Goal: Task Accomplishment & Management: Manage account settings

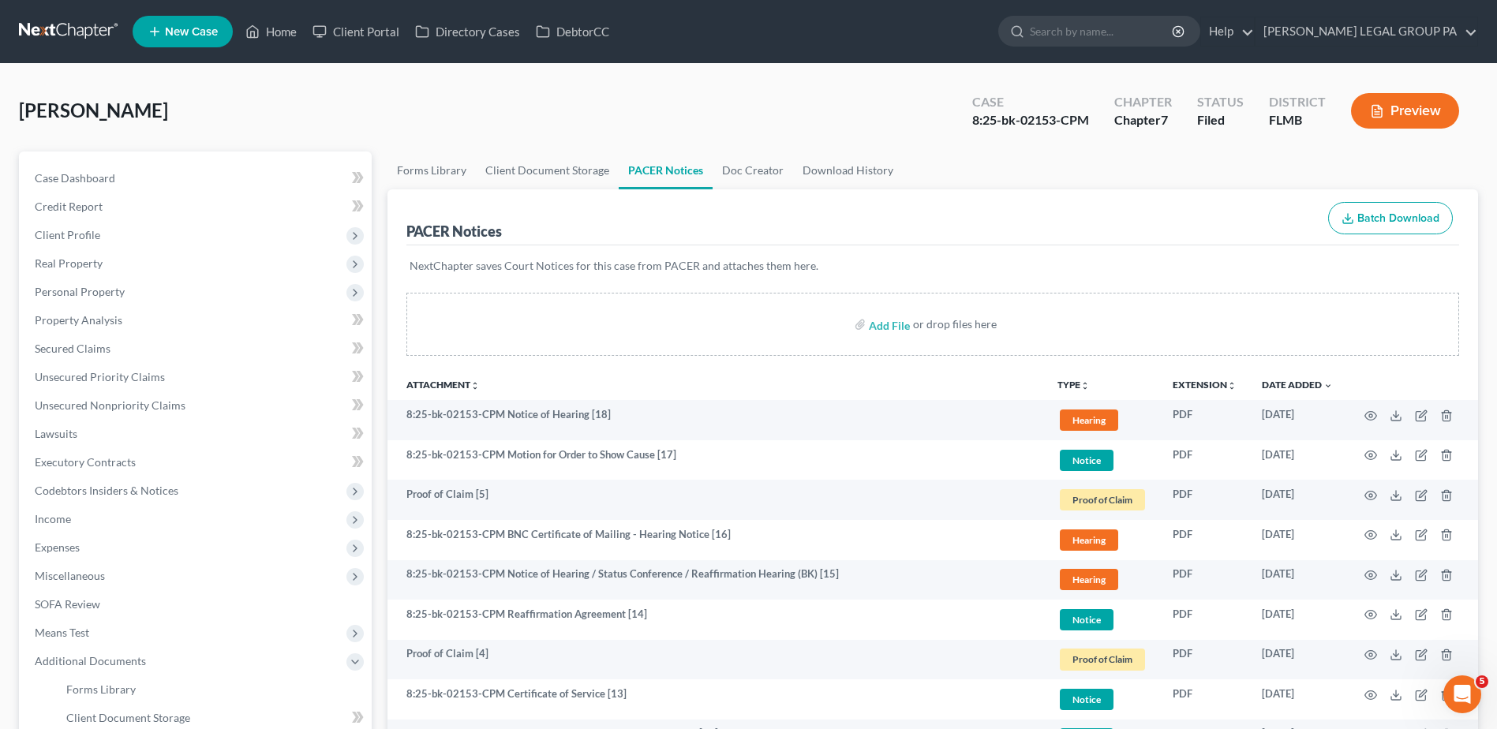
click at [63, 24] on link at bounding box center [69, 31] width 101 height 28
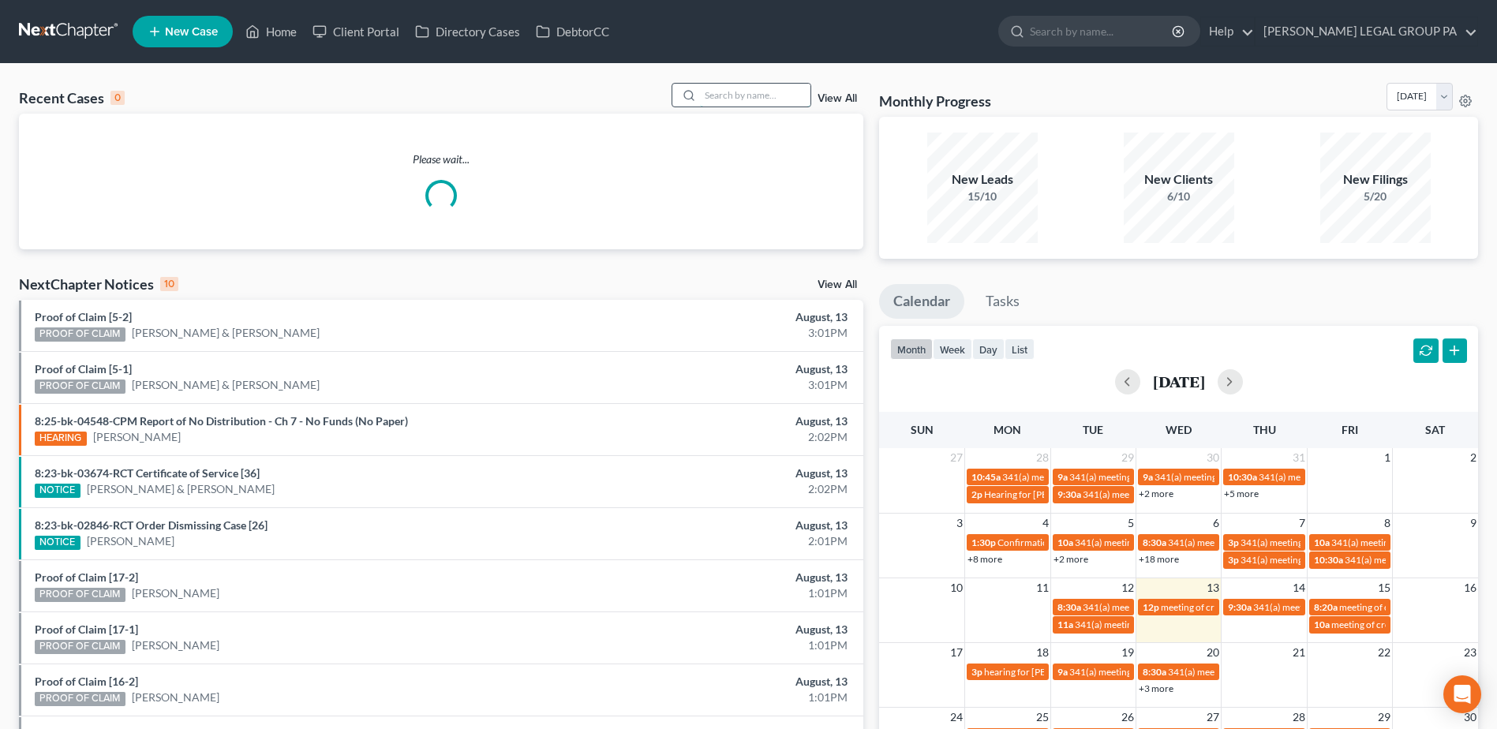
click at [738, 97] on input "search" at bounding box center [755, 95] width 110 height 23
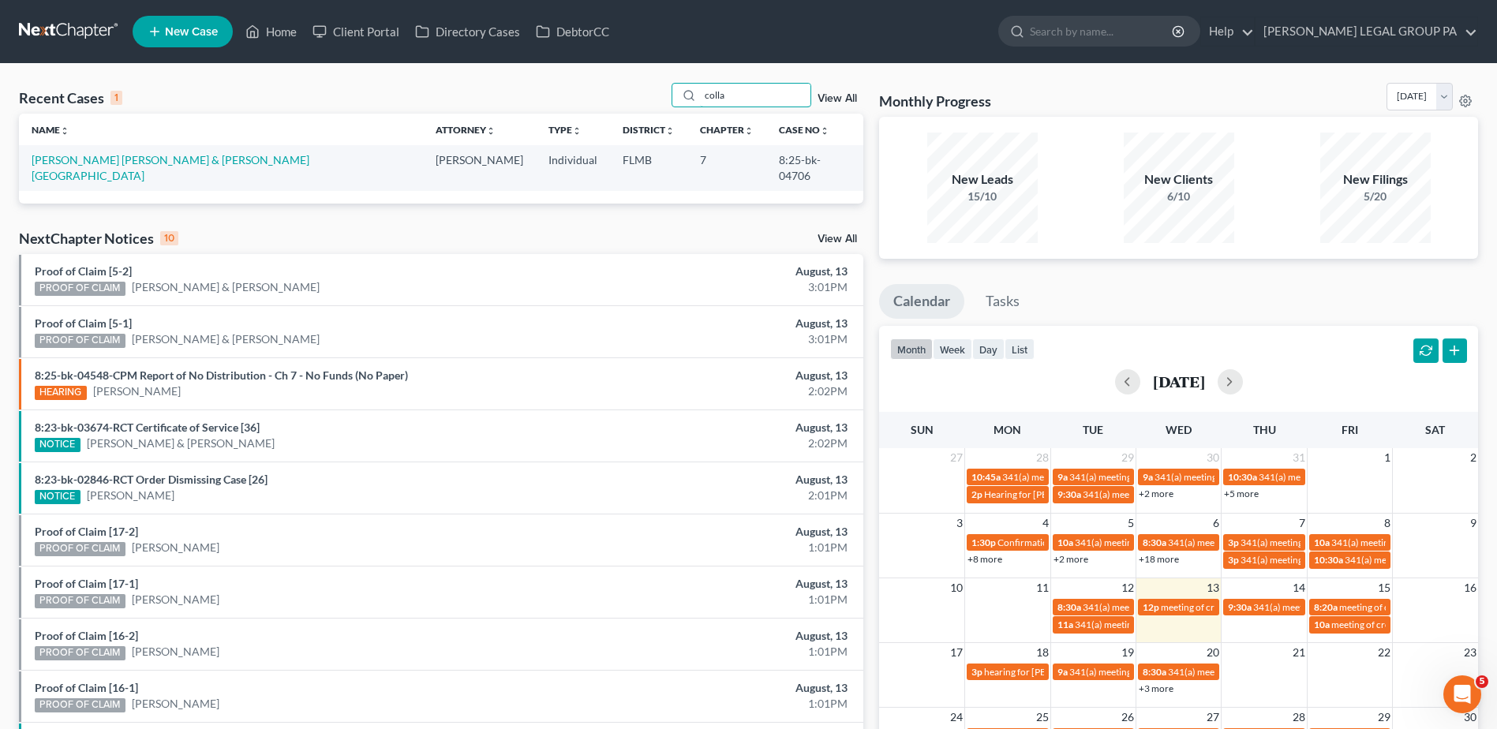
type input "colla"
click at [175, 169] on td "[PERSON_NAME] [PERSON_NAME] & [PERSON_NAME][GEOGRAPHIC_DATA]" at bounding box center [221, 167] width 404 height 45
click at [175, 155] on link "[PERSON_NAME] [PERSON_NAME] & [PERSON_NAME][GEOGRAPHIC_DATA]" at bounding box center [171, 167] width 278 height 29
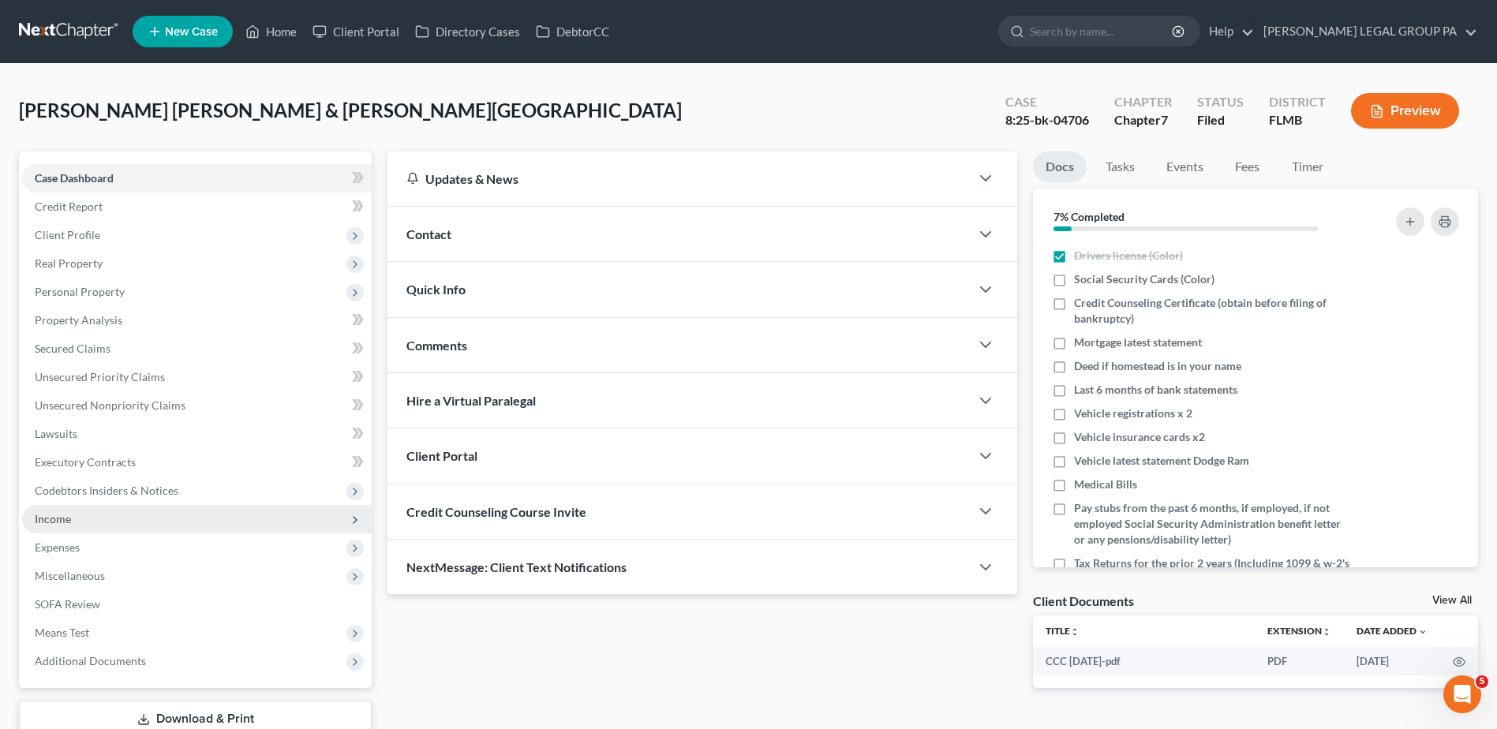
scroll to position [110, 0]
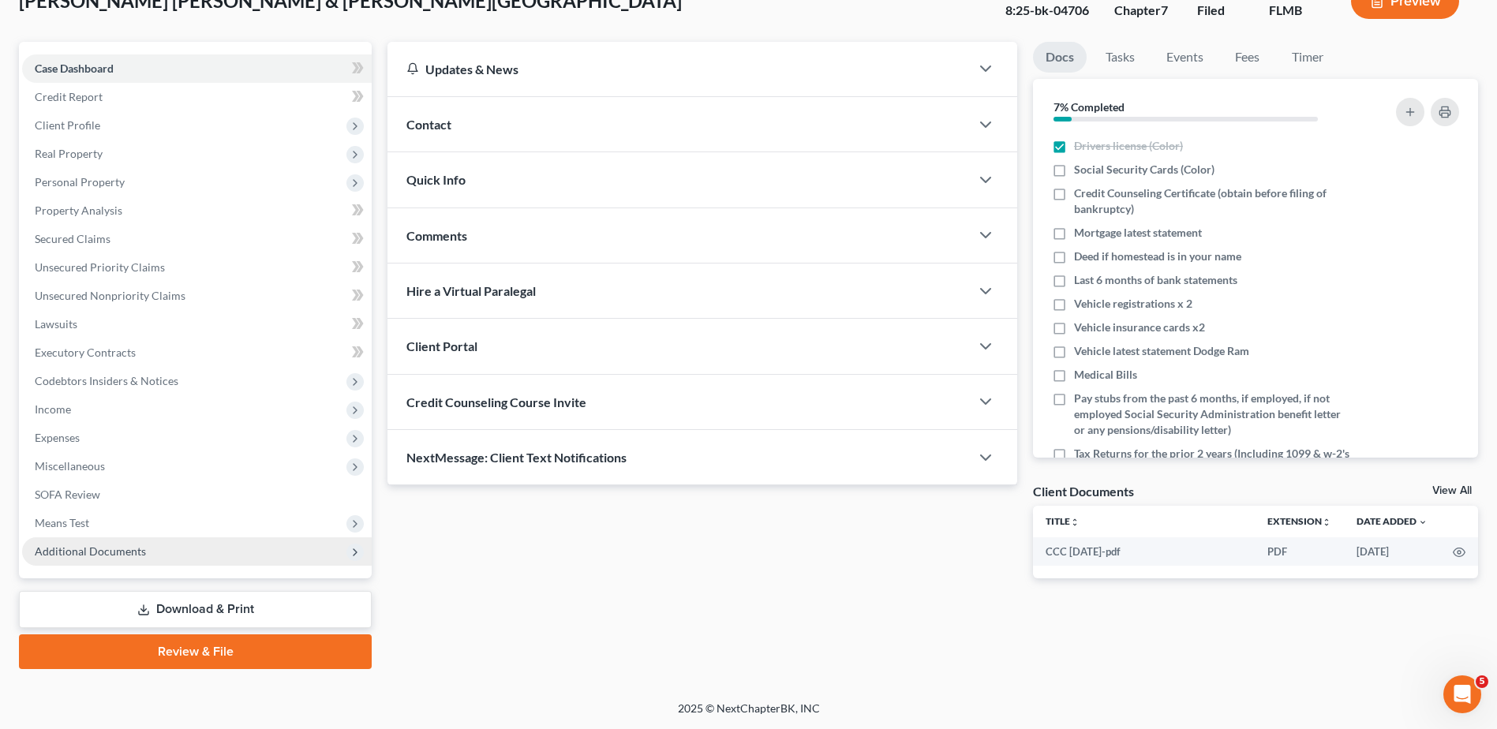
click at [260, 548] on span "Additional Documents" at bounding box center [197, 551] width 350 height 28
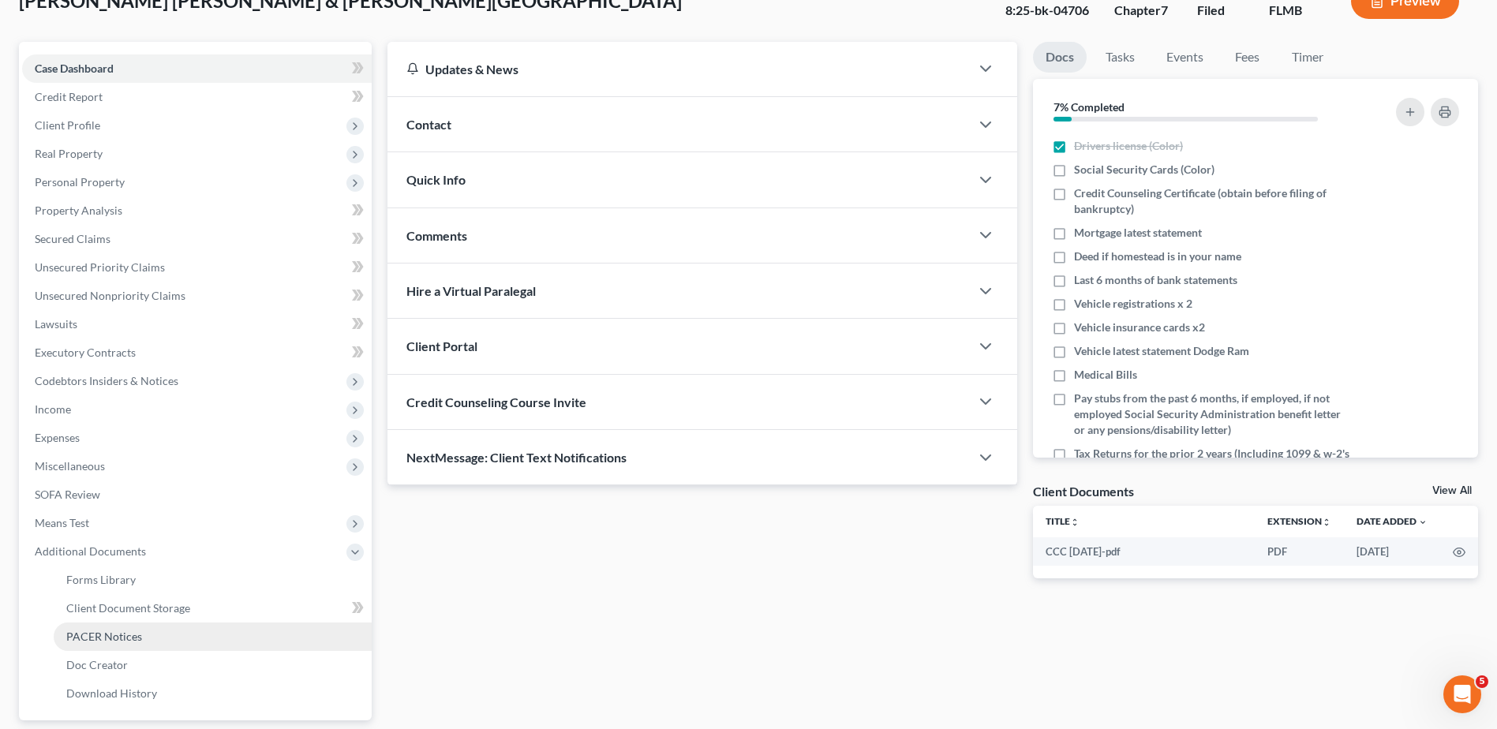
click at [163, 636] on link "PACER Notices" at bounding box center [213, 636] width 318 height 28
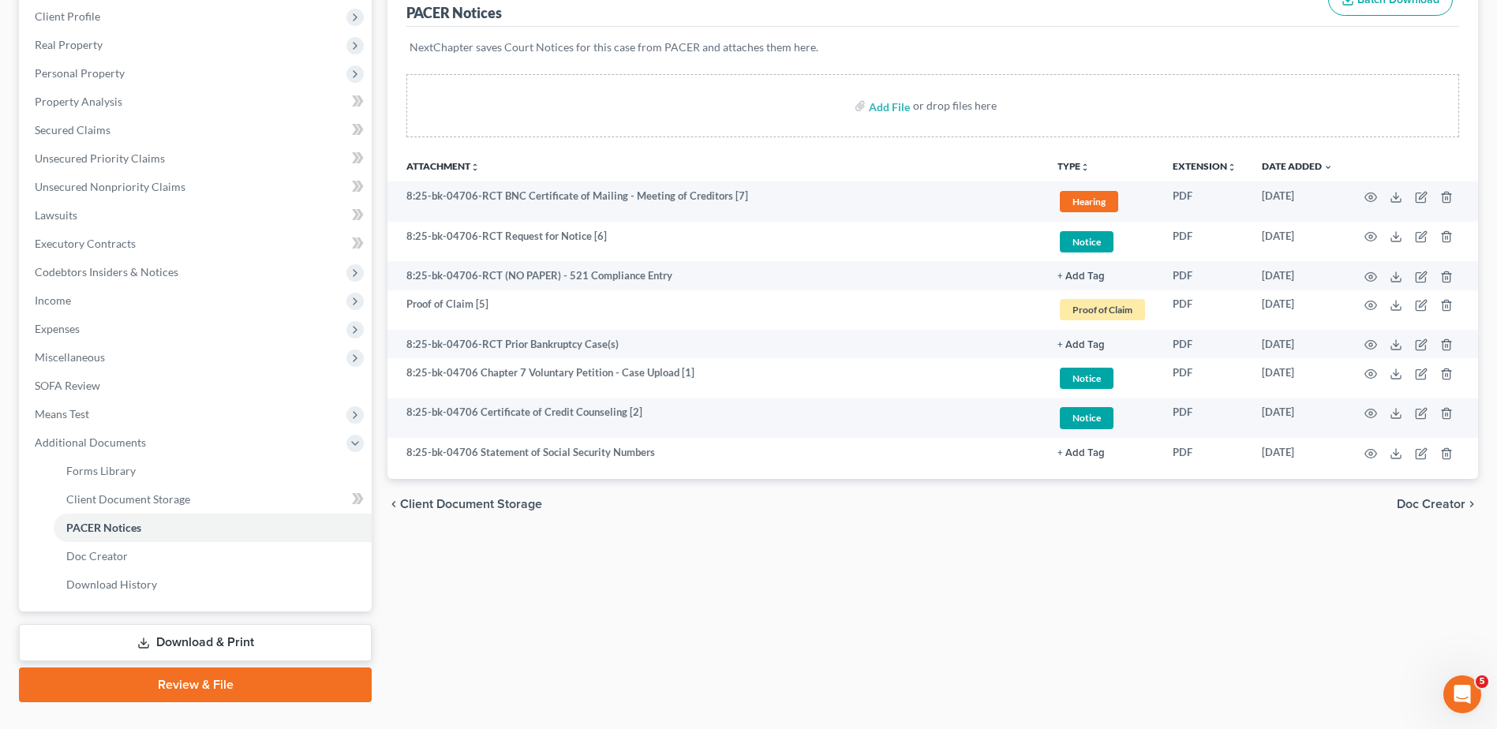
scroll to position [252, 0]
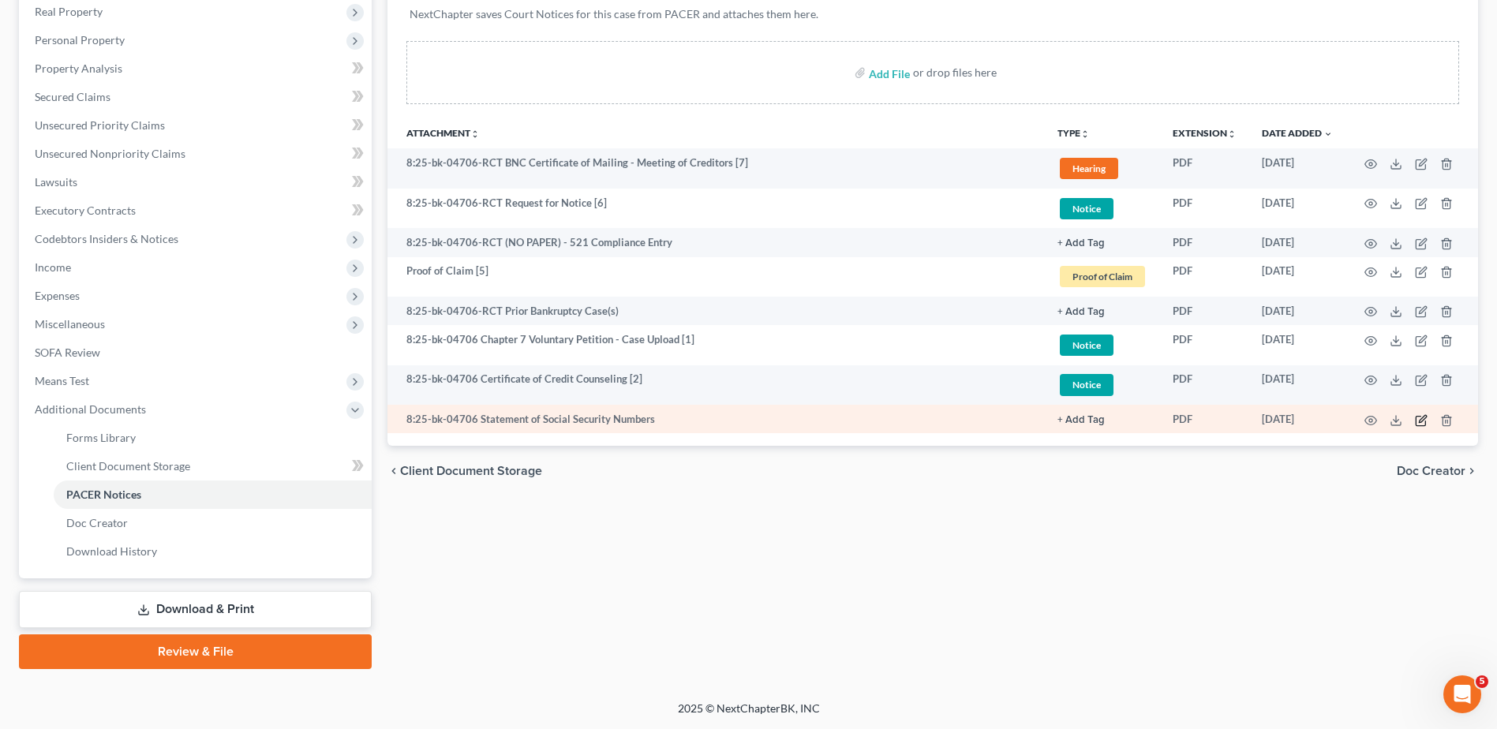
click at [1422, 417] on icon "button" at bounding box center [1422, 418] width 7 height 7
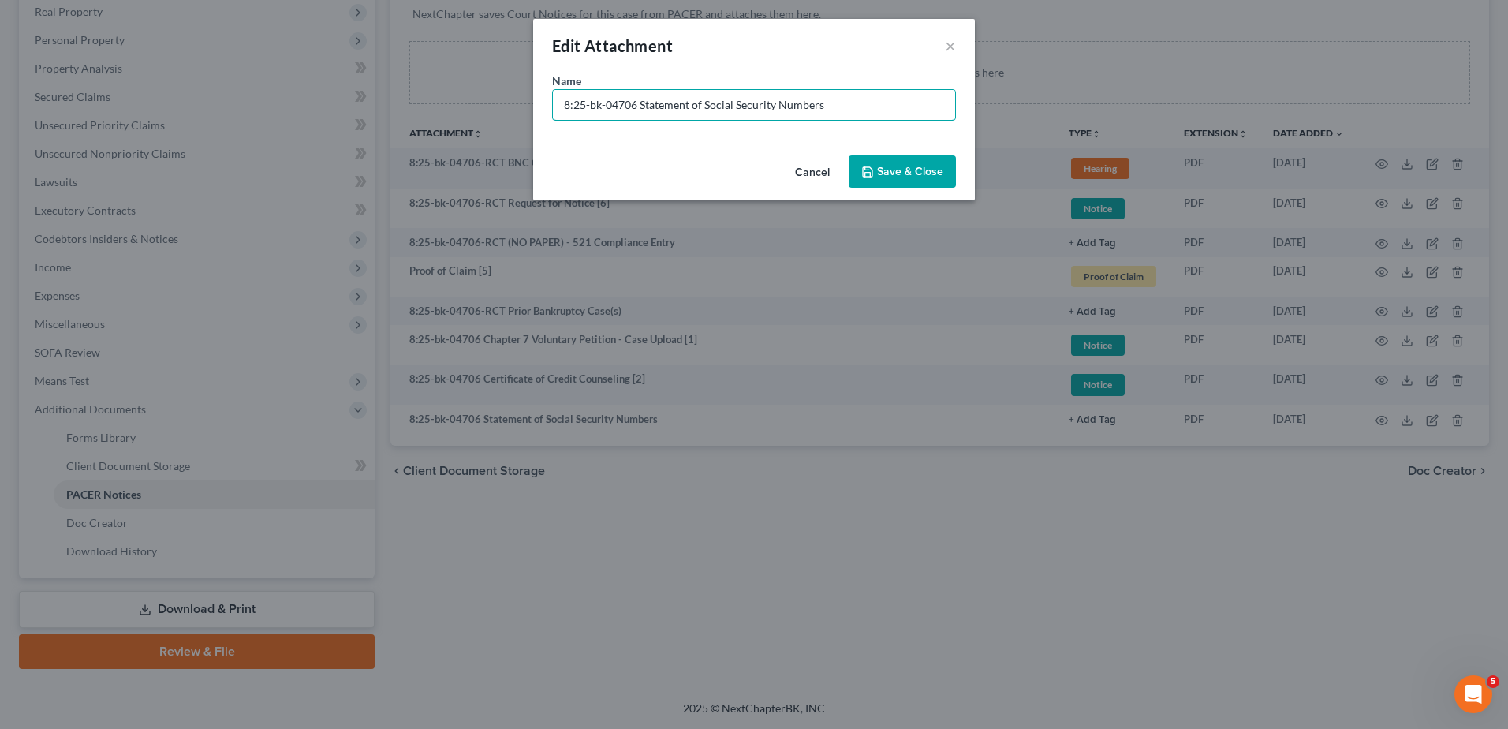
drag, startPoint x: 638, startPoint y: 106, endPoint x: 282, endPoint y: 129, distance: 356.5
click at [283, 129] on div "Edit Attachment × Name * 8:25-bk-04706 Statement of Social Security Numbers Can…" at bounding box center [754, 364] width 1508 height 729
type input "Document [03] - Statement of Social Security Numbers"
click at [910, 178] on span "Save & Close" at bounding box center [910, 171] width 66 height 13
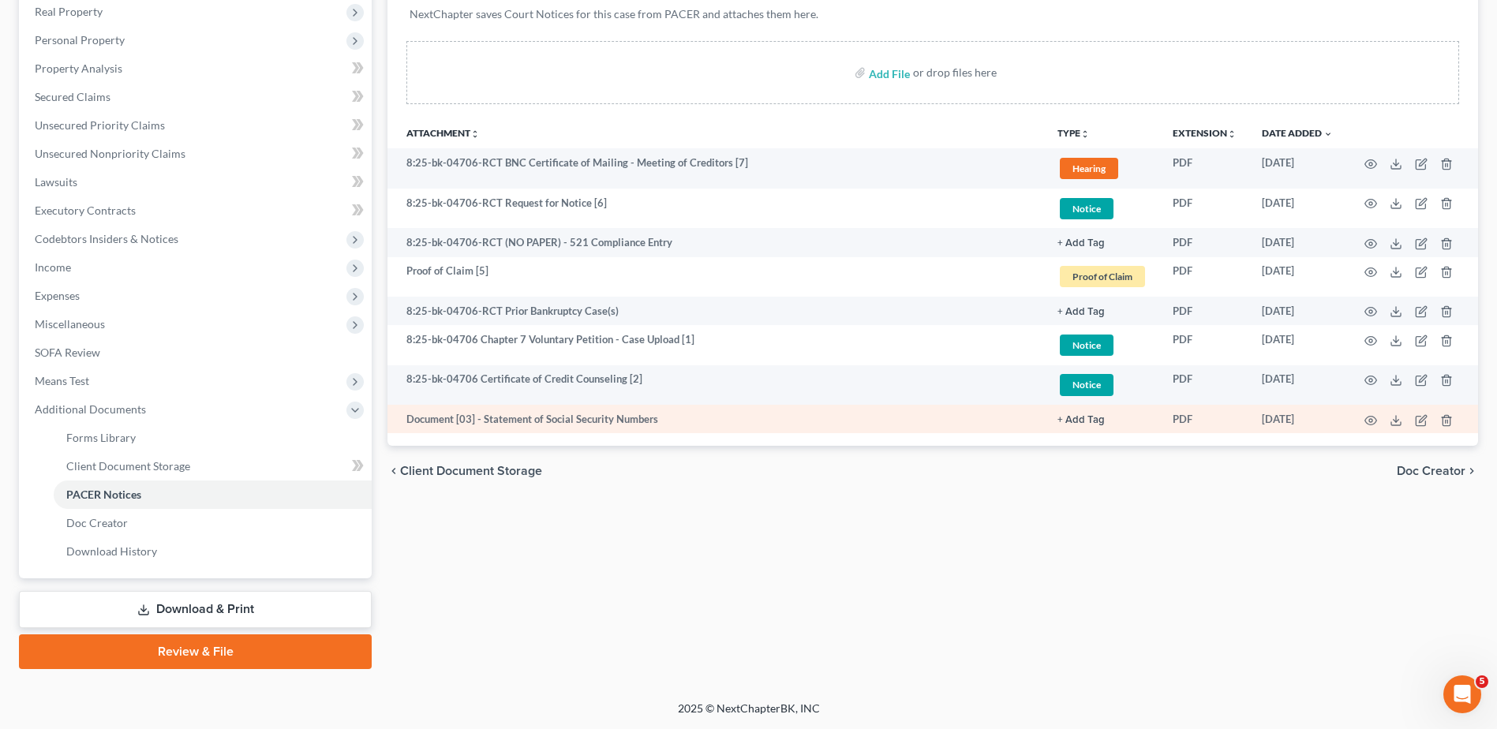
click at [1096, 181] on link "+ Add Tag" at bounding box center [1102, 168] width 90 height 26
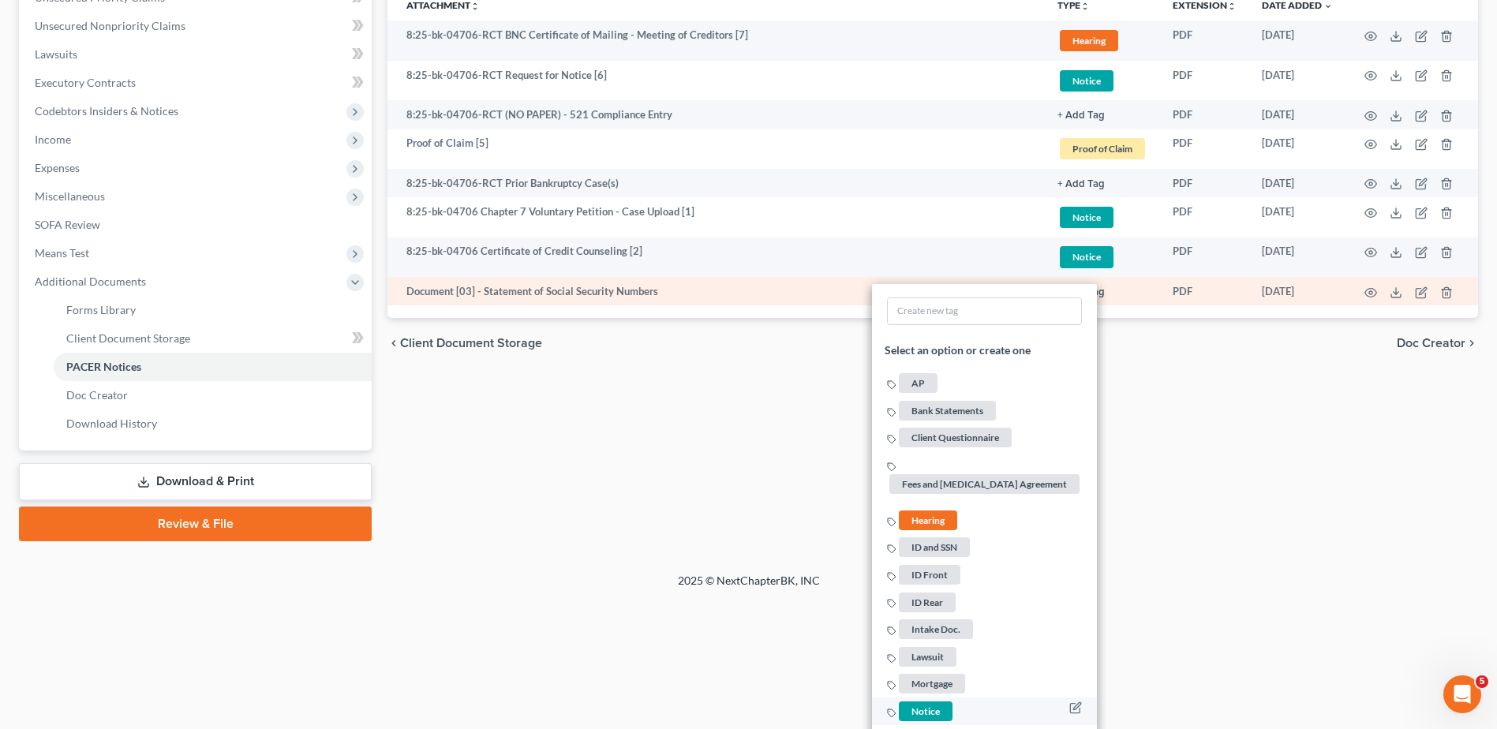
scroll to position [514, 0]
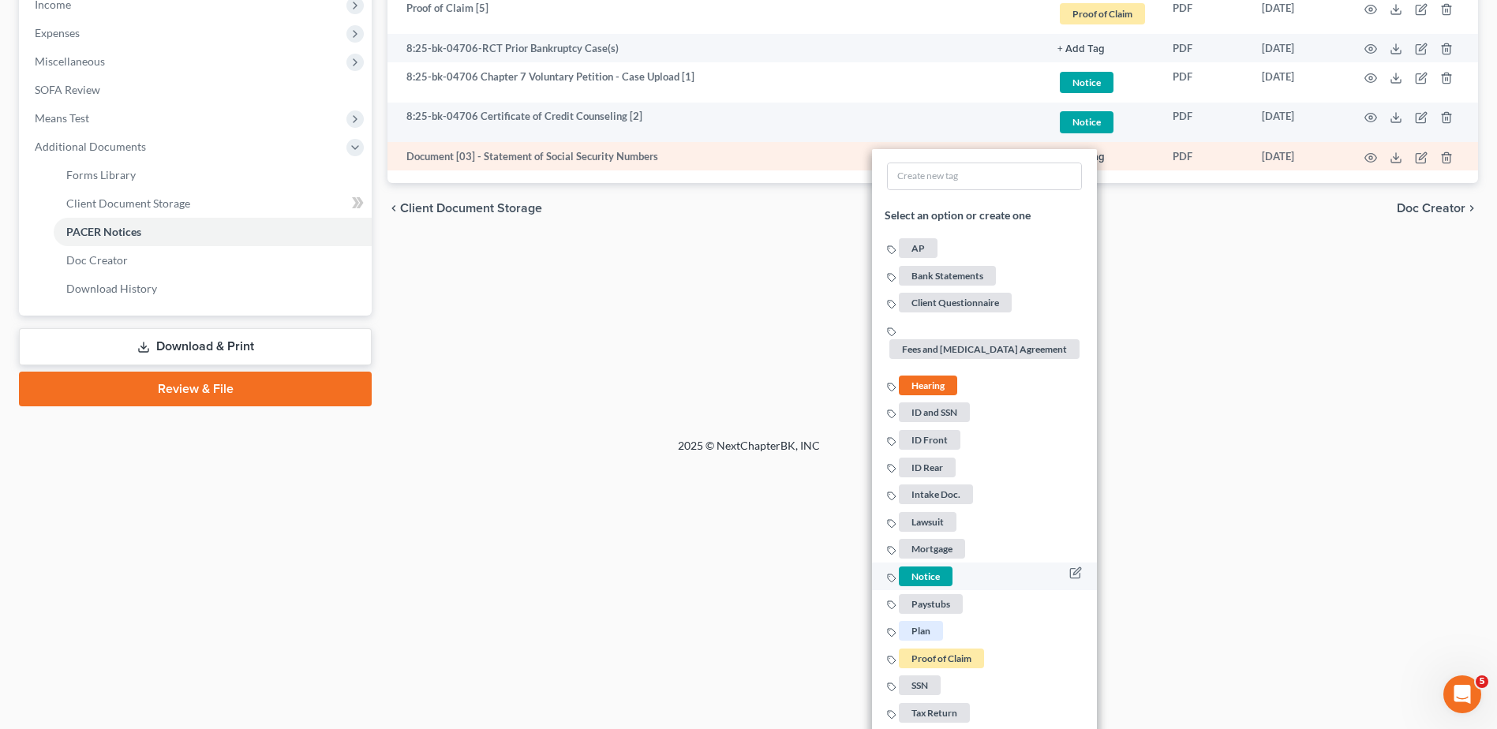
click at [932, 577] on span "Notice" at bounding box center [926, 576] width 54 height 20
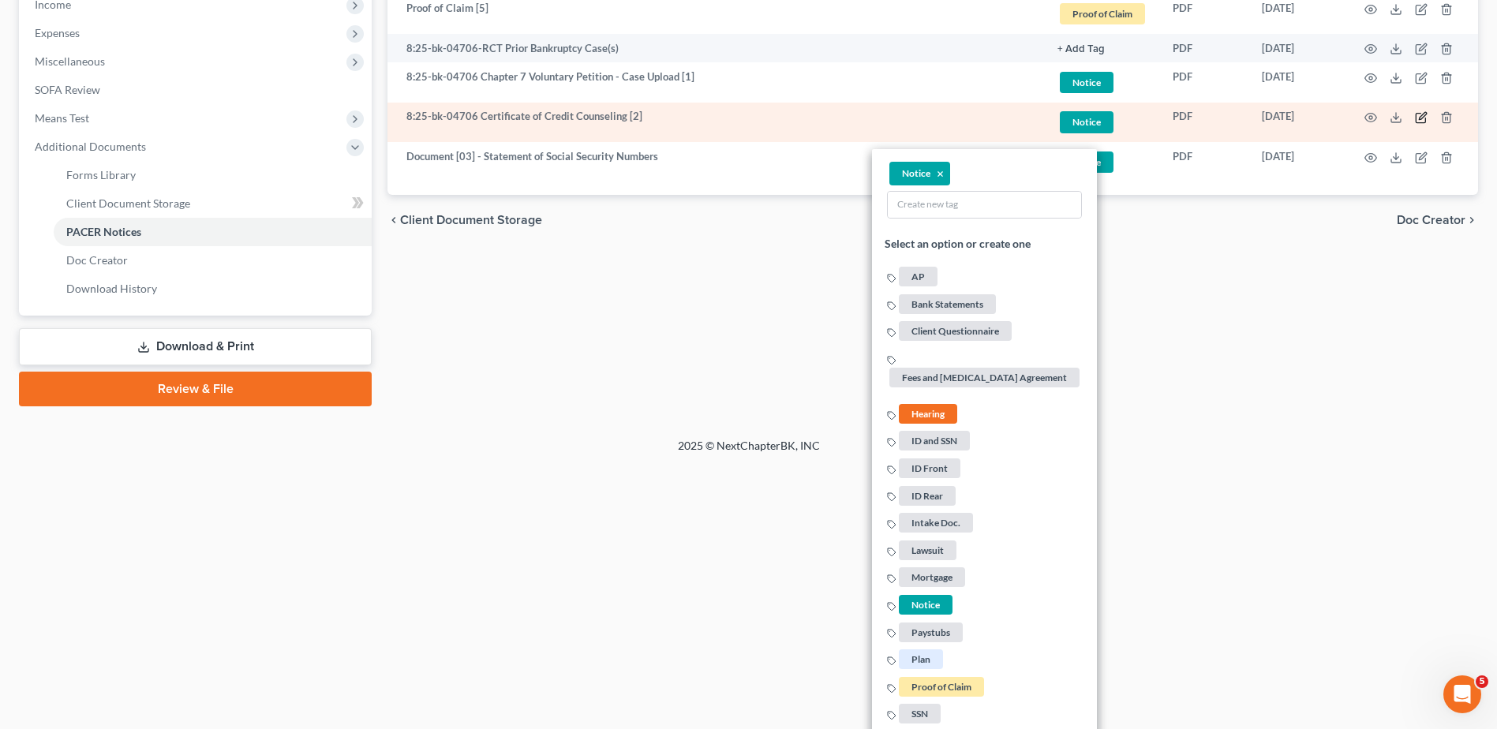
click at [1418, 117] on icon "button" at bounding box center [1421, 117] width 13 height 13
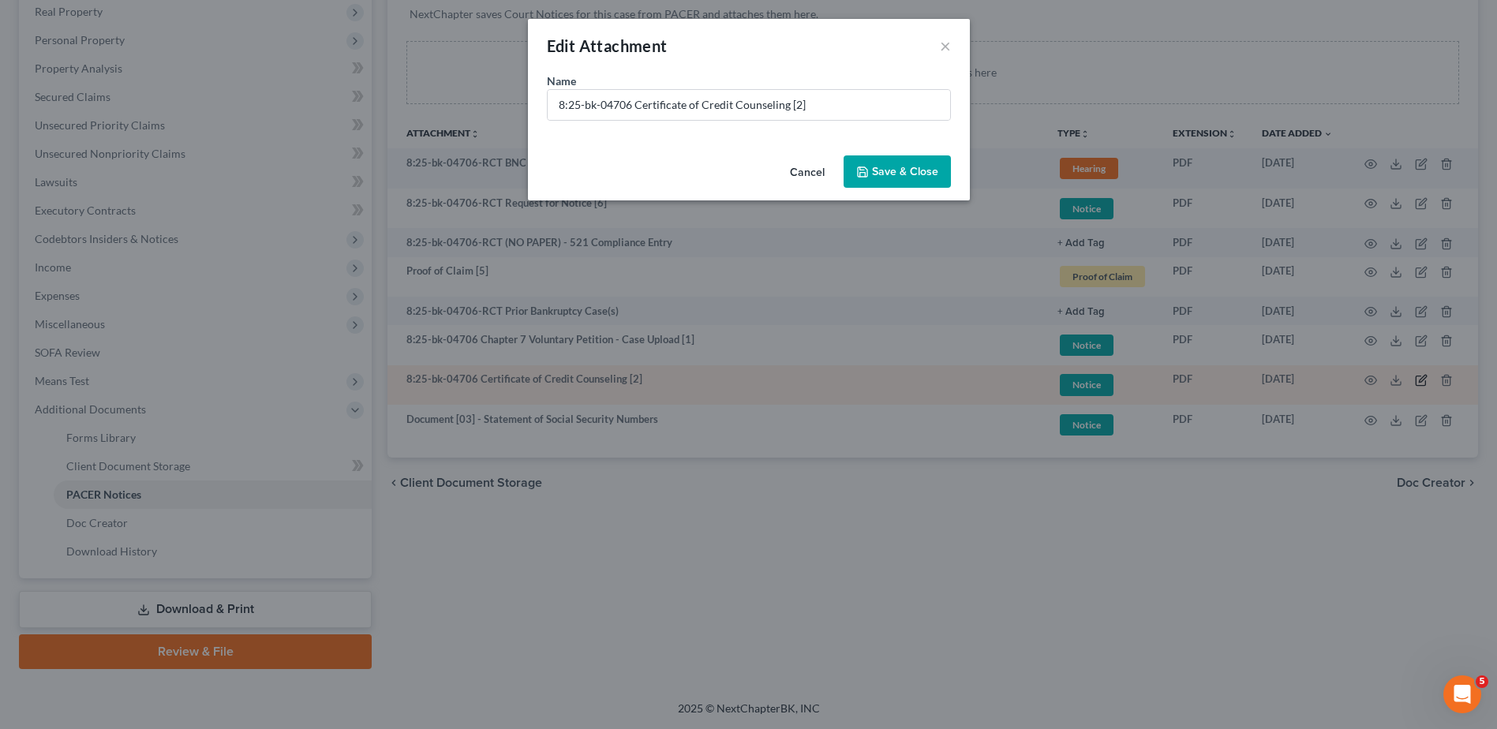
scroll to position [252, 0]
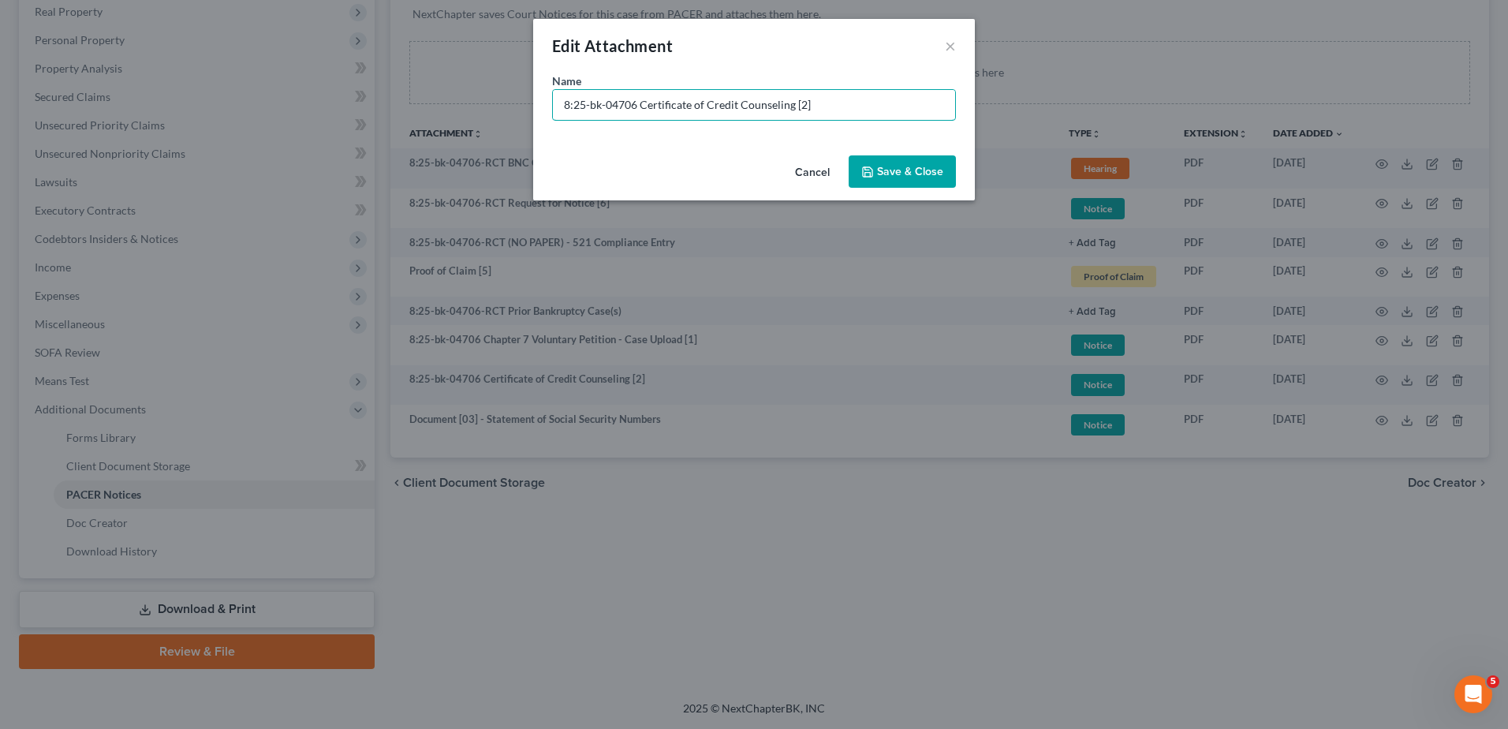
drag, startPoint x: 638, startPoint y: 103, endPoint x: 175, endPoint y: 119, distance: 463.4
click at [176, 119] on div "Edit Attachment × Name * 8:25-bk-04706 Certificate of Credit Counseling [2] Can…" at bounding box center [754, 364] width 1508 height 729
paste input "Document [03] -"
click at [631, 103] on input "Document [03] - Certificate of Credit Counseling [2]" at bounding box center [754, 105] width 402 height 30
drag, startPoint x: 801, startPoint y: 105, endPoint x: 878, endPoint y: 121, distance: 78.9
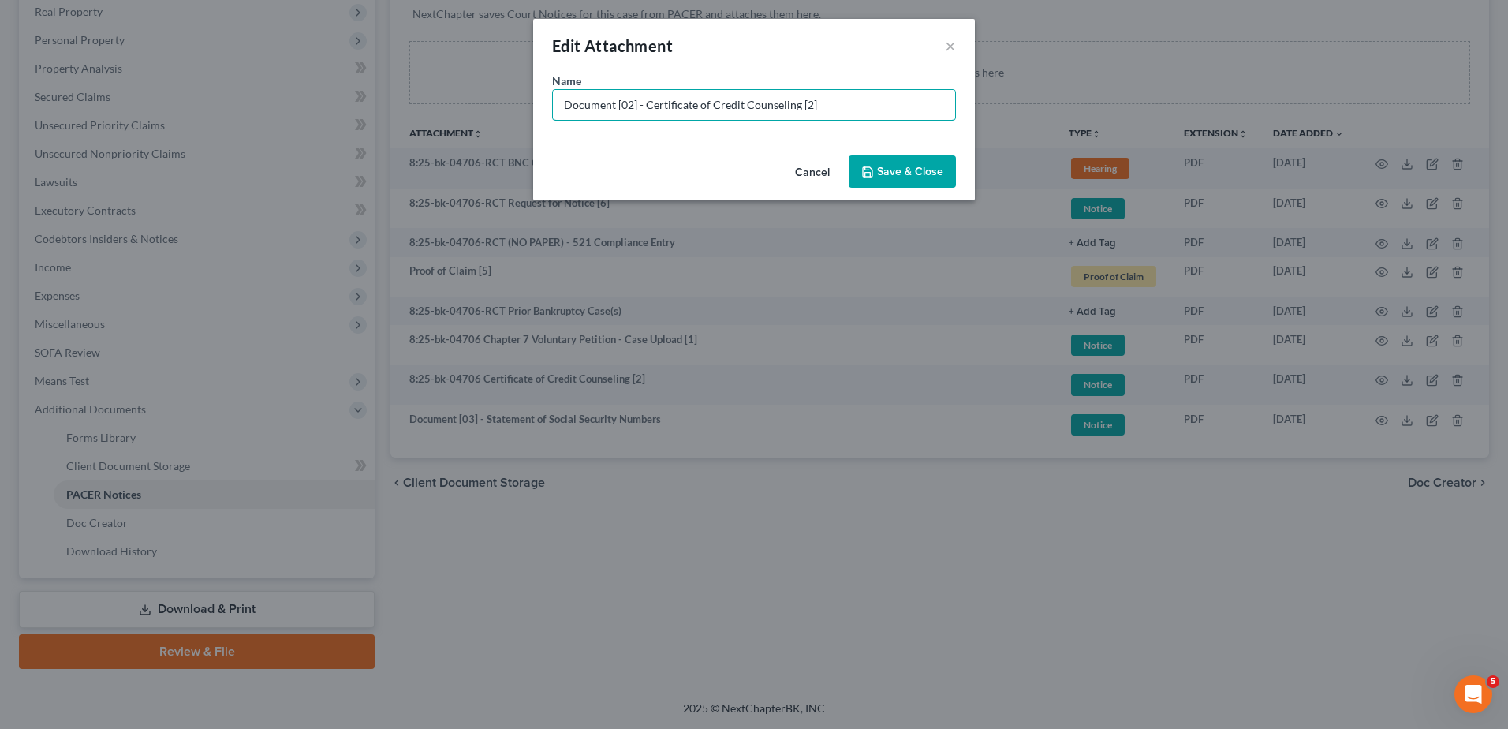
click at [847, 119] on input "Document [02] - Certificate of Credit Counseling [2]" at bounding box center [754, 105] width 402 height 30
type input "Document [02] - Certificate of Credit Counseling"
click at [909, 165] on span "Save & Close" at bounding box center [910, 171] width 66 height 13
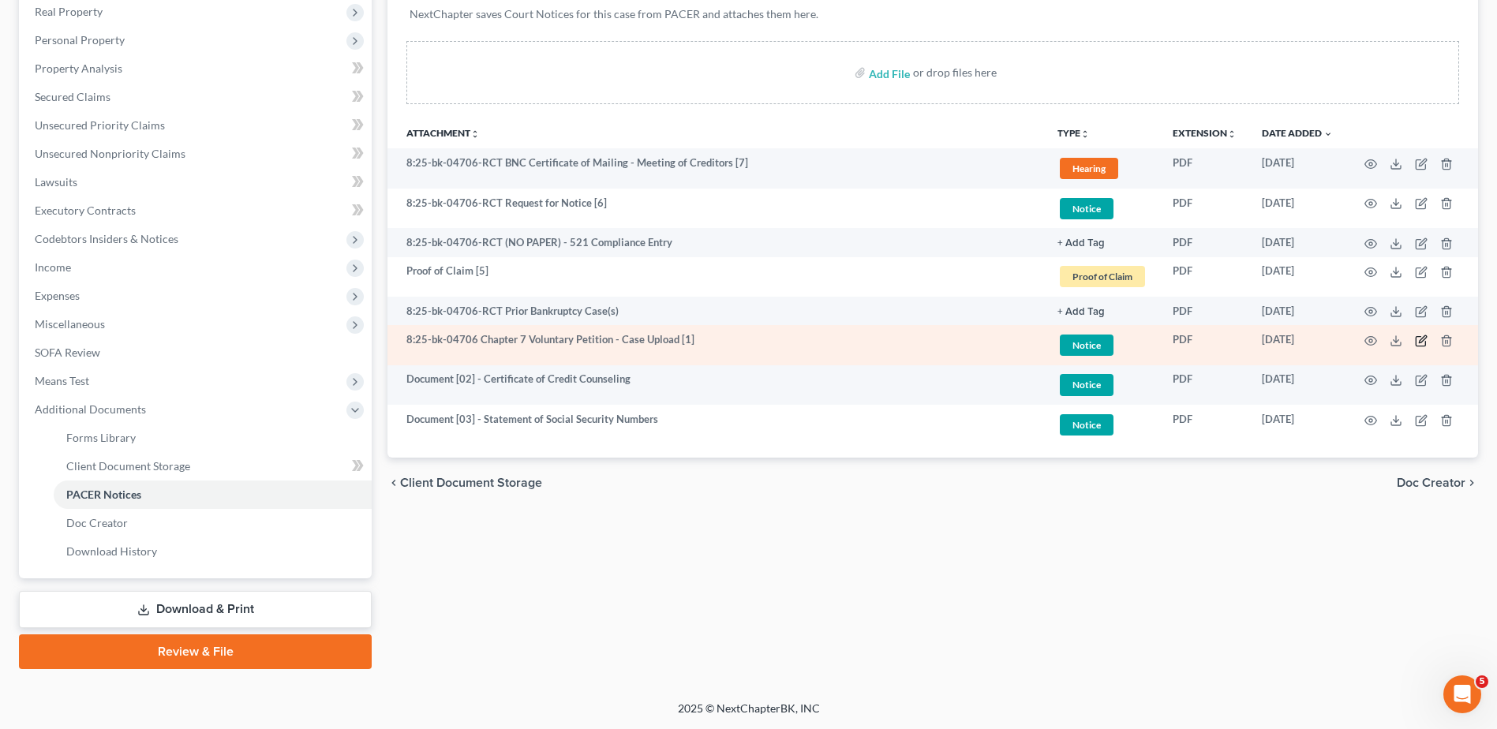
click at [1422, 342] on icon "button" at bounding box center [1422, 338] width 7 height 7
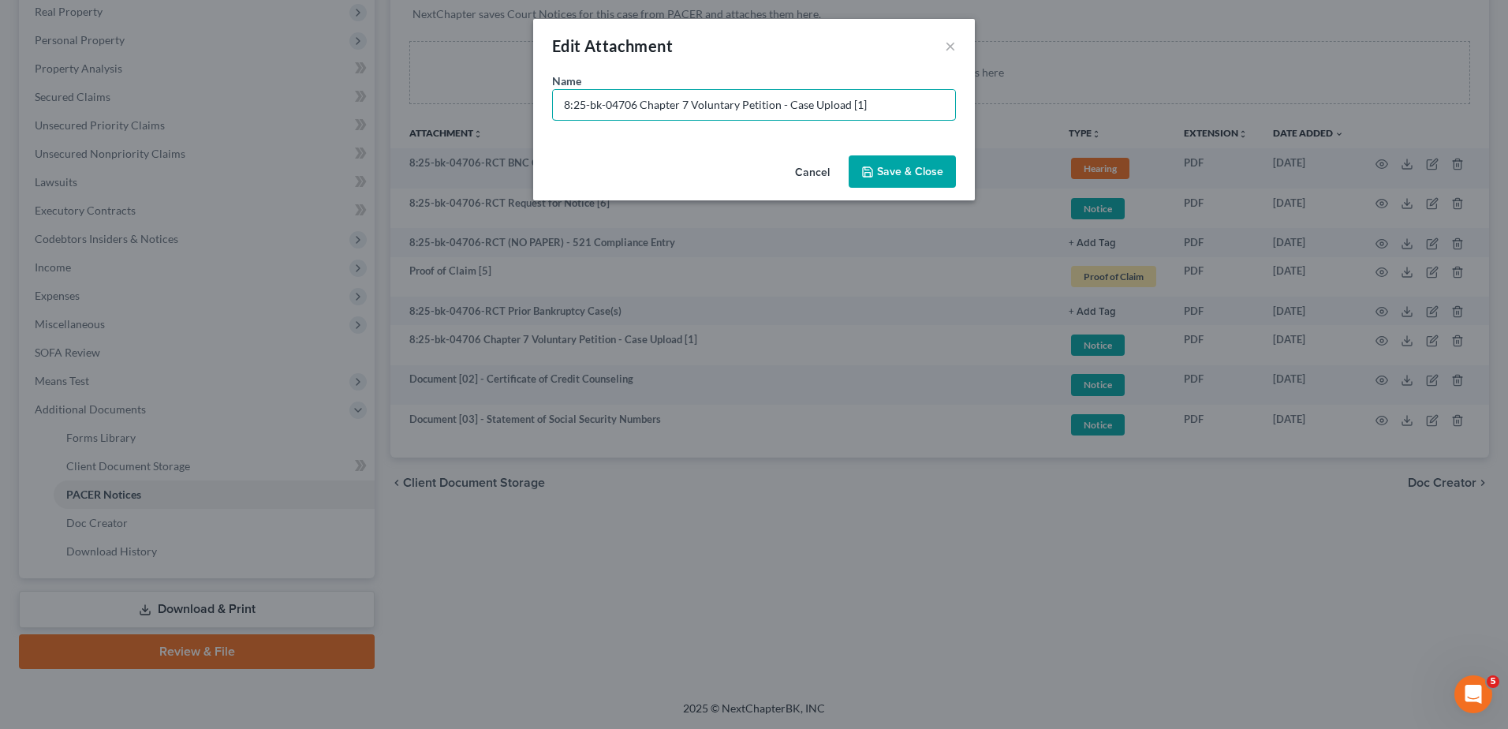
drag, startPoint x: 634, startPoint y: 103, endPoint x: 274, endPoint y: 113, distance: 359.9
click at [274, 113] on div "Edit Attachment × Name * 8:25-bk-04706 Chapter 7 Voluntary Petition - Case Uplo…" at bounding box center [754, 364] width 1508 height 729
paste input "Document [03] -"
type input "Document [01] - Chapter 7 Voluntary Petition"
click at [903, 168] on span "Save & Close" at bounding box center [910, 171] width 66 height 13
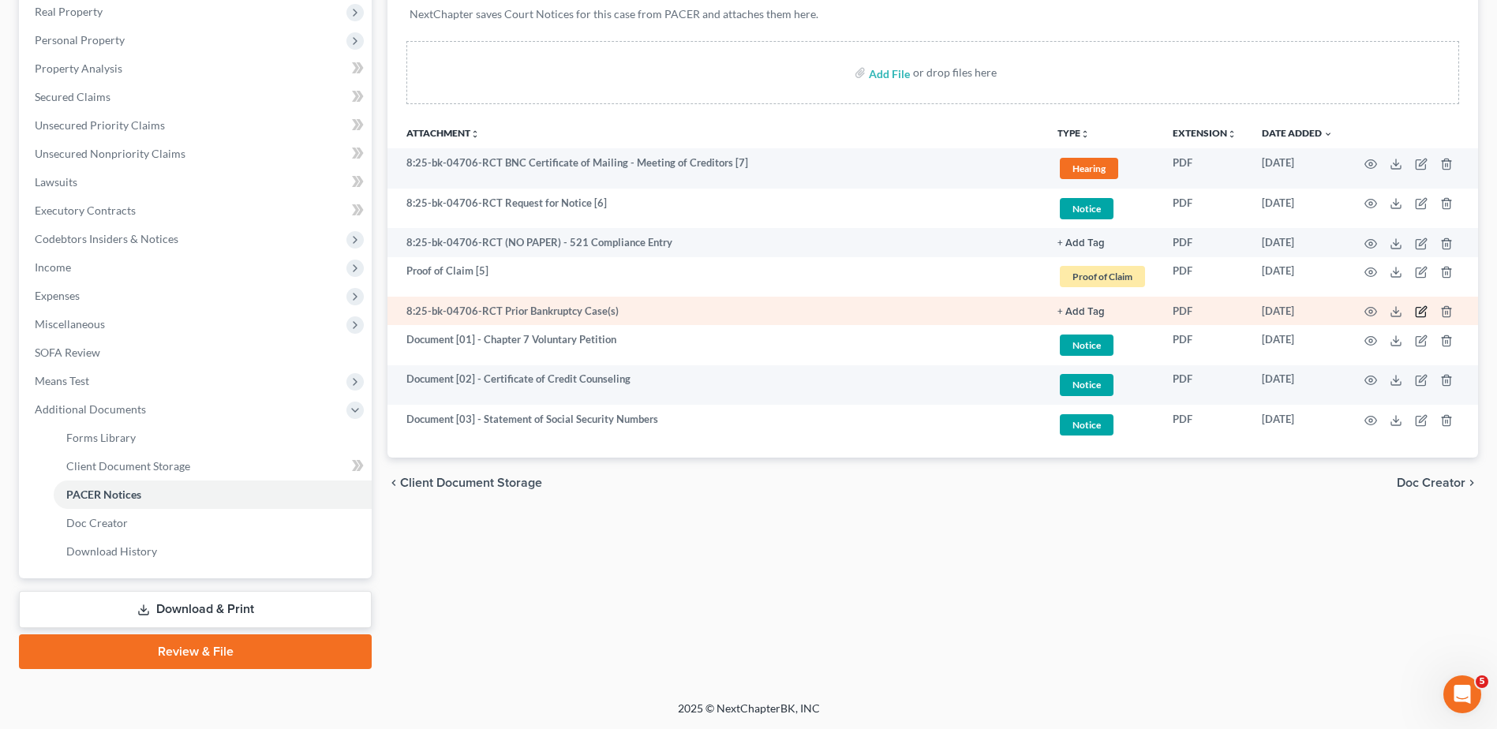
click at [1419, 308] on icon "button" at bounding box center [1421, 311] width 13 height 13
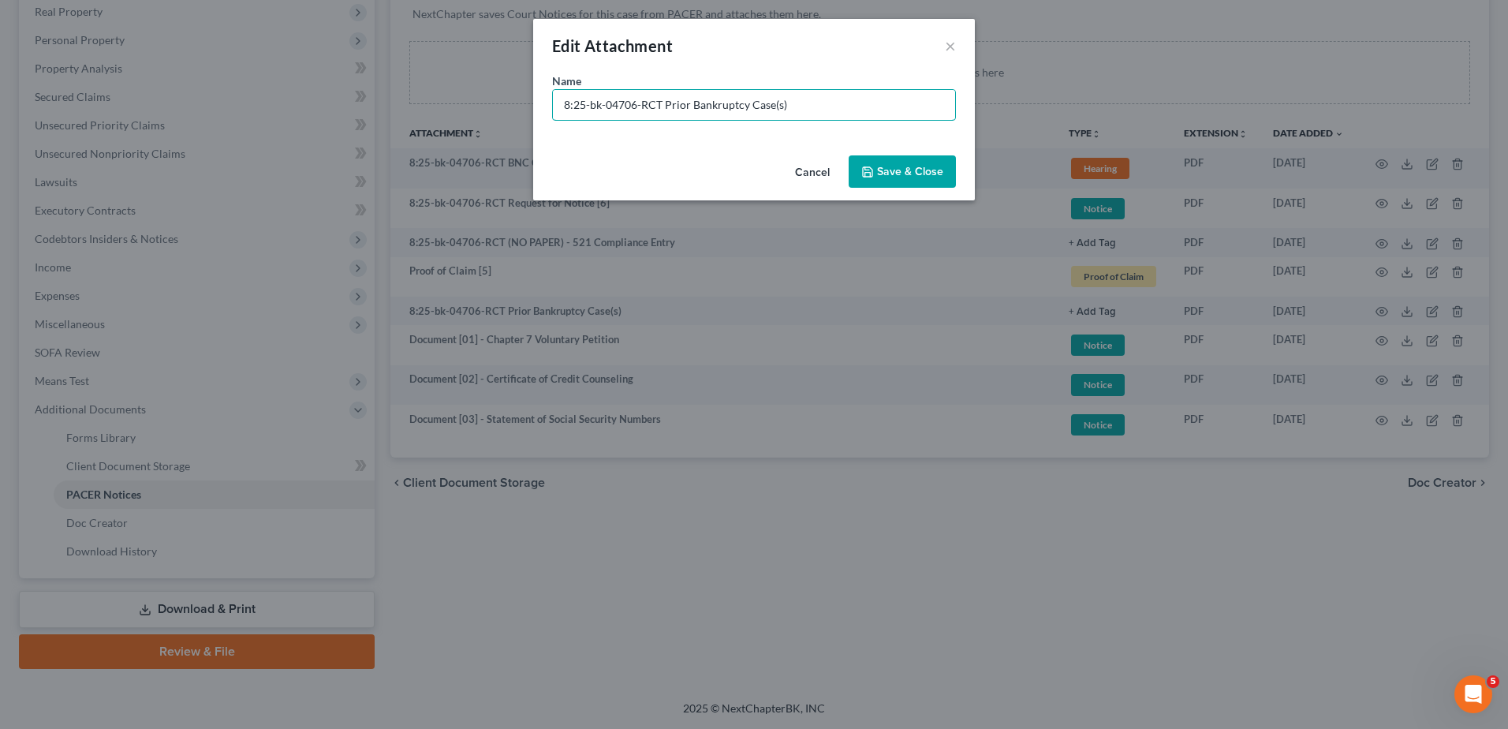
drag, startPoint x: 660, startPoint y: 103, endPoint x: 271, endPoint y: 115, distance: 389.1
click at [271, 115] on div "Edit Attachment × Name * 8:25-bk-04706-RCT Prior Bankruptcy Case(s) Cancel Save…" at bounding box center [754, 364] width 1508 height 729
paste input "Document [03] -"
click at [634, 108] on input "Document [03] - Prior Bankruptcy Case(s)" at bounding box center [754, 105] width 402 height 30
type input "Document [04] - Prior Bankruptcy Case(s)"
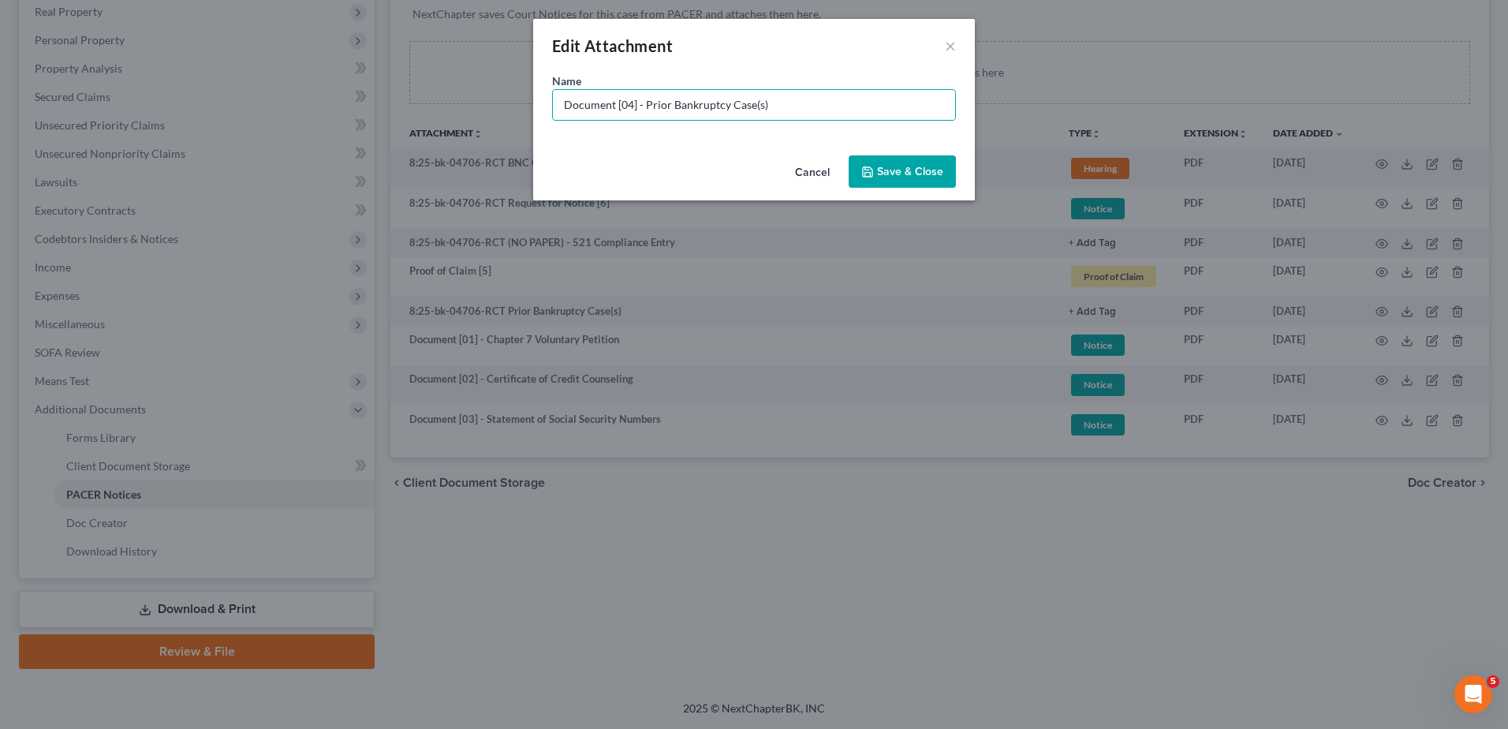
click at [907, 177] on span "Save & Close" at bounding box center [910, 171] width 66 height 13
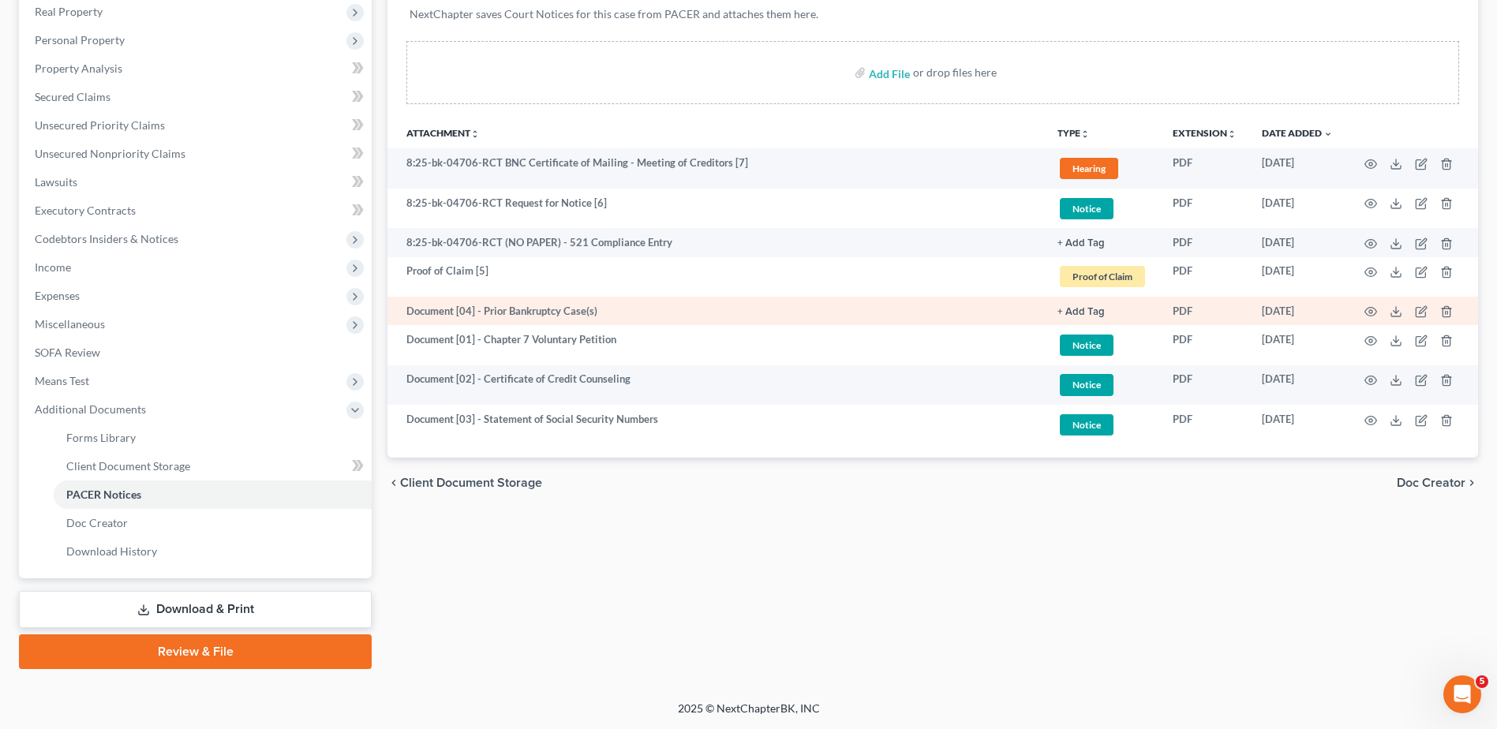
click at [1060, 301] on td "+ Add Tag Select an option or create one AP Bank Statements Client Questionnair…" at bounding box center [1102, 311] width 115 height 28
click at [1081, 249] on button "+ Add Tag" at bounding box center [1080, 243] width 47 height 10
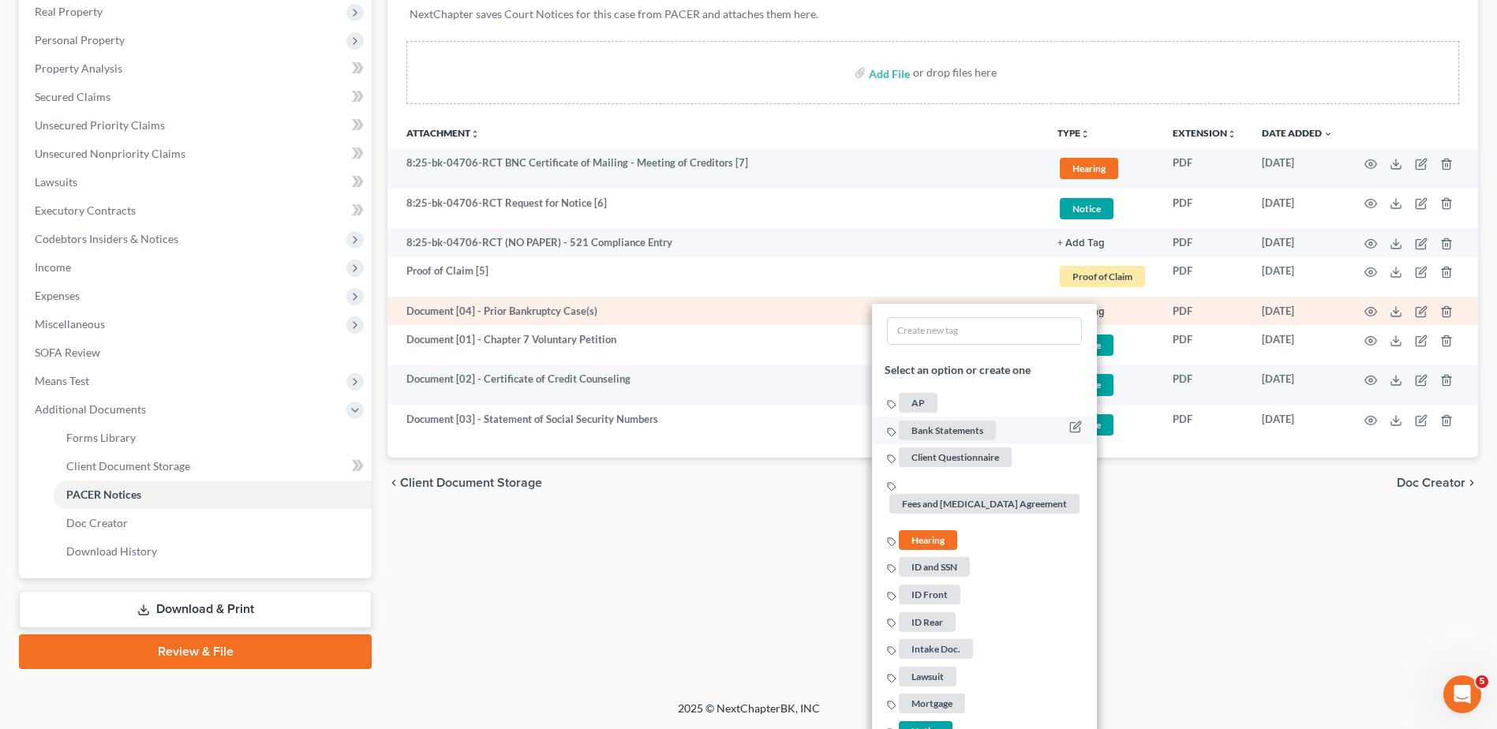
scroll to position [437, 0]
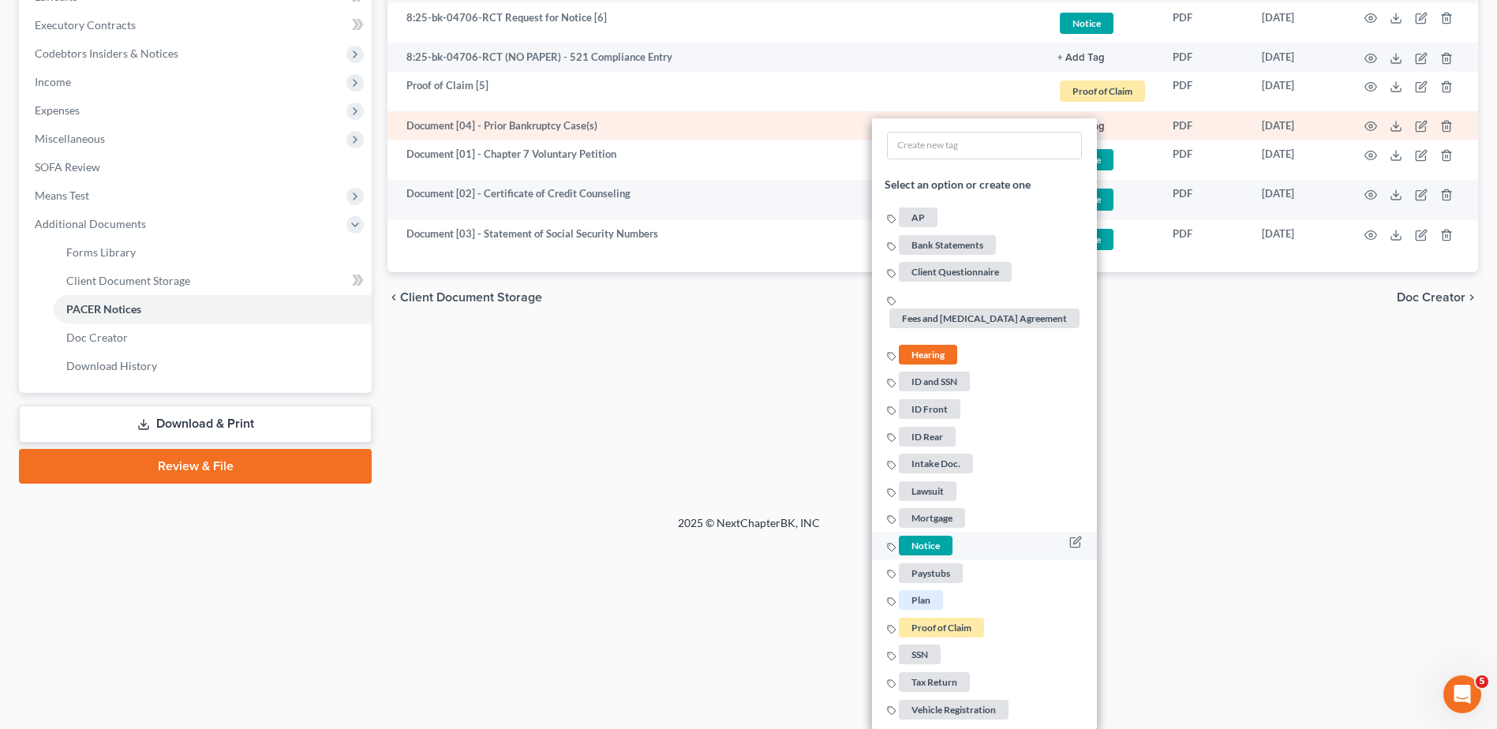
click at [935, 543] on span "Notice" at bounding box center [926, 546] width 54 height 20
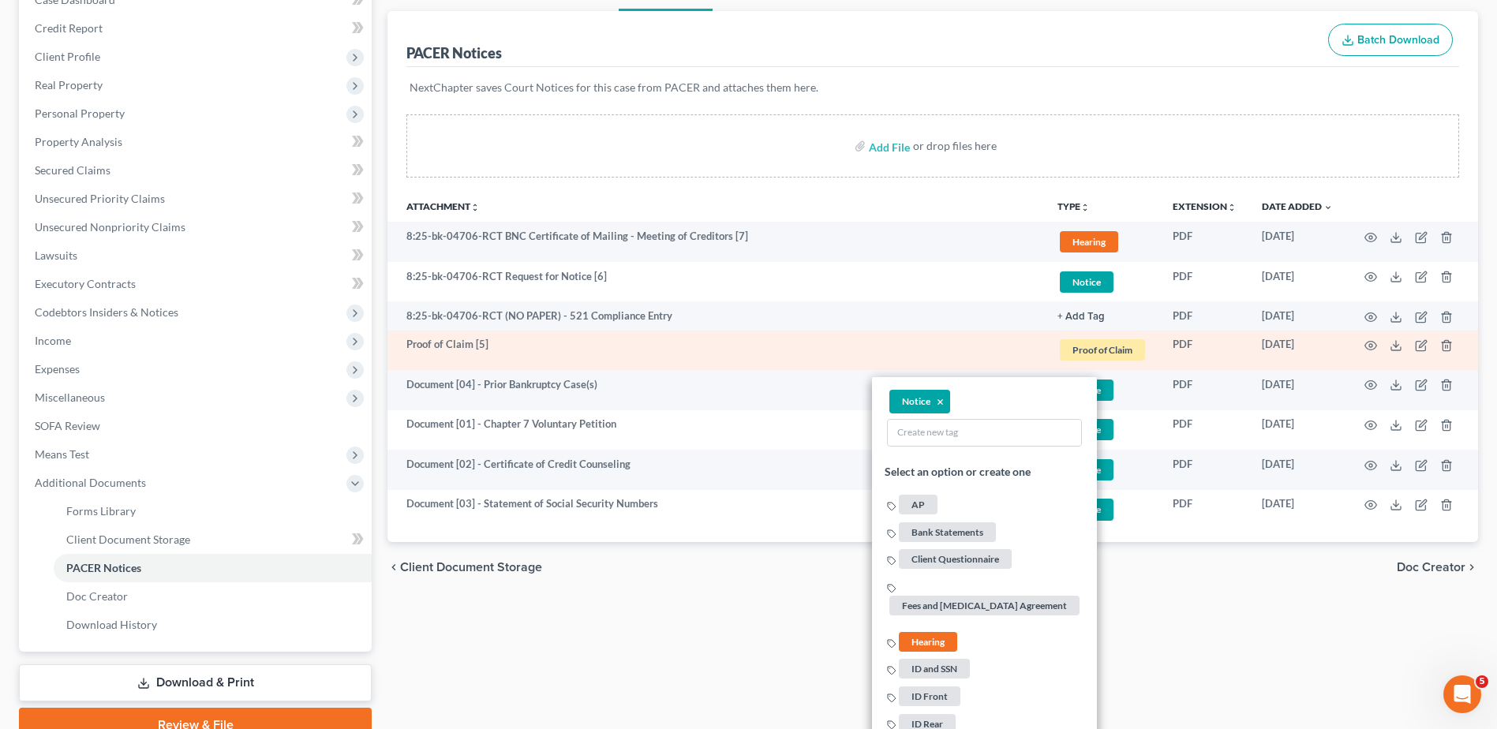
scroll to position [174, 0]
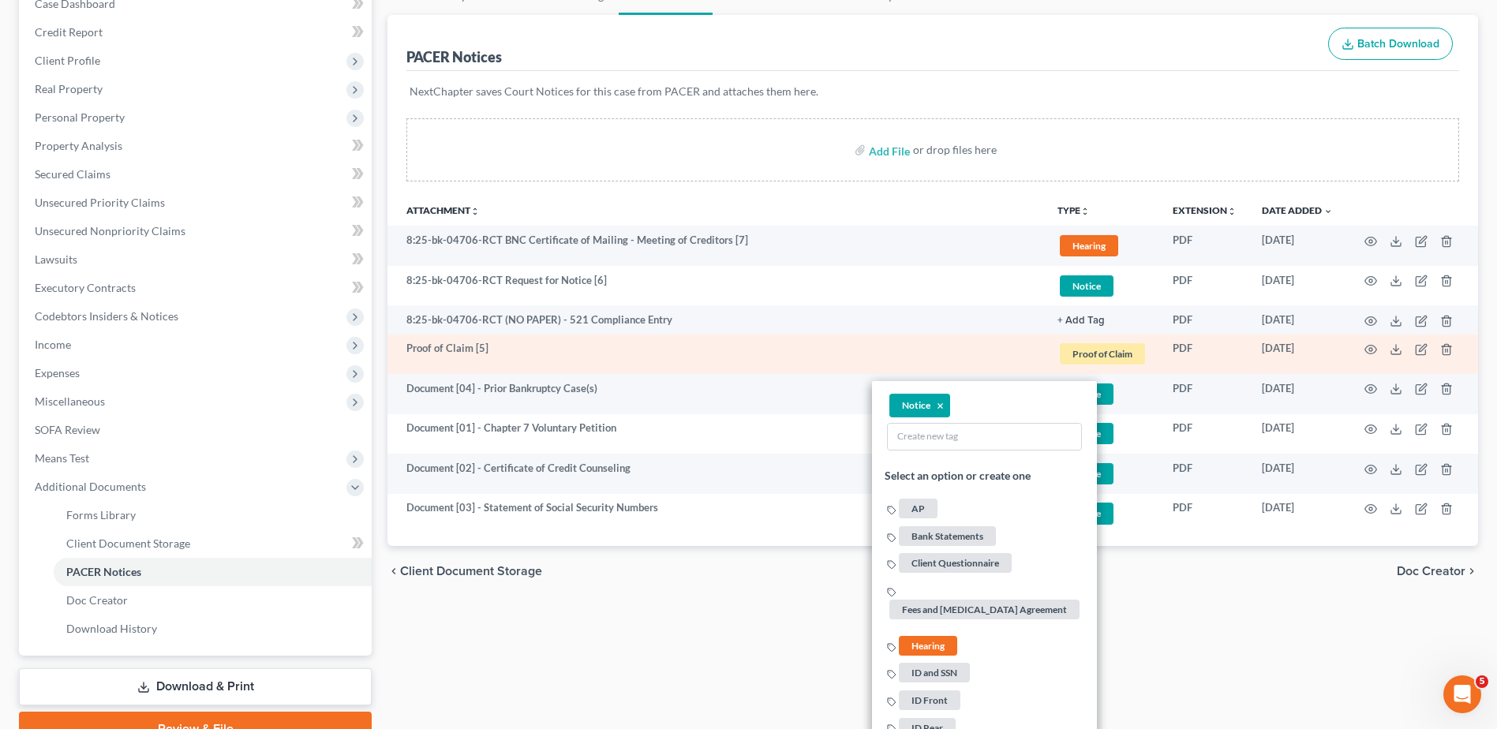
click at [1117, 356] on span "Proof of Claim" at bounding box center [1102, 353] width 85 height 21
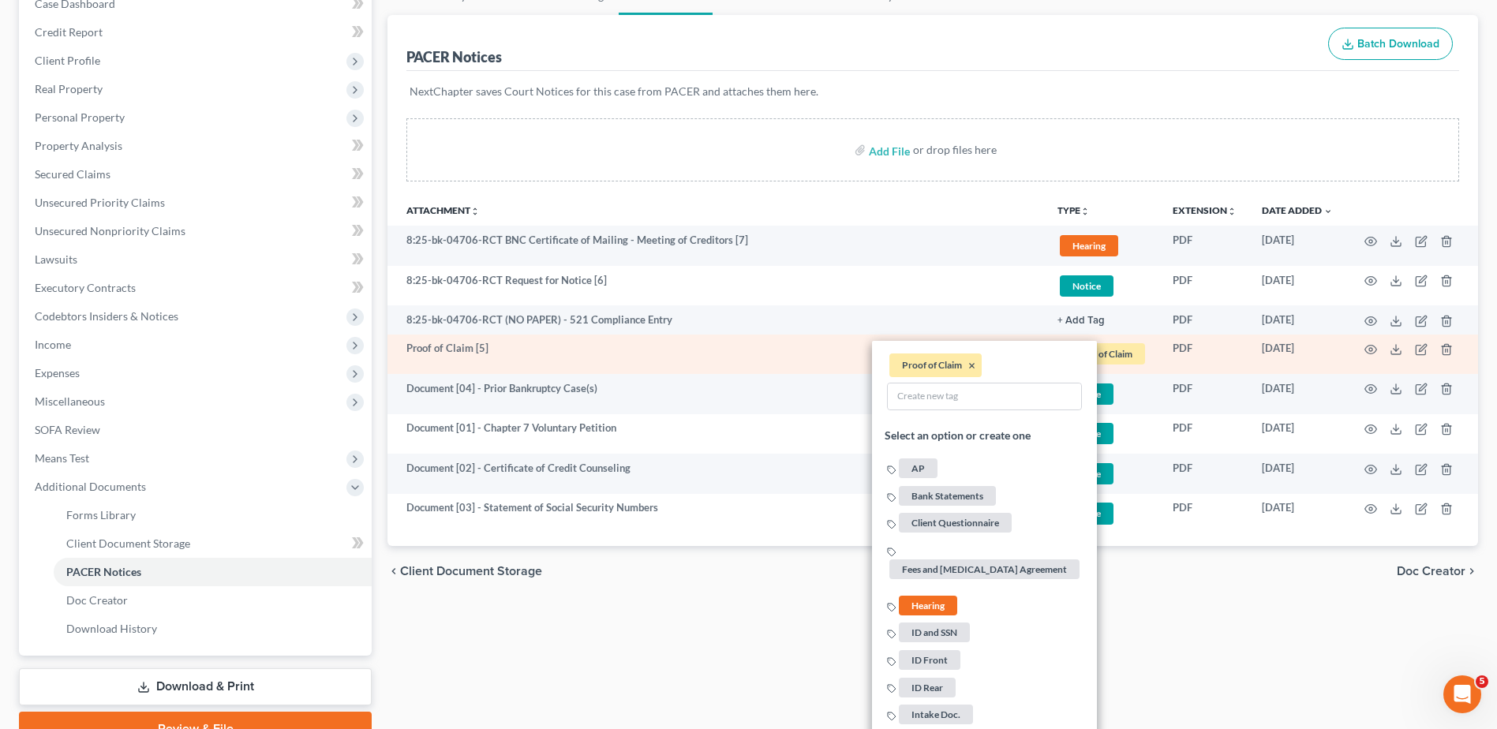
click at [967, 364] on li "Proof of Claim ×" at bounding box center [935, 365] width 92 height 24
click at [970, 364] on button "×" at bounding box center [971, 366] width 7 height 14
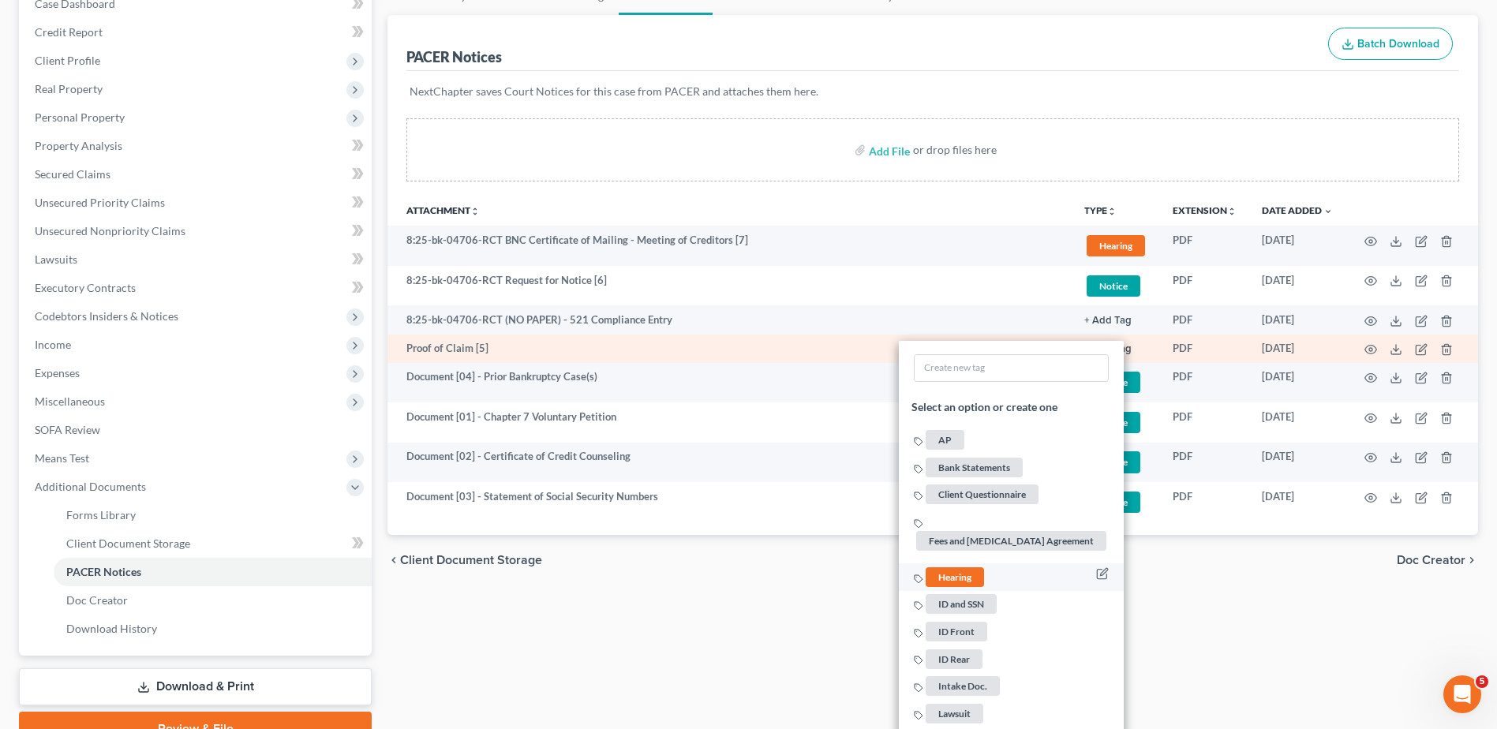
click at [944, 570] on span "Hearing" at bounding box center [954, 577] width 58 height 20
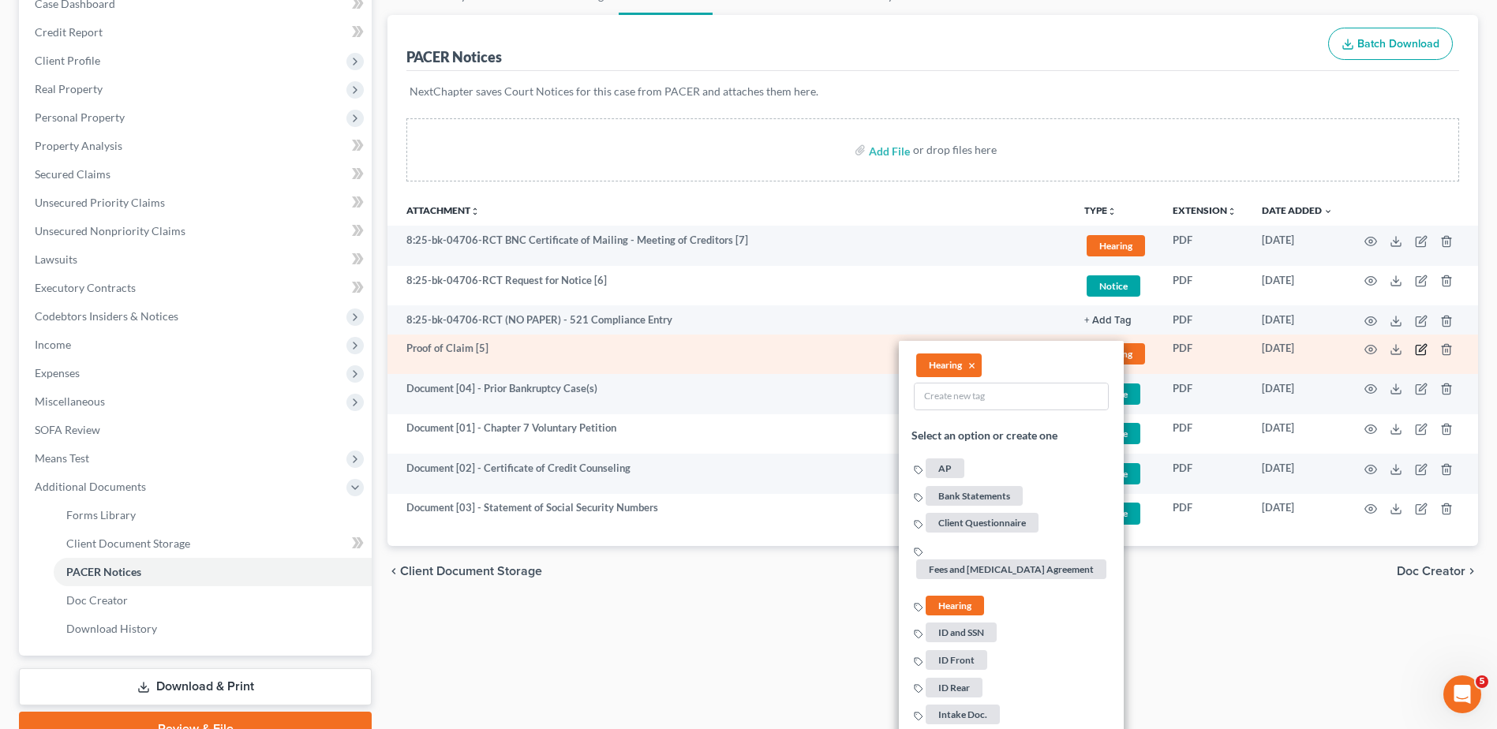
click at [1419, 346] on icon "button" at bounding box center [1421, 349] width 13 height 13
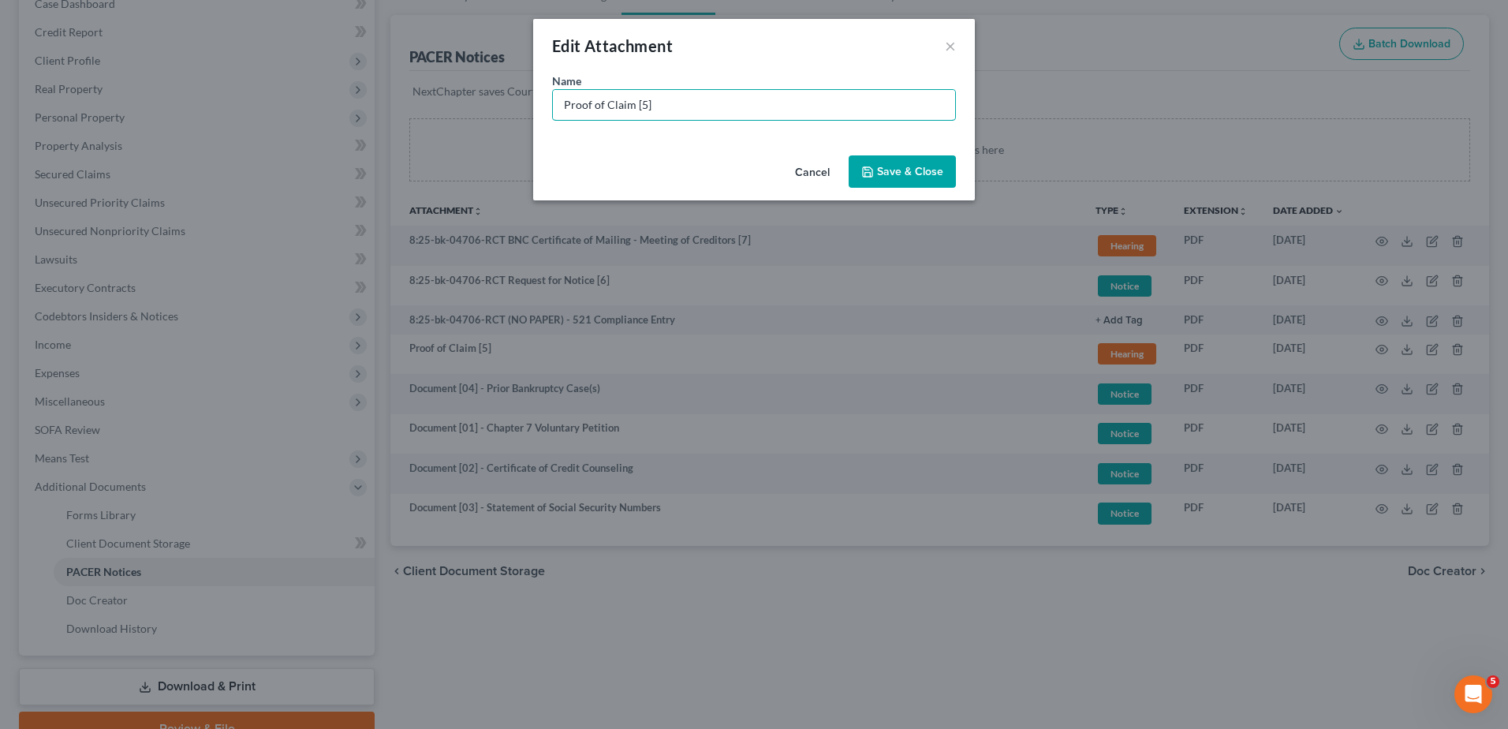
drag, startPoint x: 660, startPoint y: 103, endPoint x: 327, endPoint y: 88, distance: 333.3
click at [312, 99] on div "Edit Attachment × Name * Proof of Claim [5] Cancel Save & Close" at bounding box center [754, 364] width 1508 height 729
paste input "Document [03] -"
click at [633, 111] on input "Document [03] -" at bounding box center [754, 105] width 402 height 30
click at [690, 113] on input "Document [05] -" at bounding box center [754, 105] width 402 height 30
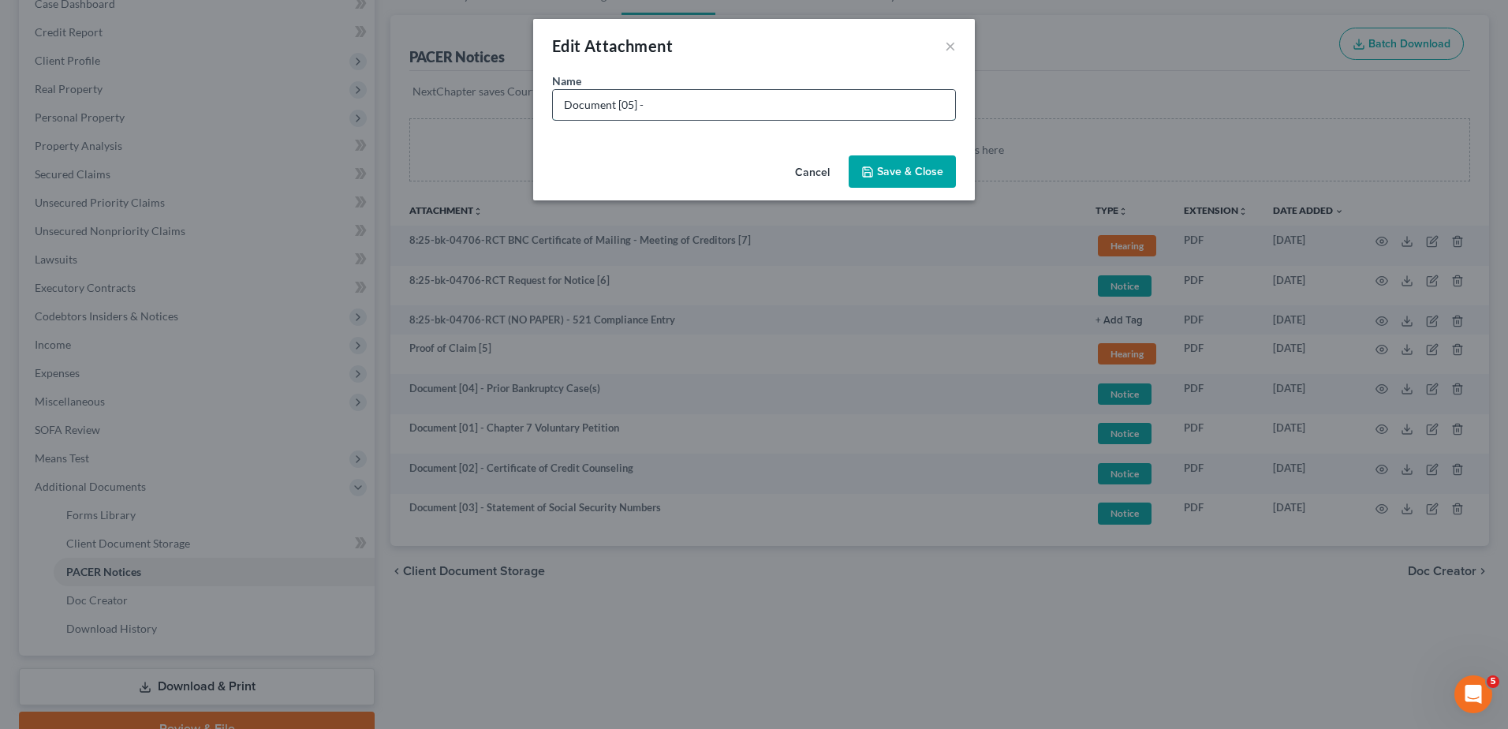
type input "Document [05] - Notice of Chapter 7 Bankruptcy Case"
click at [892, 167] on span "Save & Close" at bounding box center [910, 171] width 66 height 13
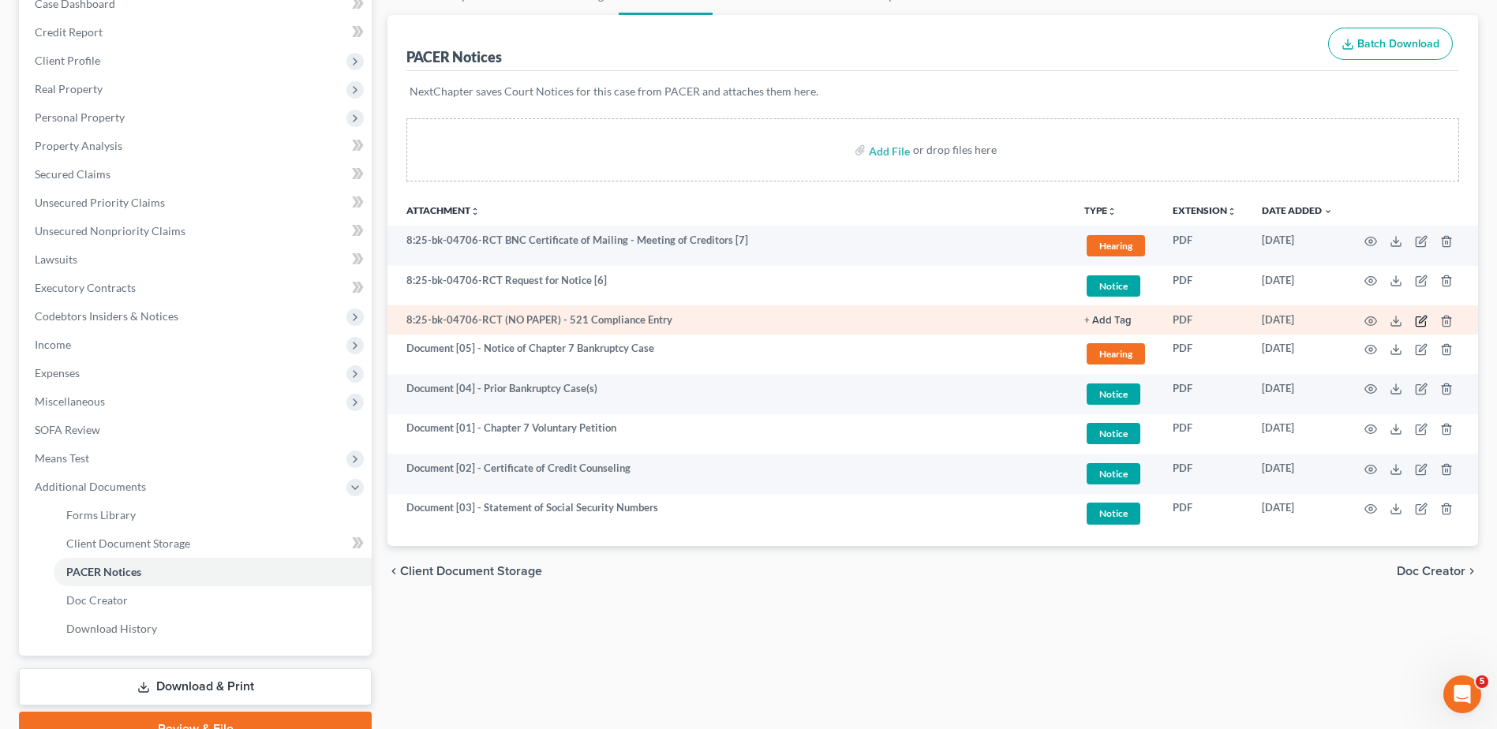
click at [1421, 316] on icon "button" at bounding box center [1421, 321] width 13 height 13
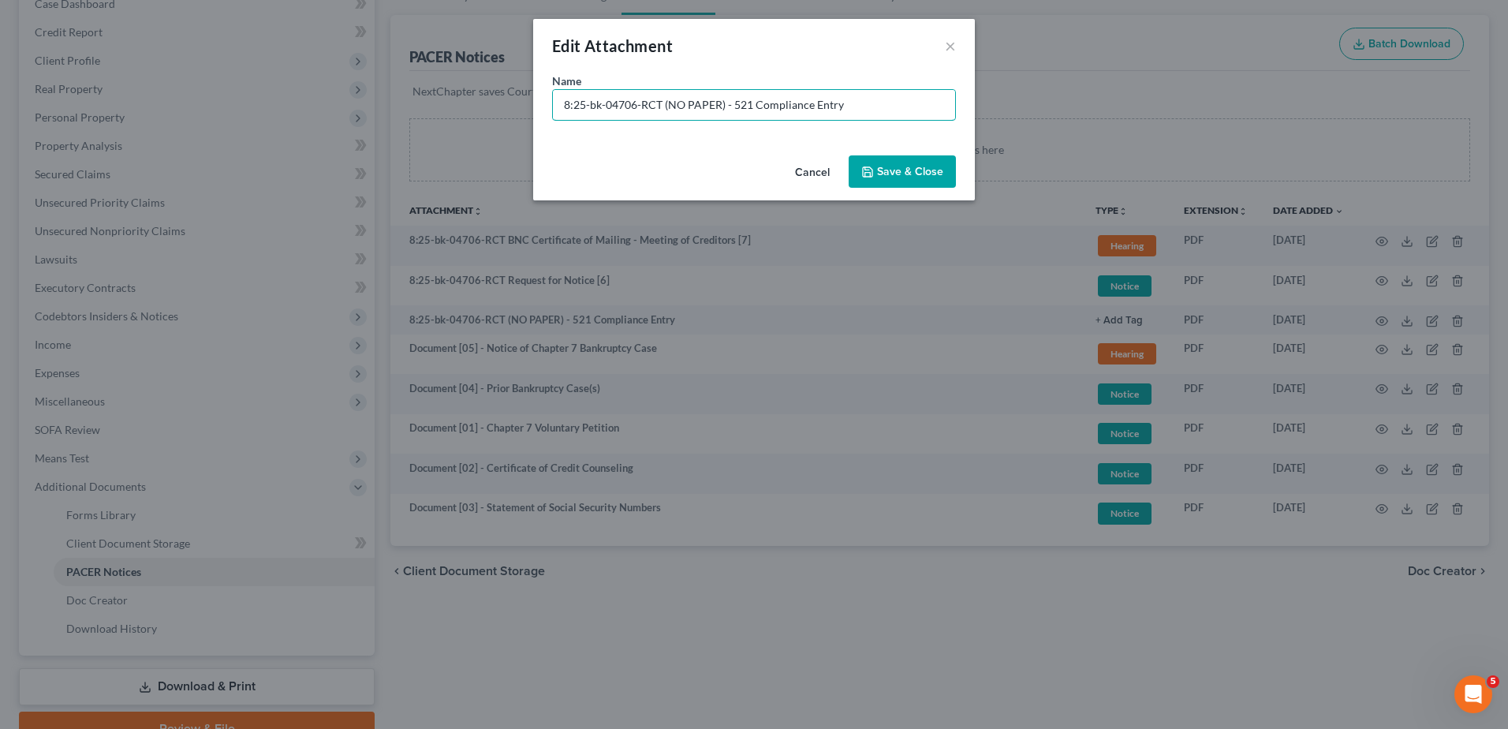
drag, startPoint x: 723, startPoint y: 104, endPoint x: 0, endPoint y: 65, distance: 724.5
click at [0, 65] on html "Home New Case Client Portal Directory Cases DebtorCC [PERSON_NAME] LEGAL GROUP …" at bounding box center [754, 316] width 1508 height 981
type input "No Paper [01] - 521 Compliance Entry"
click at [944, 160] on button "Save & Close" at bounding box center [902, 171] width 107 height 33
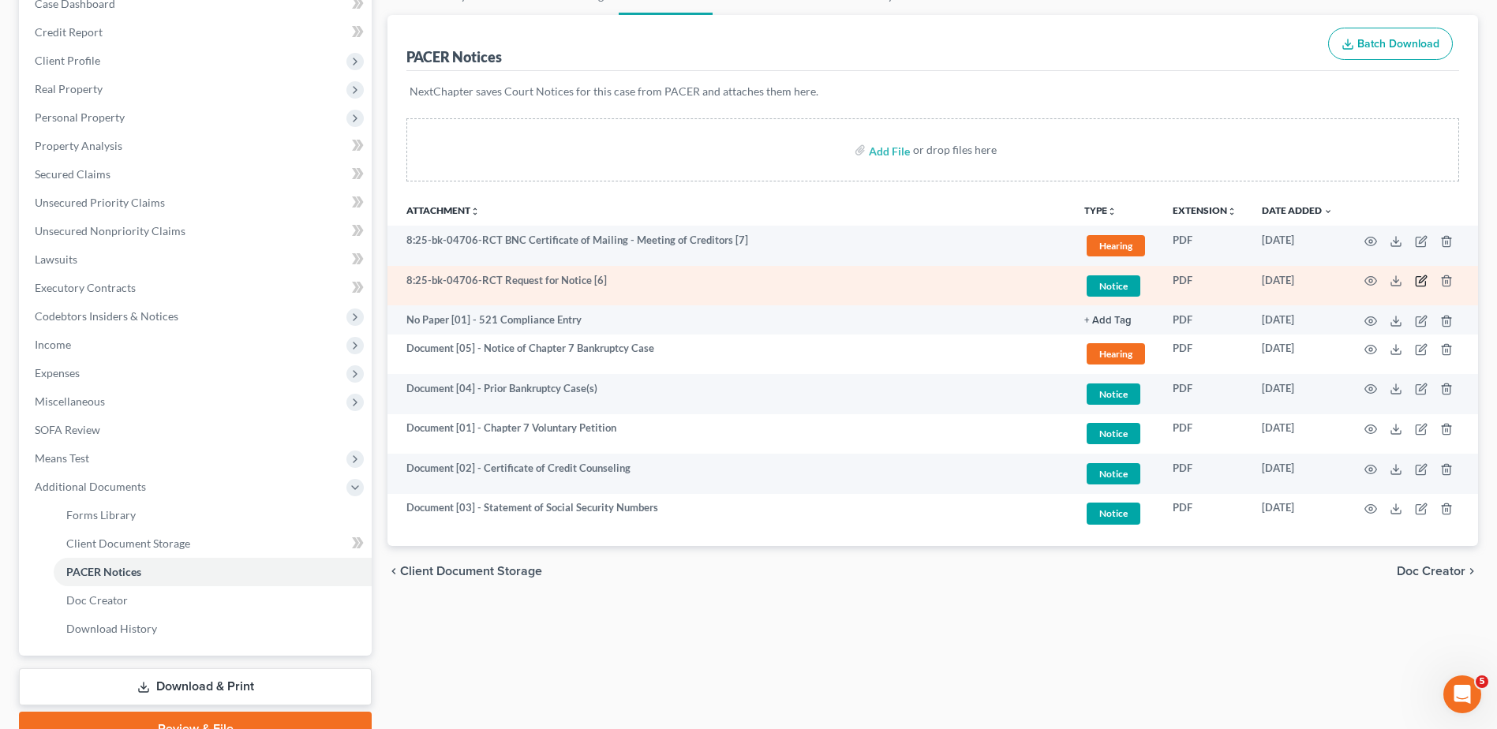
click at [1418, 282] on icon "button" at bounding box center [1421, 281] width 13 height 13
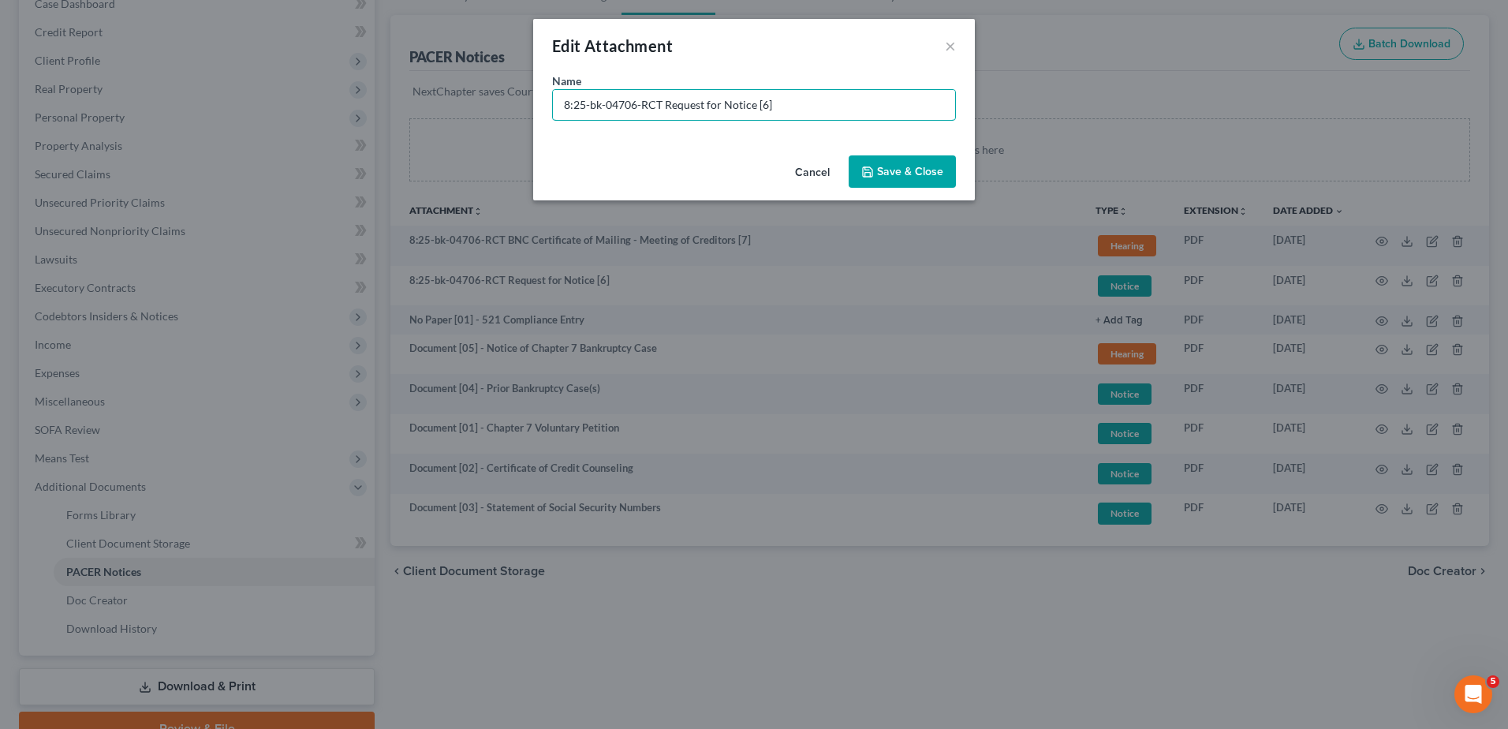
drag, startPoint x: 663, startPoint y: 102, endPoint x: 292, endPoint y: 109, distance: 371.7
click at [292, 109] on div "Edit Attachment × Name * 8:25-bk-04706-RCT Request for Notice [6] Cancel Save &…" at bounding box center [754, 364] width 1508 height 729
paste input "Document [03] -"
drag, startPoint x: 626, startPoint y: 108, endPoint x: 634, endPoint y: 109, distance: 7.9
click at [634, 109] on input "Document [03] - Request for Notice [6]" at bounding box center [754, 105] width 402 height 30
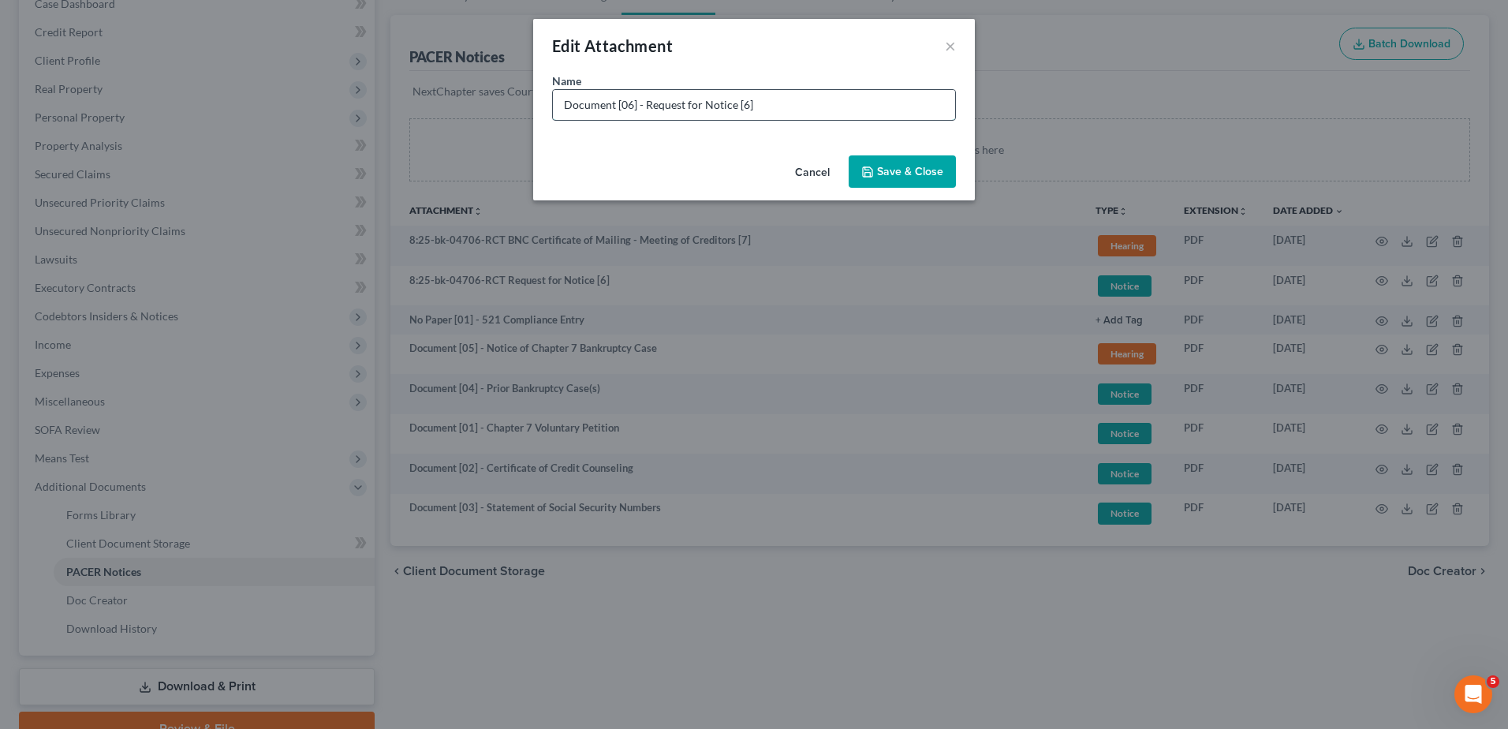
drag, startPoint x: 738, startPoint y: 100, endPoint x: 836, endPoint y: 111, distance: 98.5
click at [832, 111] on input "Document [06] - Request for Notice [6]" at bounding box center [754, 105] width 402 height 30
type input "Document [06] - Request for Notice"
click at [888, 163] on button "Save & Close" at bounding box center [902, 171] width 107 height 33
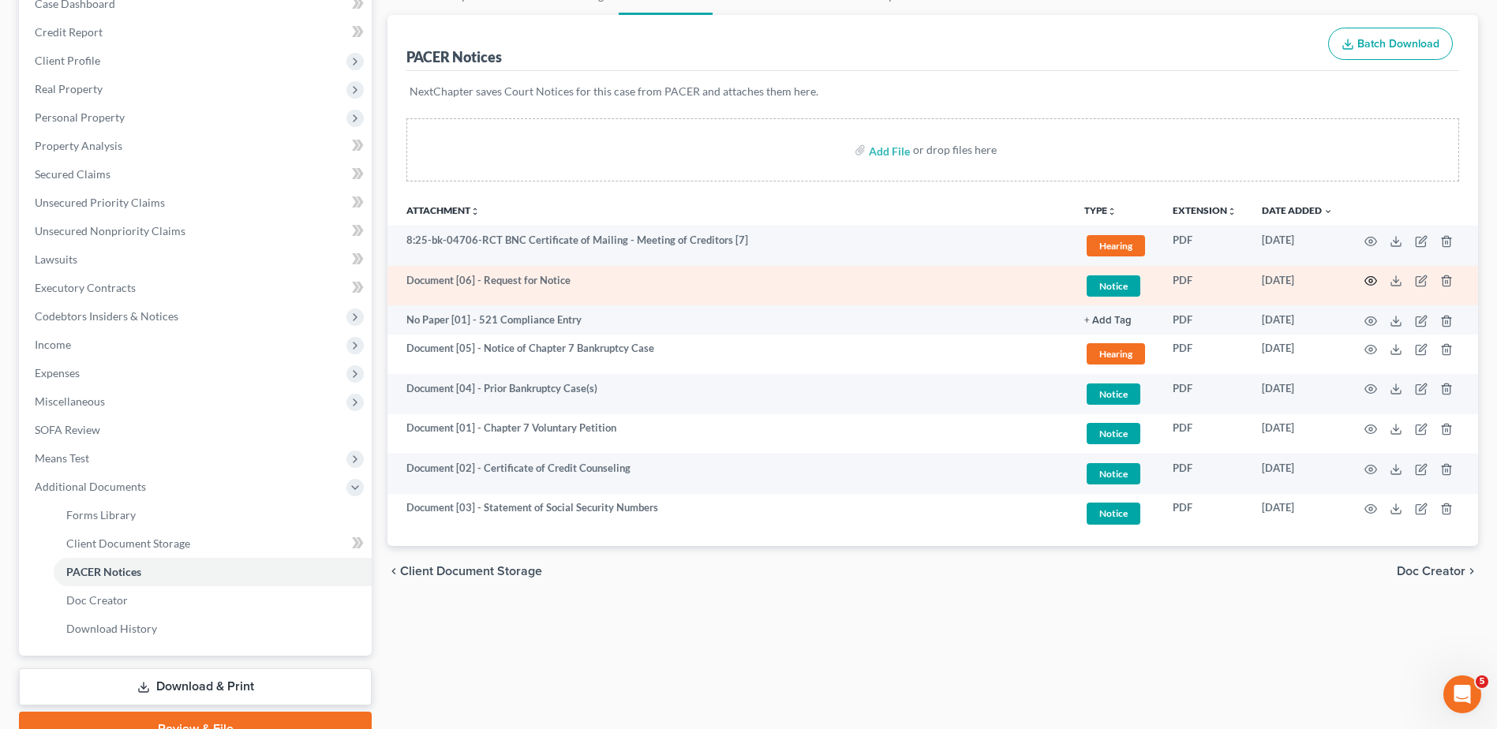
click at [1365, 278] on icon "button" at bounding box center [1370, 281] width 13 height 13
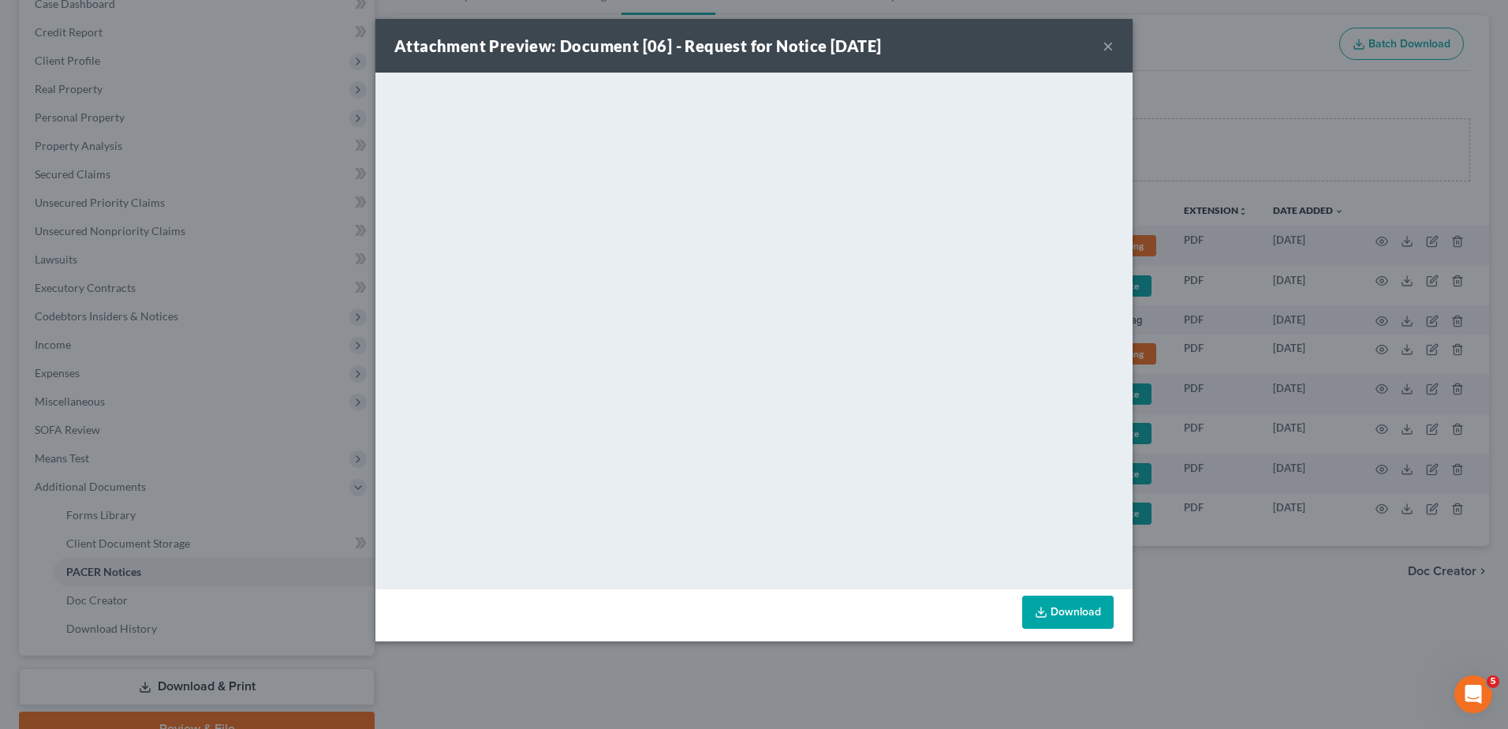
click at [1108, 47] on button "×" at bounding box center [1108, 45] width 11 height 19
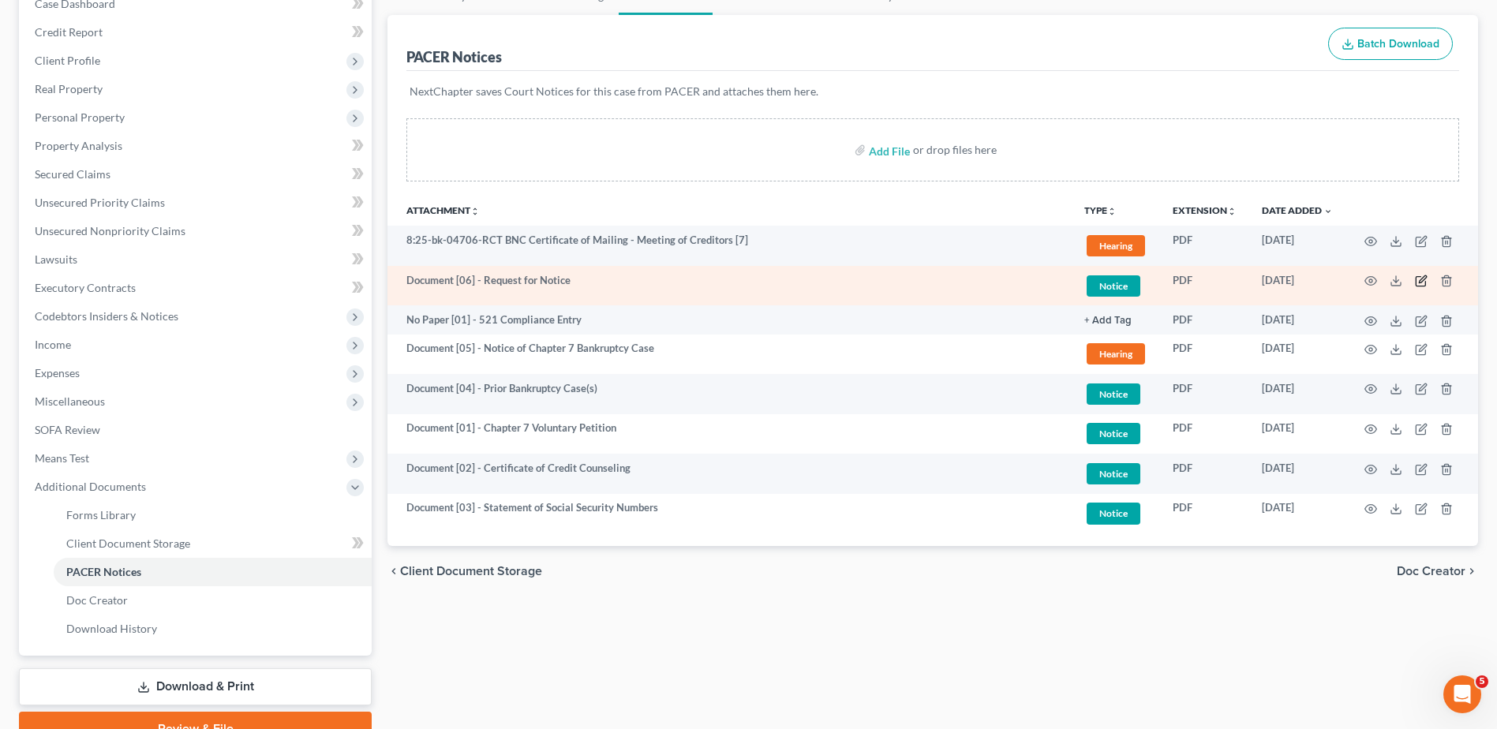
click at [1422, 277] on icon "button" at bounding box center [1421, 281] width 13 height 13
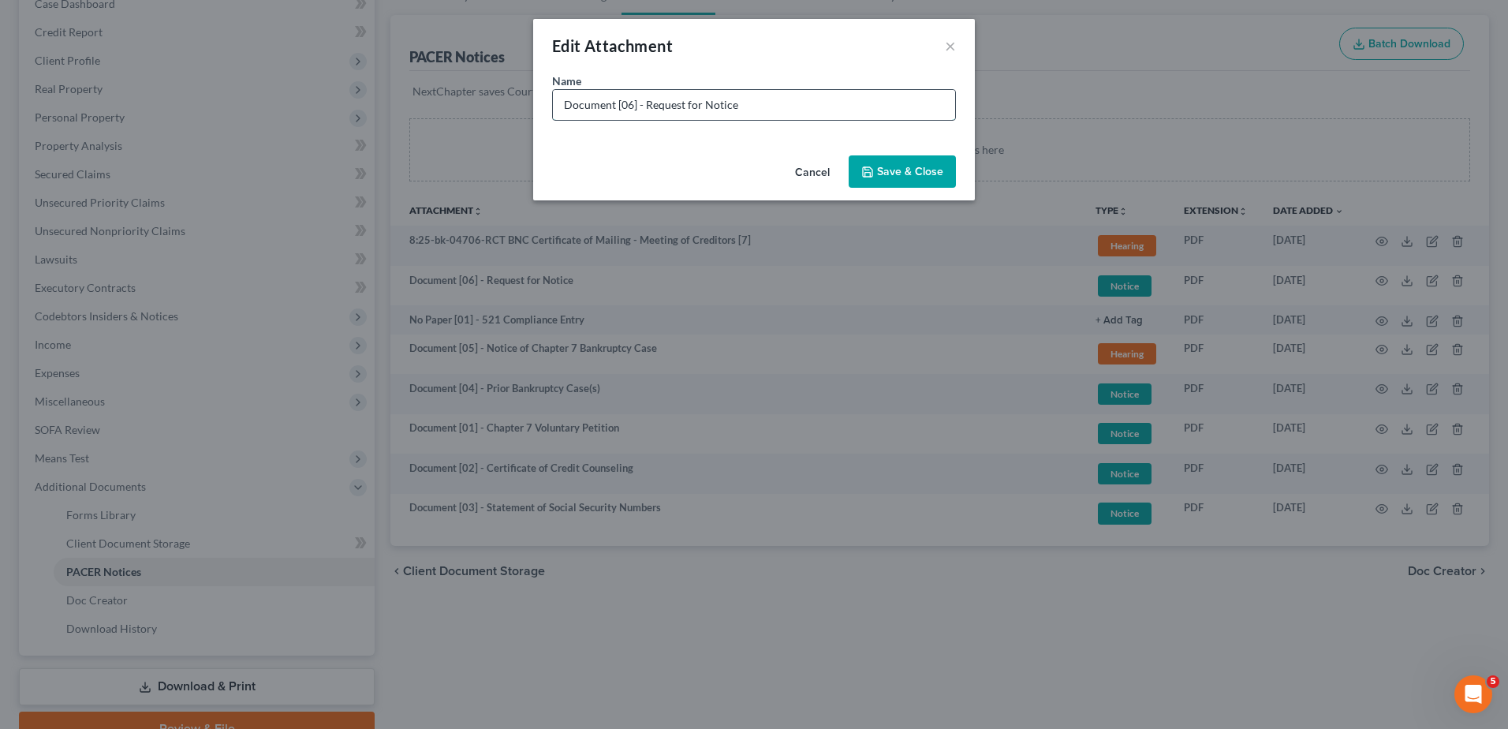
click at [787, 111] on input "Document [06] - Request for Notice" at bounding box center [754, 105] width 402 height 30
drag, startPoint x: 753, startPoint y: 102, endPoint x: 809, endPoint y: 104, distance: 55.3
click at [809, 104] on input "Document [06] - Request for Notice for Ford Motor ([PERSON_NAME] | AIS Portfoli…" at bounding box center [754, 105] width 402 height 30
type input "Document [06] - Request for Notice for Ally Financial ([PERSON_NAME] | AIS Port…"
click at [914, 177] on span "Save & Close" at bounding box center [910, 171] width 66 height 13
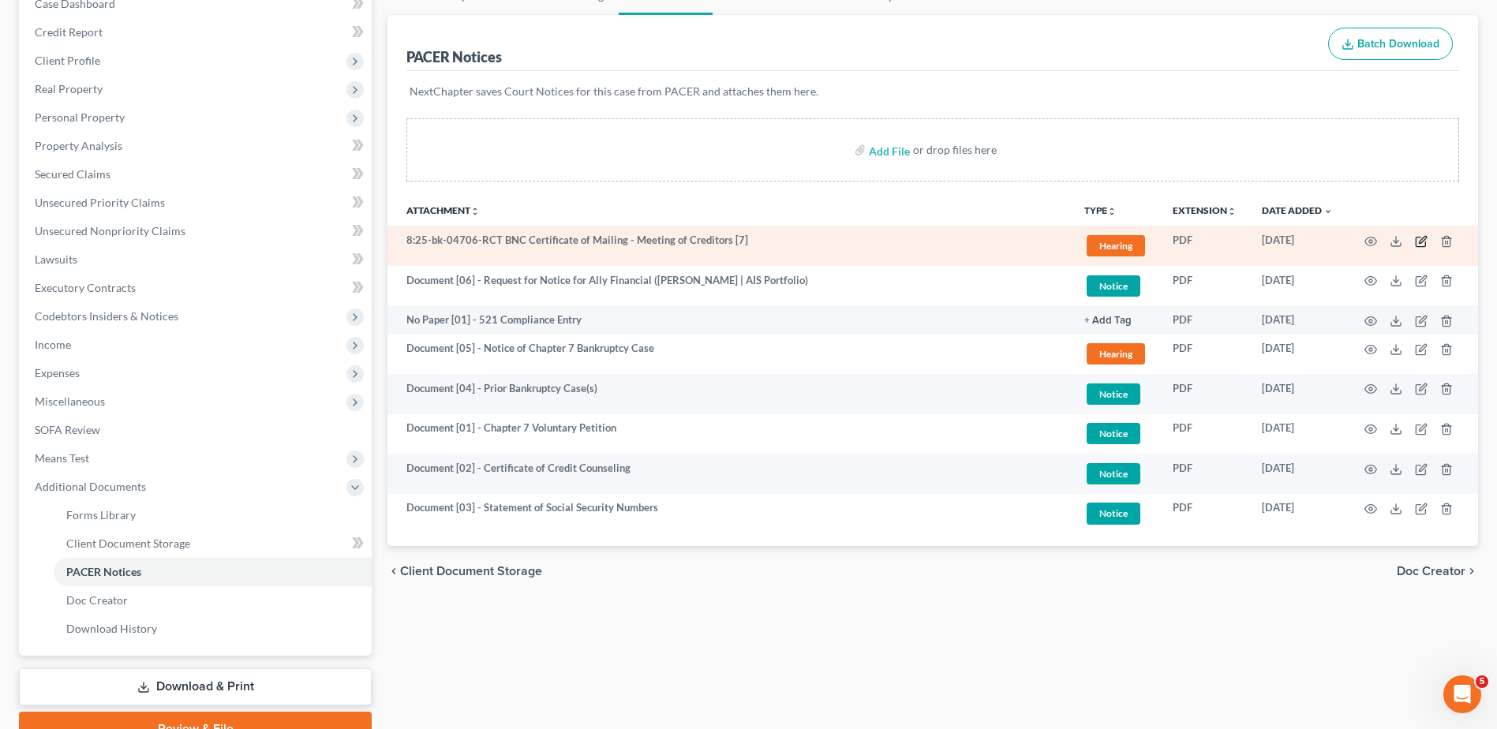
click at [1422, 244] on icon "button" at bounding box center [1421, 241] width 13 height 13
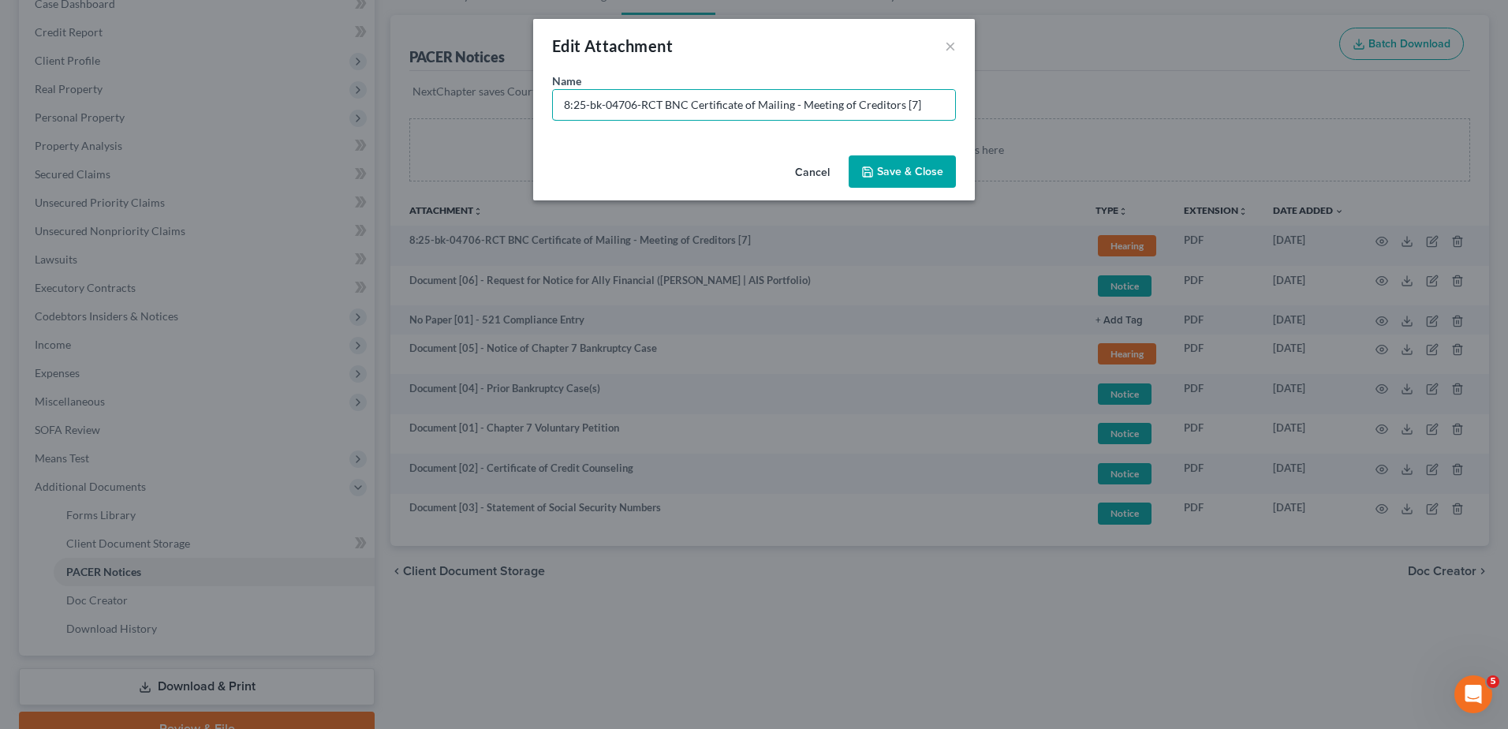
drag, startPoint x: 659, startPoint y: 100, endPoint x: 359, endPoint y: 109, distance: 299.9
click at [359, 109] on div "Edit Attachment × Name * 8:25-bk-04706-RCT BNC Certificate of Mailing - Meeting…" at bounding box center [754, 364] width 1508 height 729
paste input "Document [03] -"
type input "Document [07] - BNC Certificate of Mailing - Meeting of Creditors"
click at [895, 159] on button "Save & Close" at bounding box center [902, 171] width 107 height 33
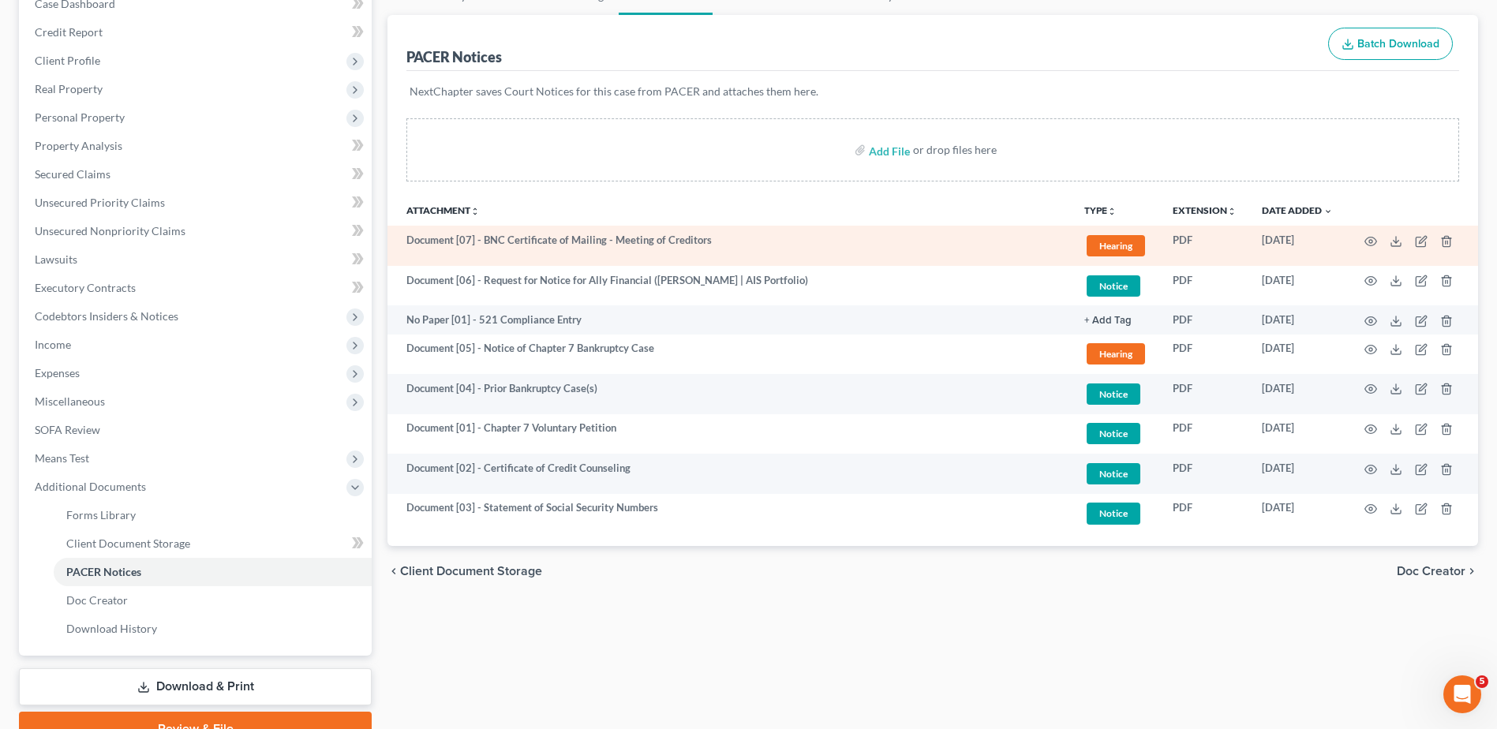
click at [1124, 249] on span "Hearing" at bounding box center [1115, 245] width 58 height 21
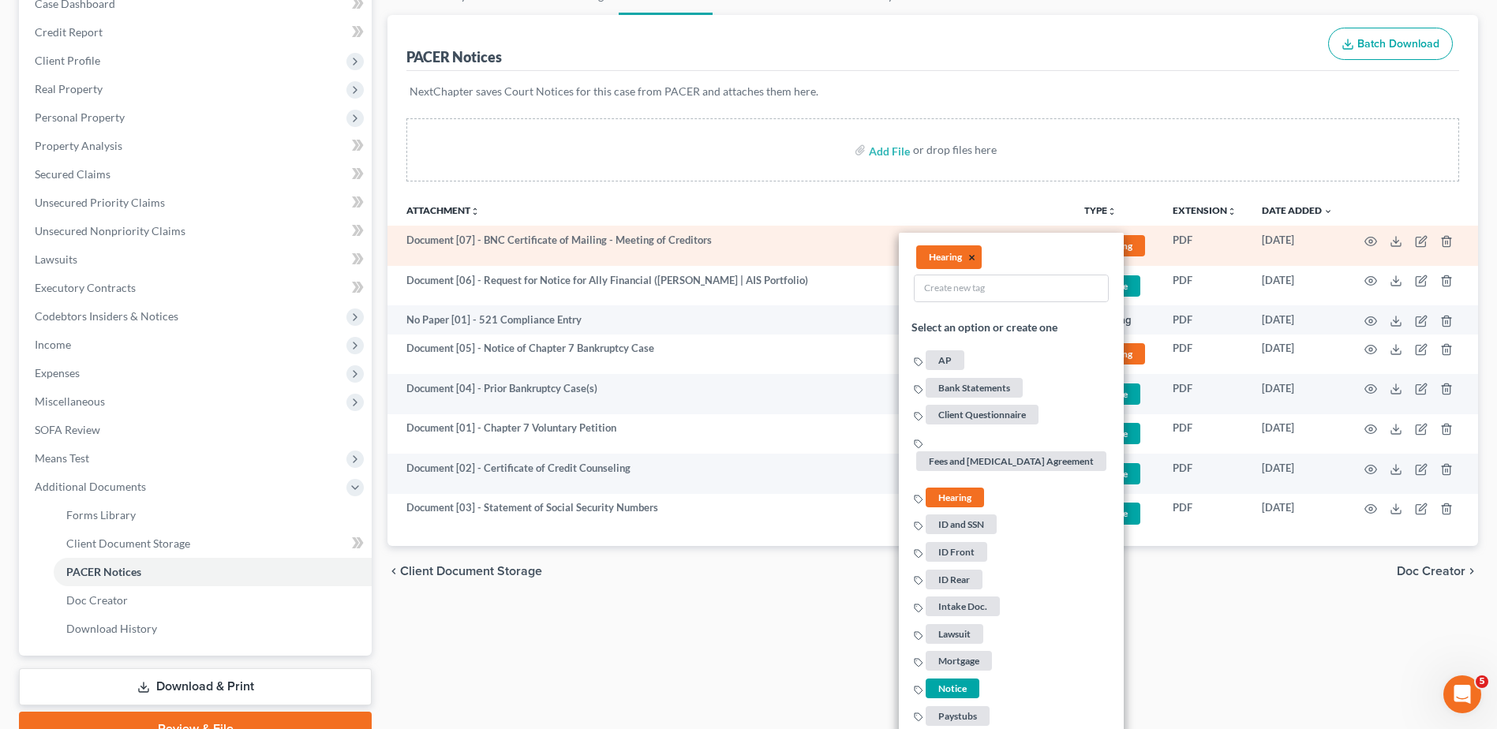
click at [971, 253] on button "×" at bounding box center [971, 258] width 7 height 14
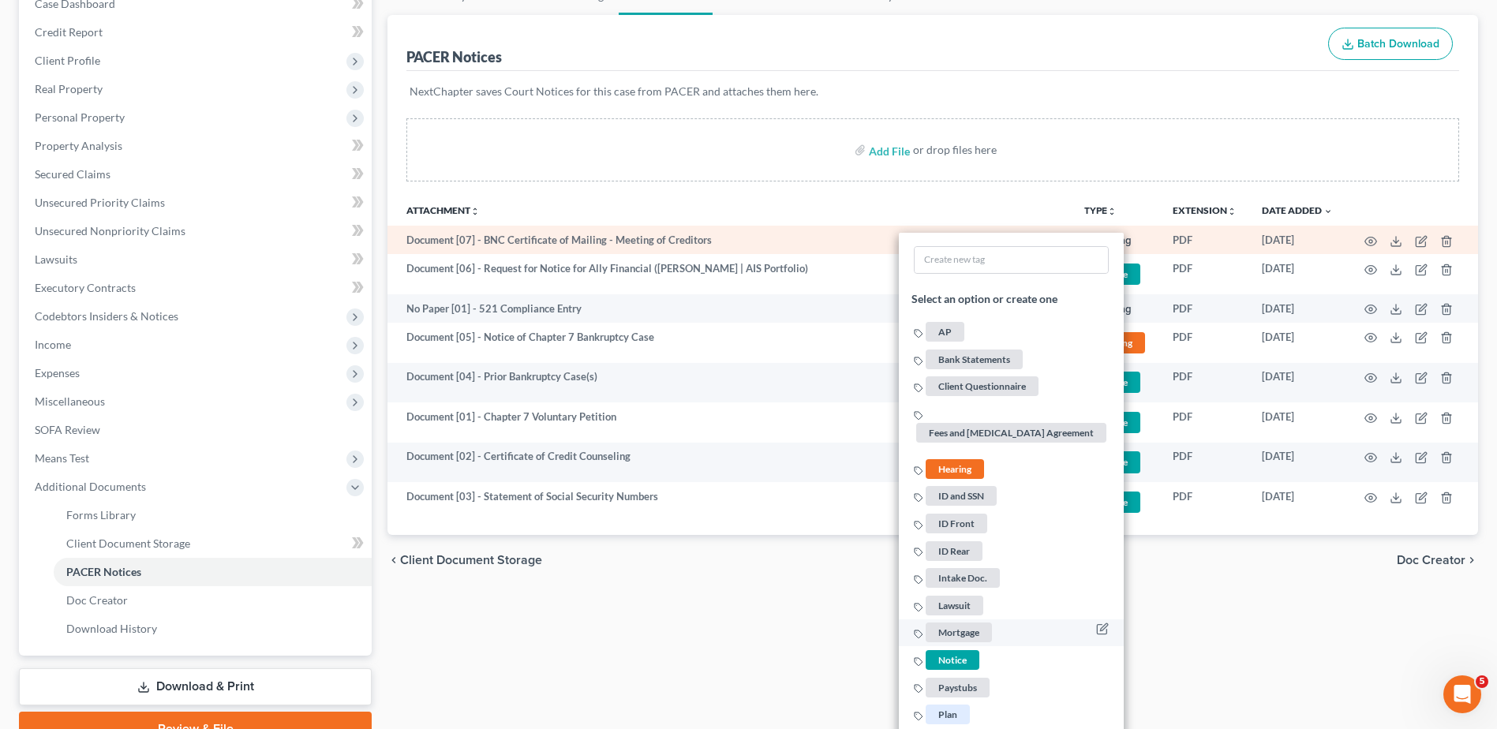
click at [955, 660] on span "Notice" at bounding box center [952, 660] width 54 height 20
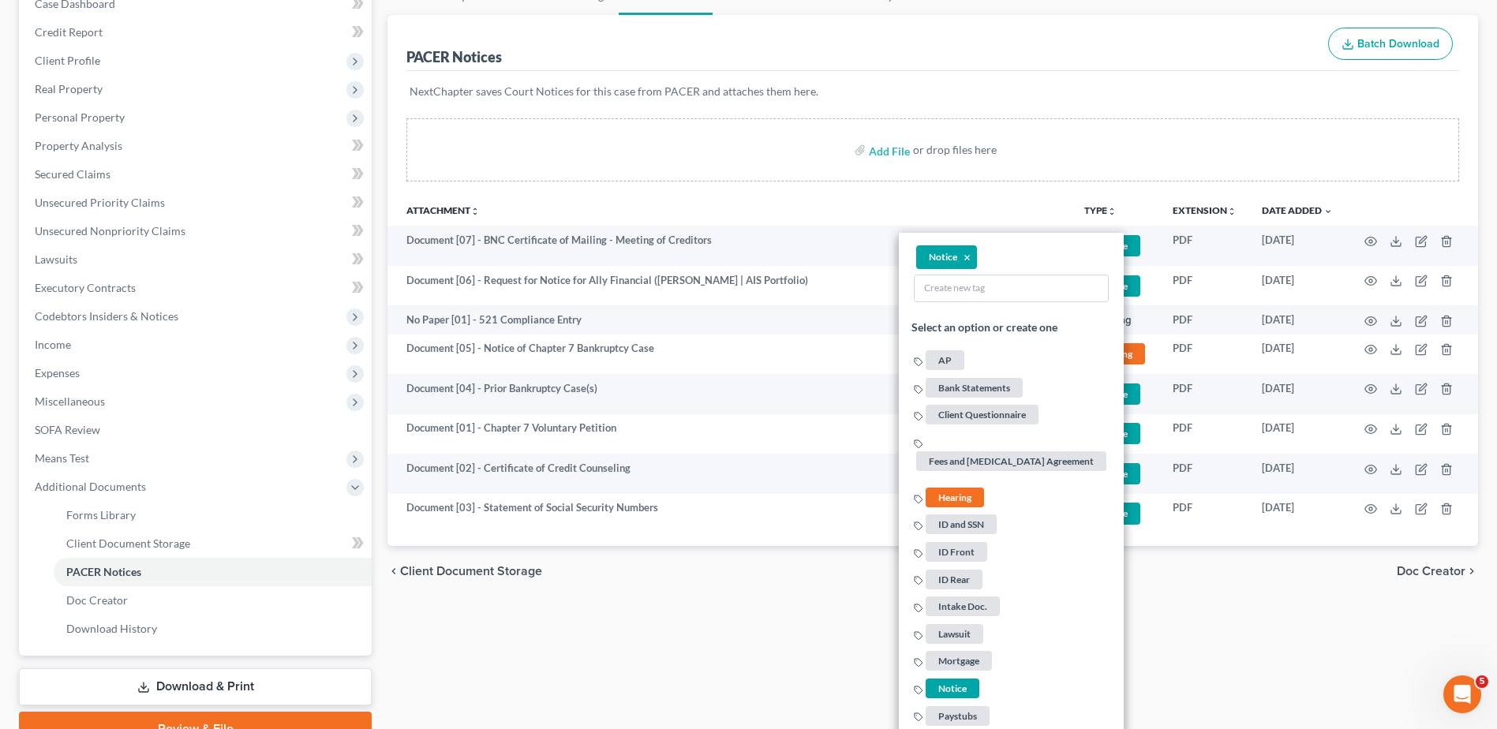
click at [1273, 619] on div "Forms Library Client Document Storage PACER Notices Doc Creator Download Histor…" at bounding box center [932, 361] width 1106 height 769
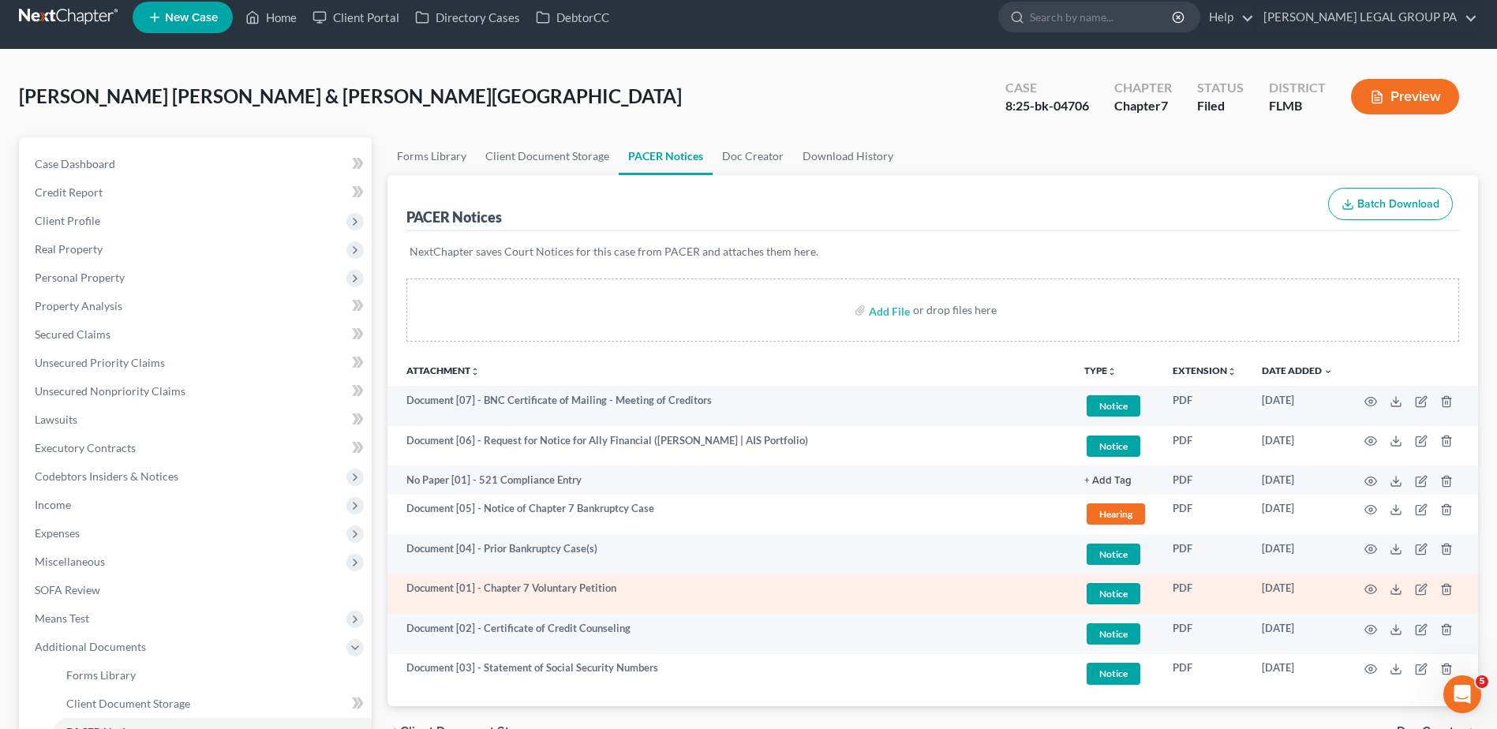
scroll to position [0, 0]
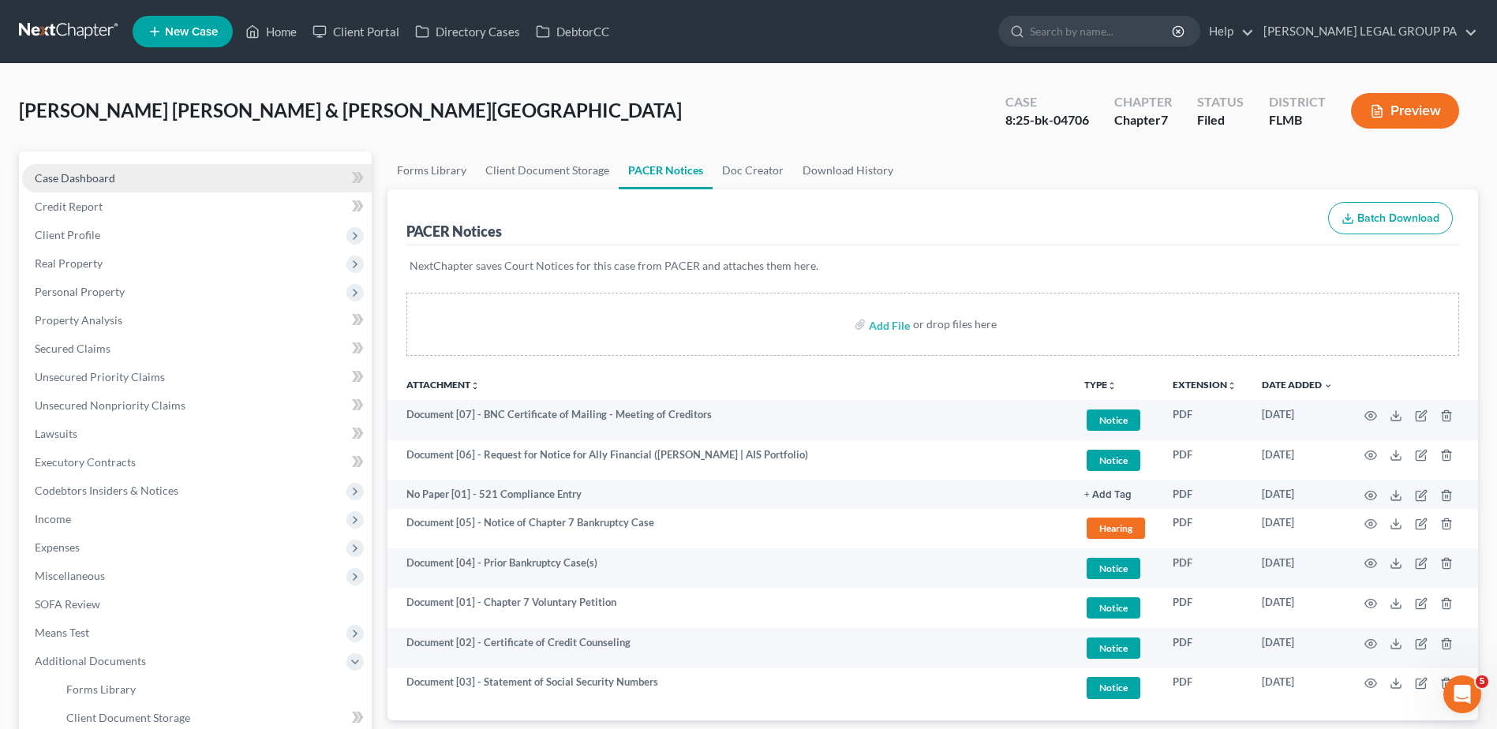
click at [65, 178] on span "Case Dashboard" at bounding box center [75, 177] width 80 height 13
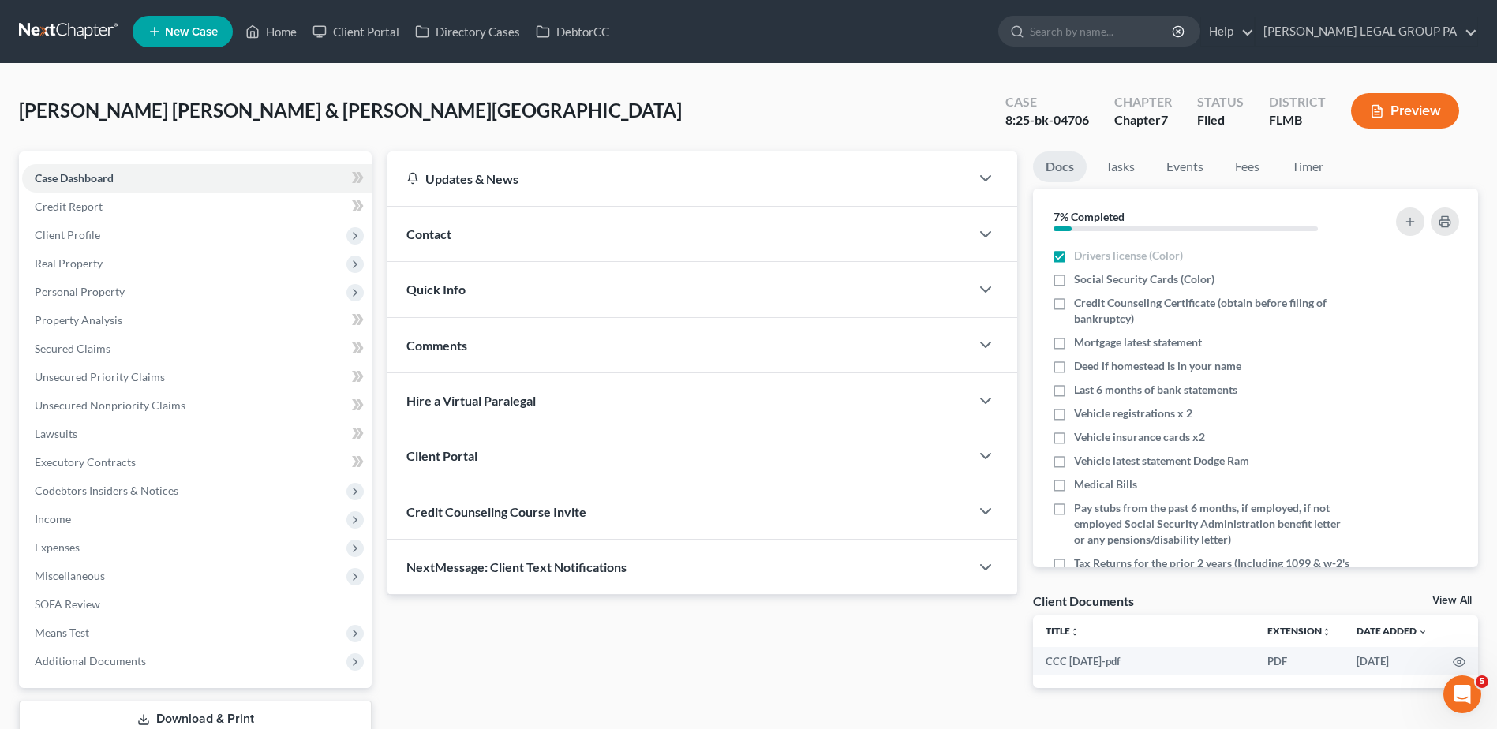
click at [505, 92] on div "[PERSON_NAME] [PERSON_NAME] & [PERSON_NAME] Upgraded Case 8:25-bk-04706 Chapter…" at bounding box center [748, 117] width 1459 height 69
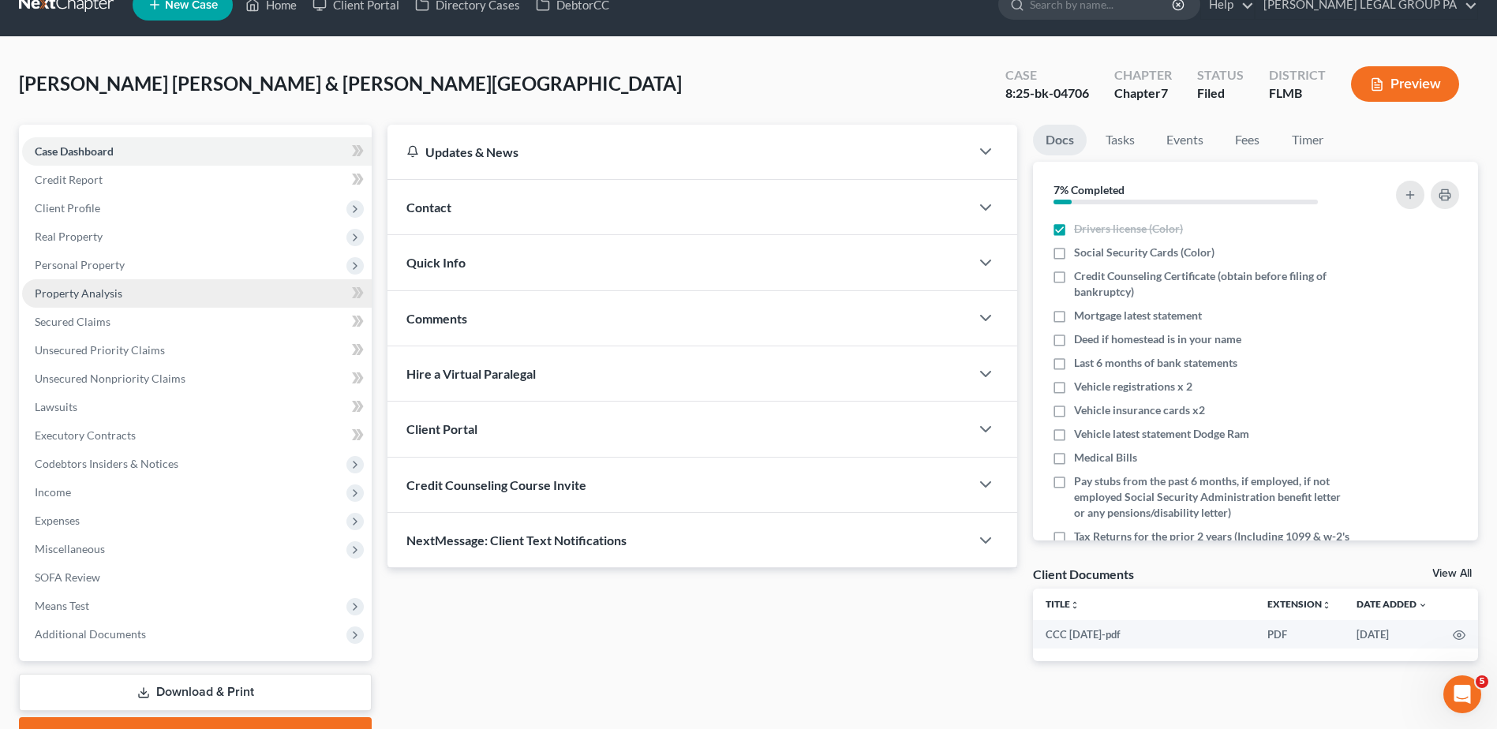
scroll to position [110, 0]
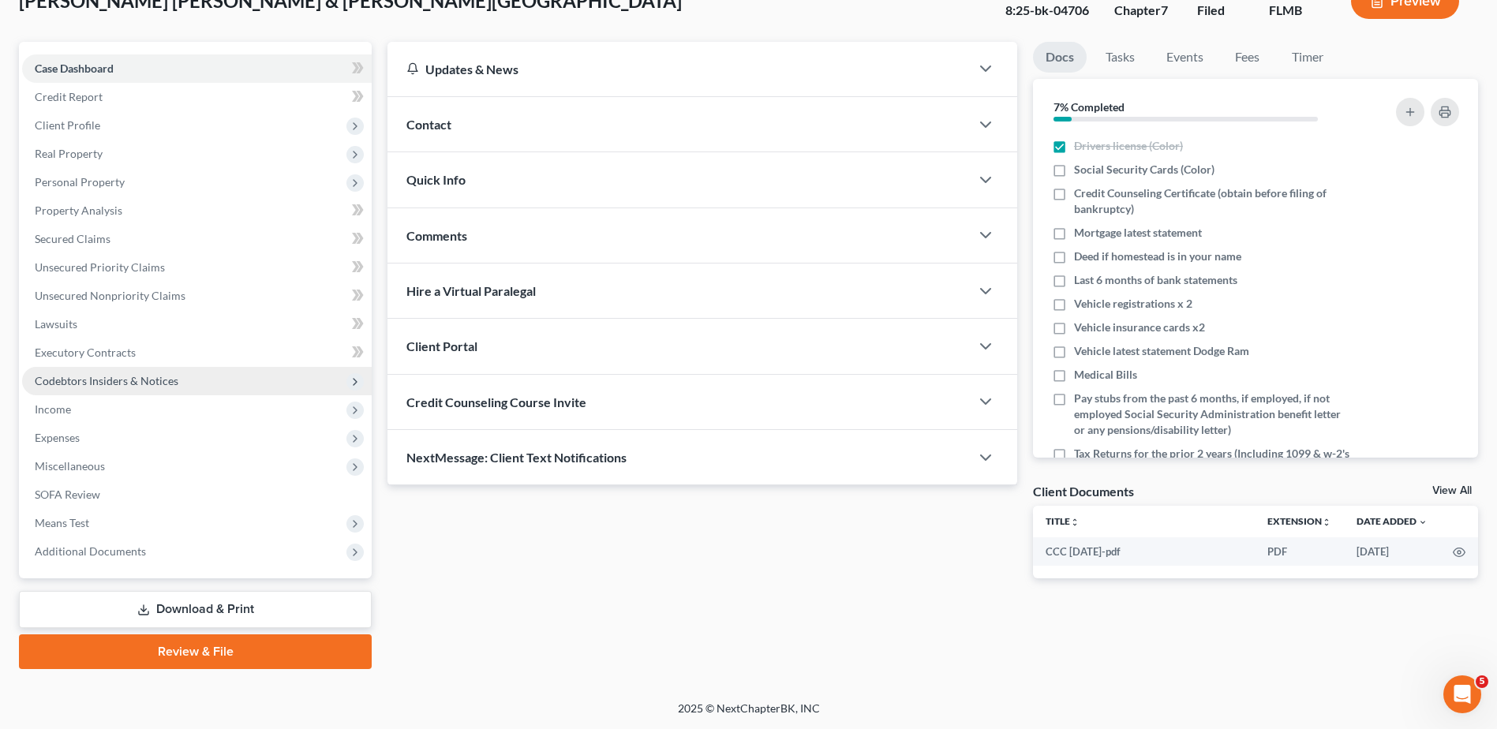
click at [172, 375] on span "Codebtors Insiders & Notices" at bounding box center [107, 380] width 144 height 13
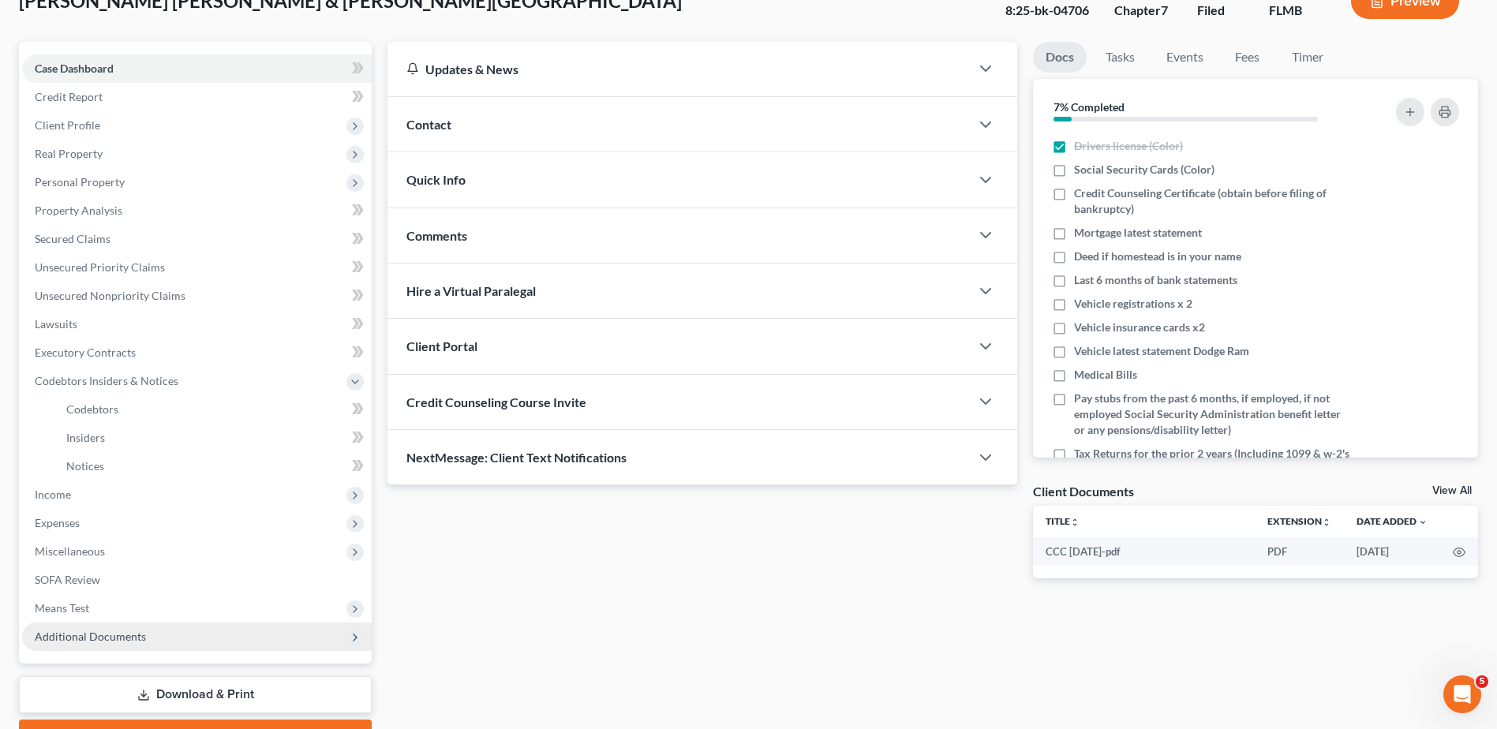
click at [190, 635] on span "Additional Documents" at bounding box center [197, 636] width 350 height 28
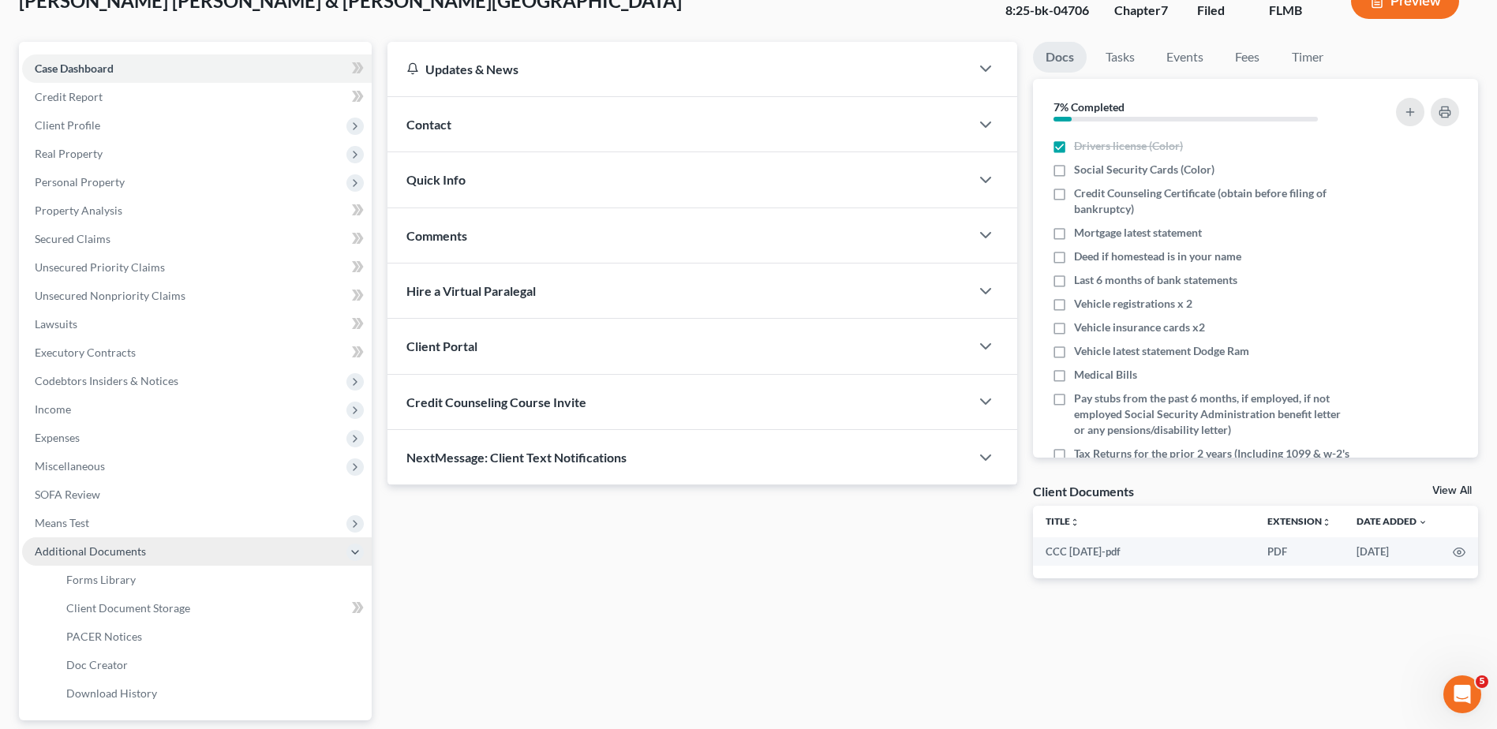
scroll to position [252, 0]
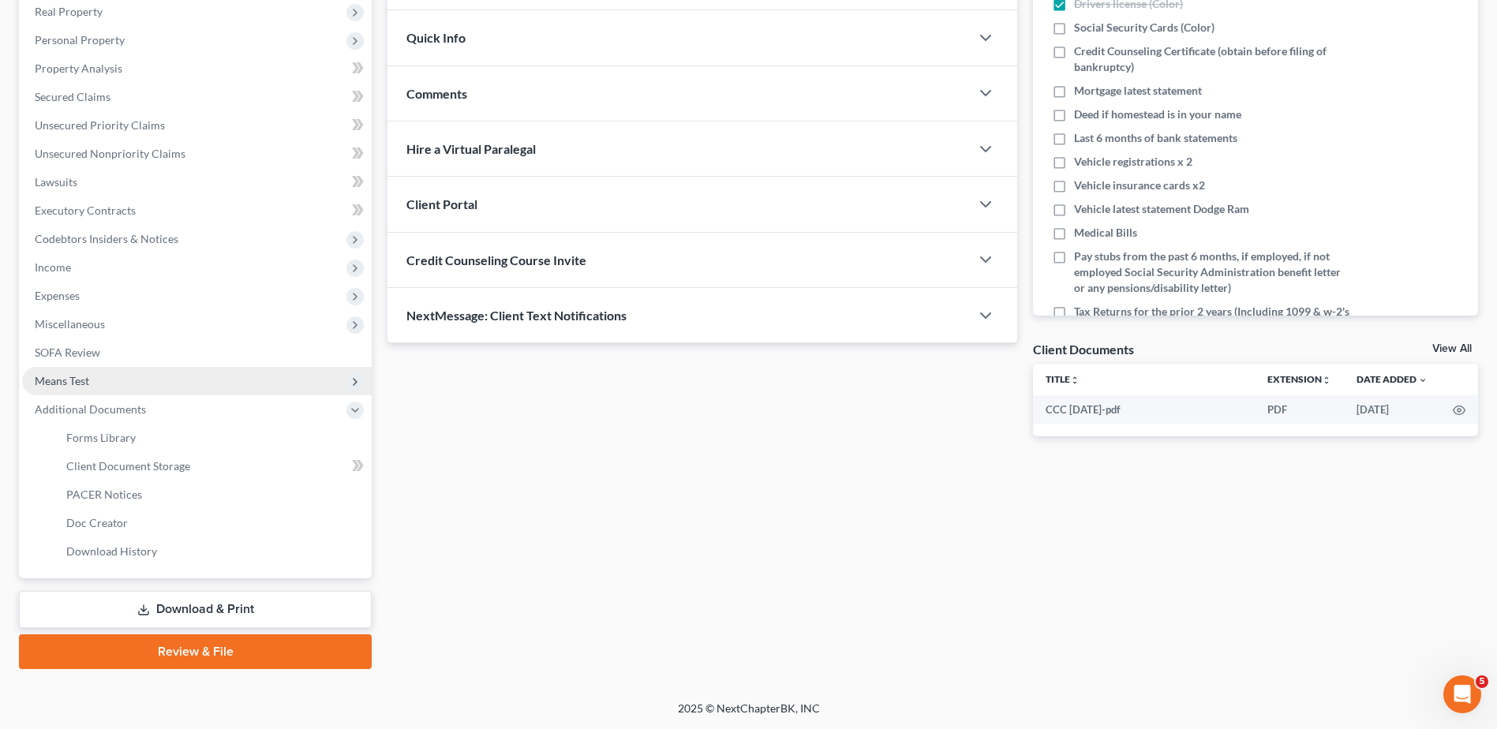
click at [181, 371] on span "Means Test" at bounding box center [197, 381] width 350 height 28
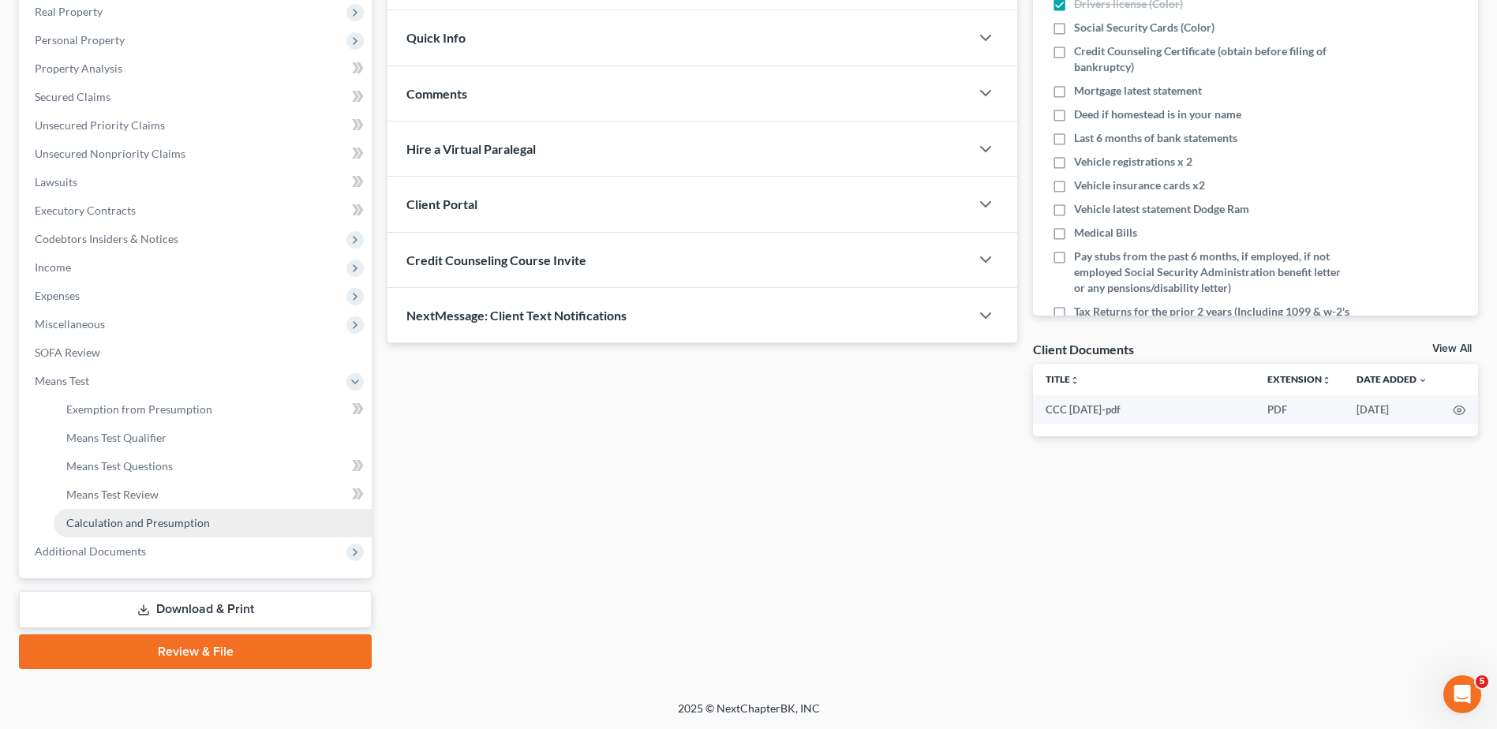
click at [176, 526] on span "Calculation and Presumption" at bounding box center [138, 522] width 144 height 13
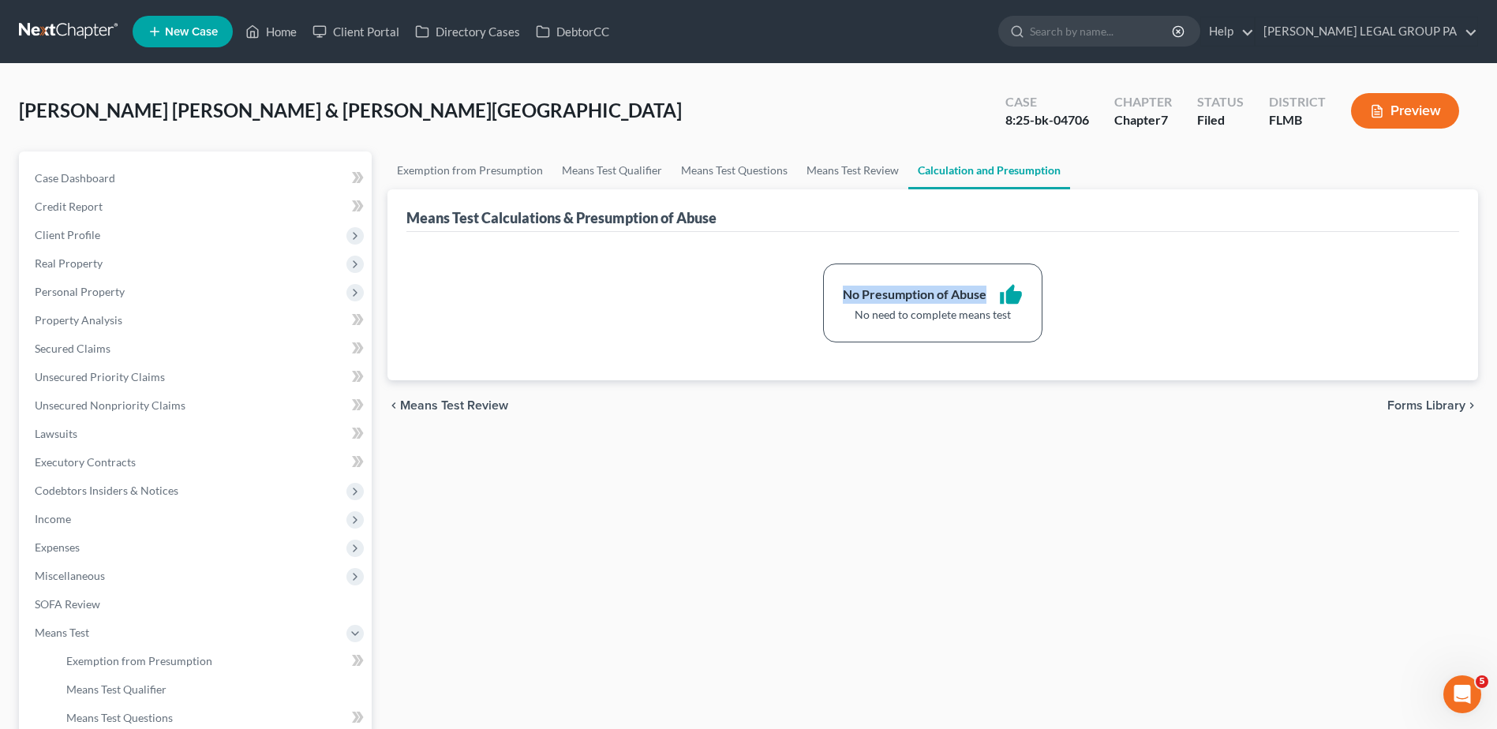
drag, startPoint x: 847, startPoint y: 299, endPoint x: 986, endPoint y: 302, distance: 139.7
click at [986, 302] on div "No Presumption of Abuse" at bounding box center [915, 295] width 144 height 18
copy div "No Presumption of Abuse"
click at [631, 564] on div "Exemption from Presumption Means Test Qualifier Means Test Questions Means Test…" at bounding box center [932, 535] width 1106 height 769
click at [109, 518] on span "Income" at bounding box center [197, 519] width 350 height 28
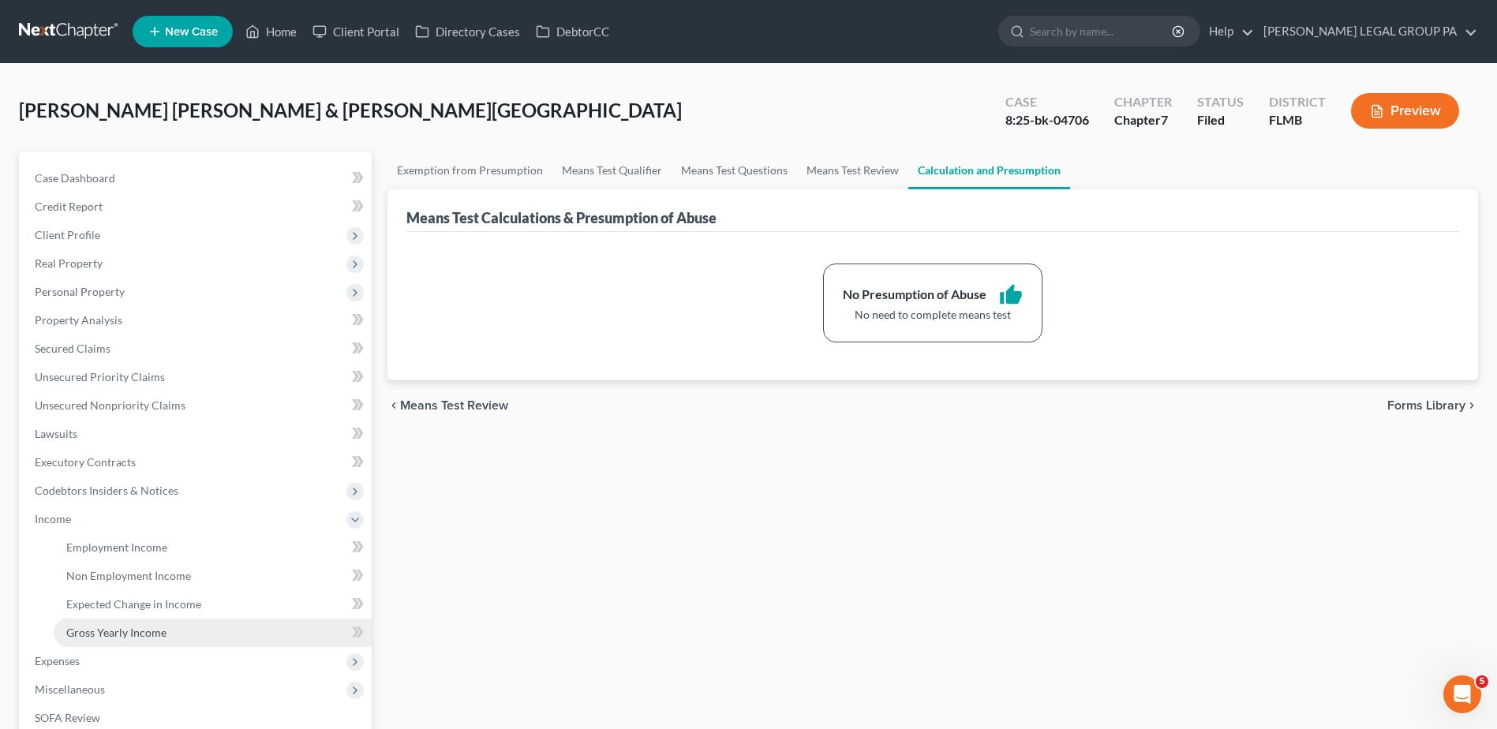
click at [125, 627] on span "Gross Yearly Income" at bounding box center [116, 632] width 100 height 13
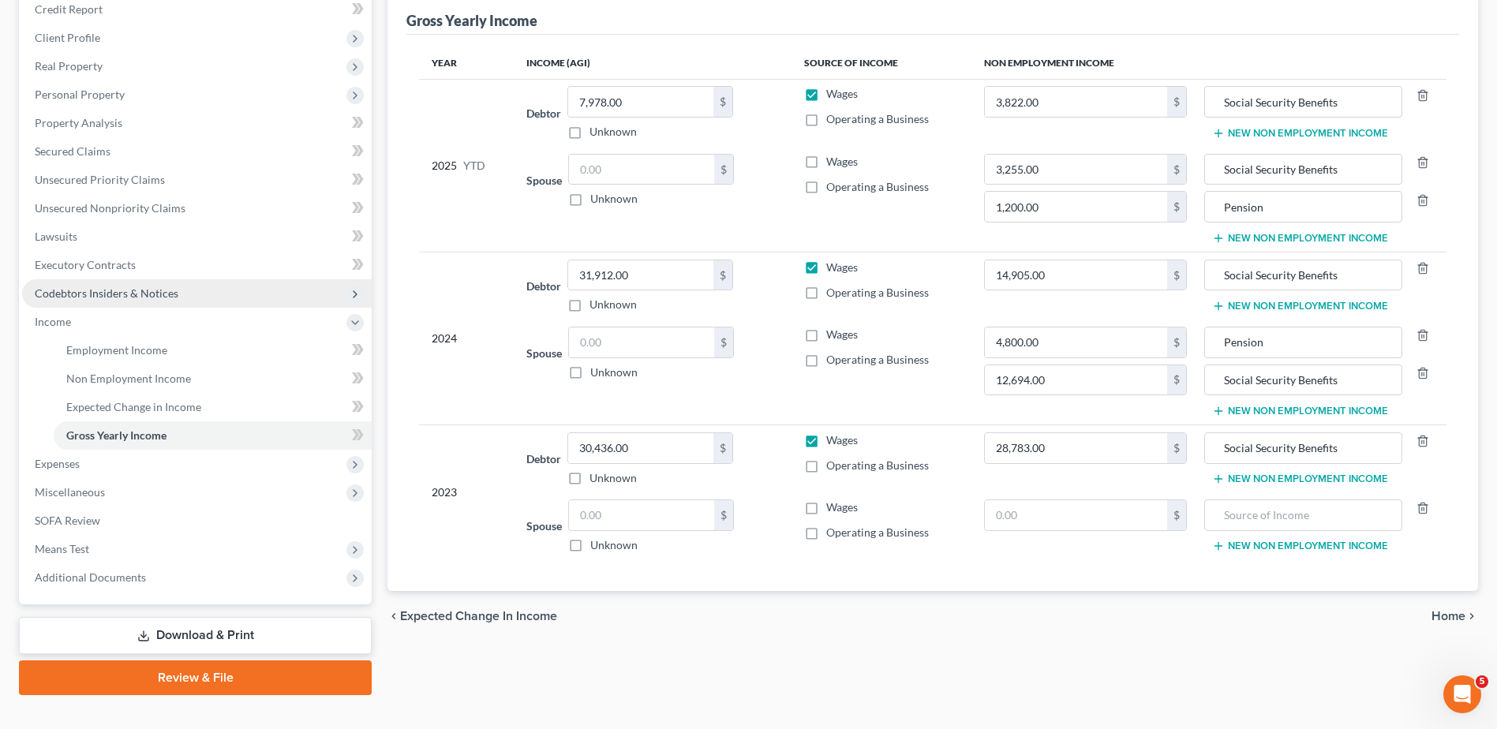
scroll to position [223, 0]
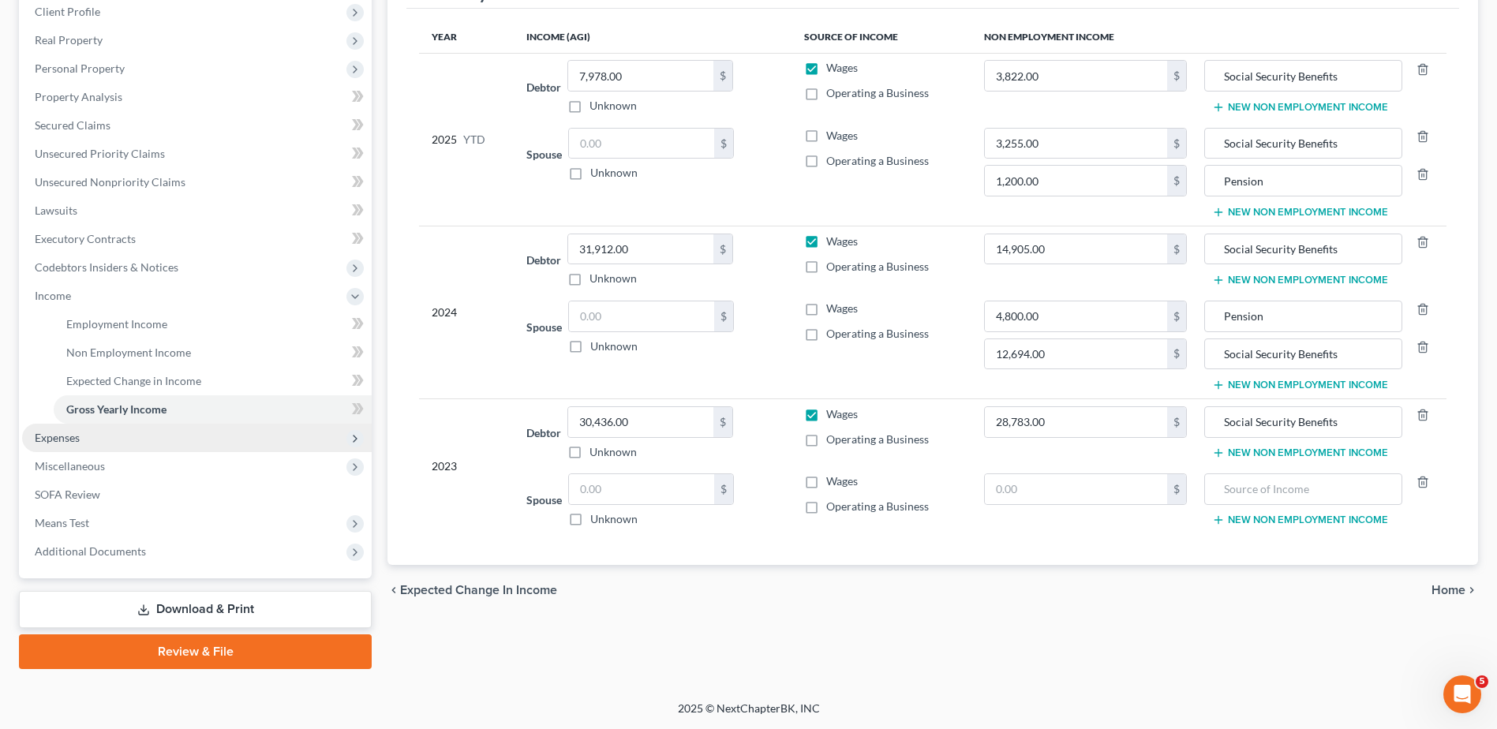
click at [174, 444] on span "Expenses" at bounding box center [197, 438] width 350 height 28
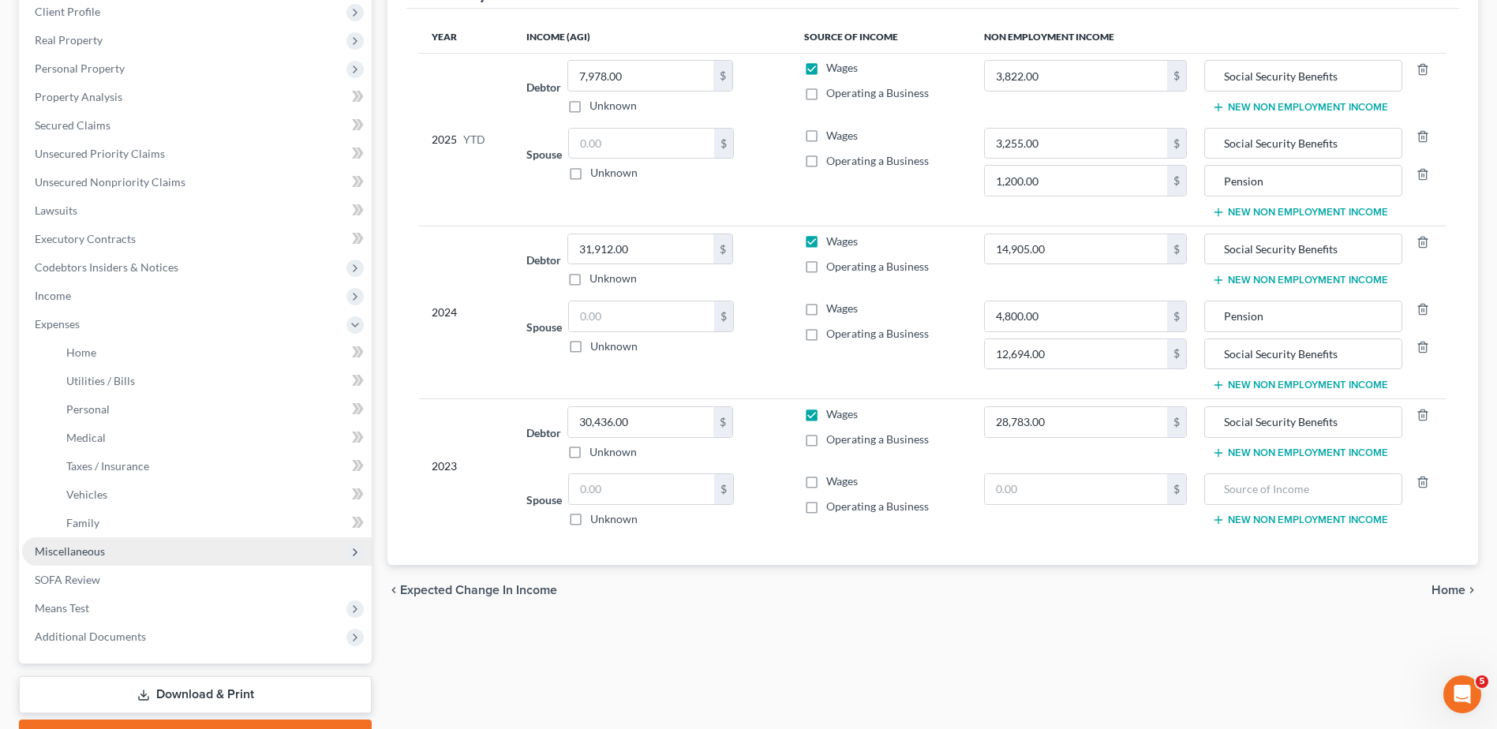
click at [160, 541] on span "Miscellaneous" at bounding box center [197, 551] width 350 height 28
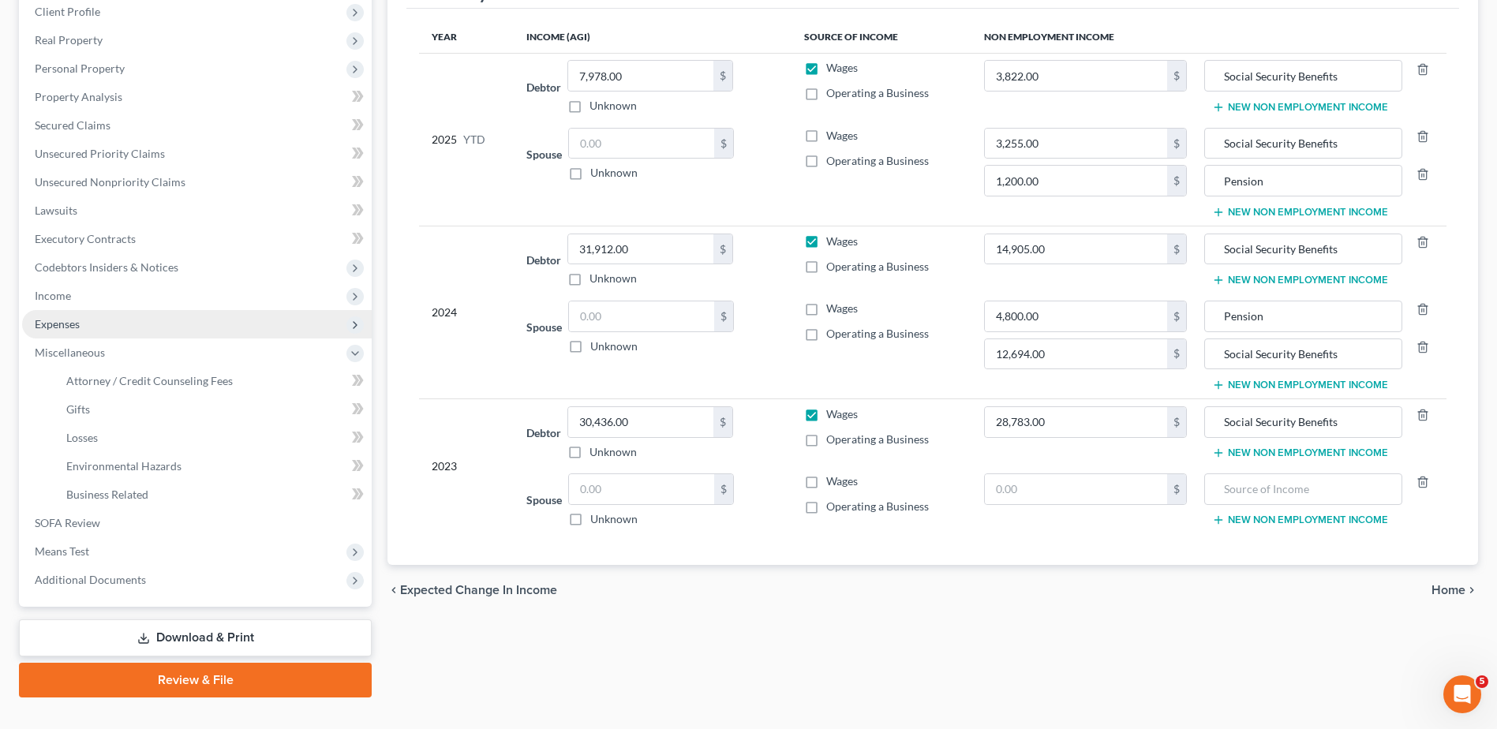
click at [223, 319] on span "Expenses" at bounding box center [197, 324] width 350 height 28
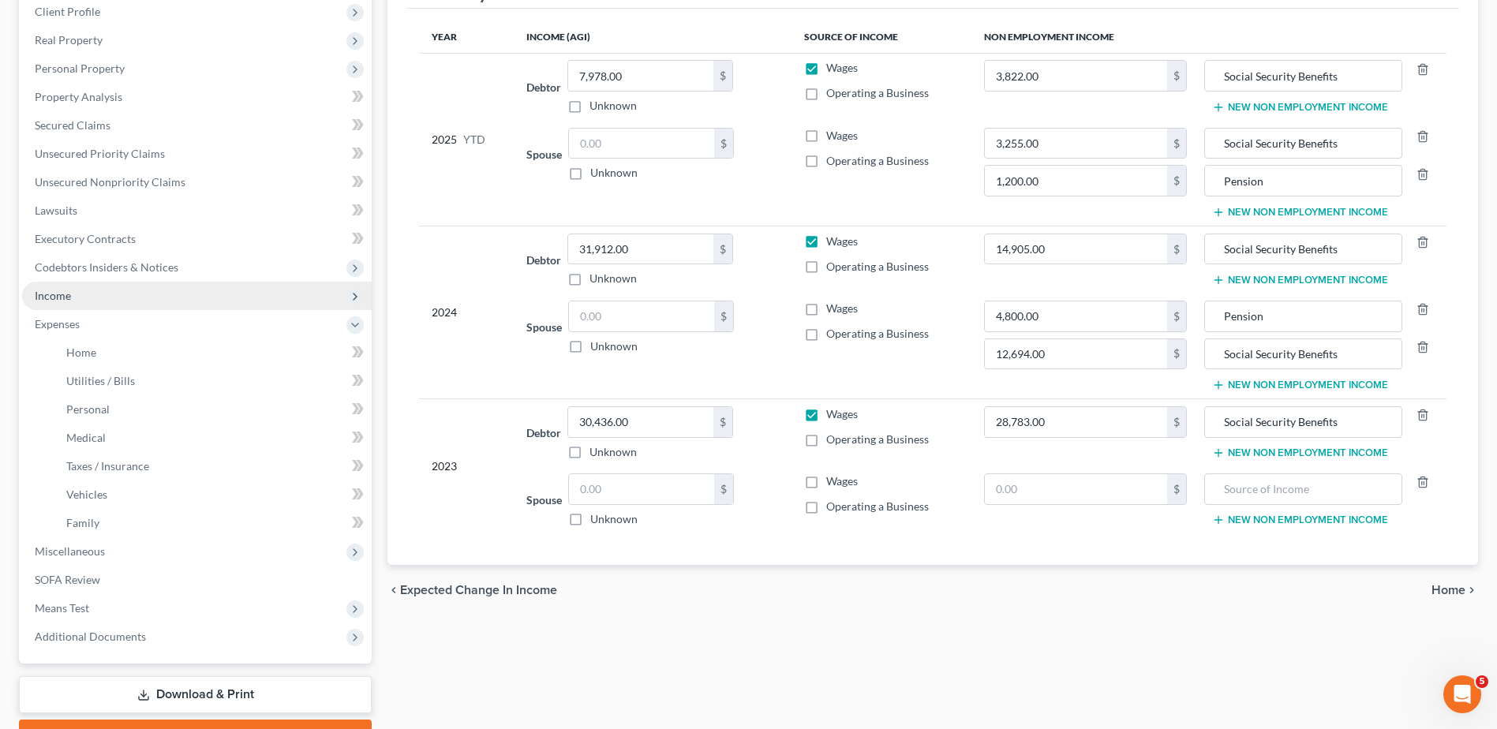
click at [240, 289] on span "Income" at bounding box center [197, 296] width 350 height 28
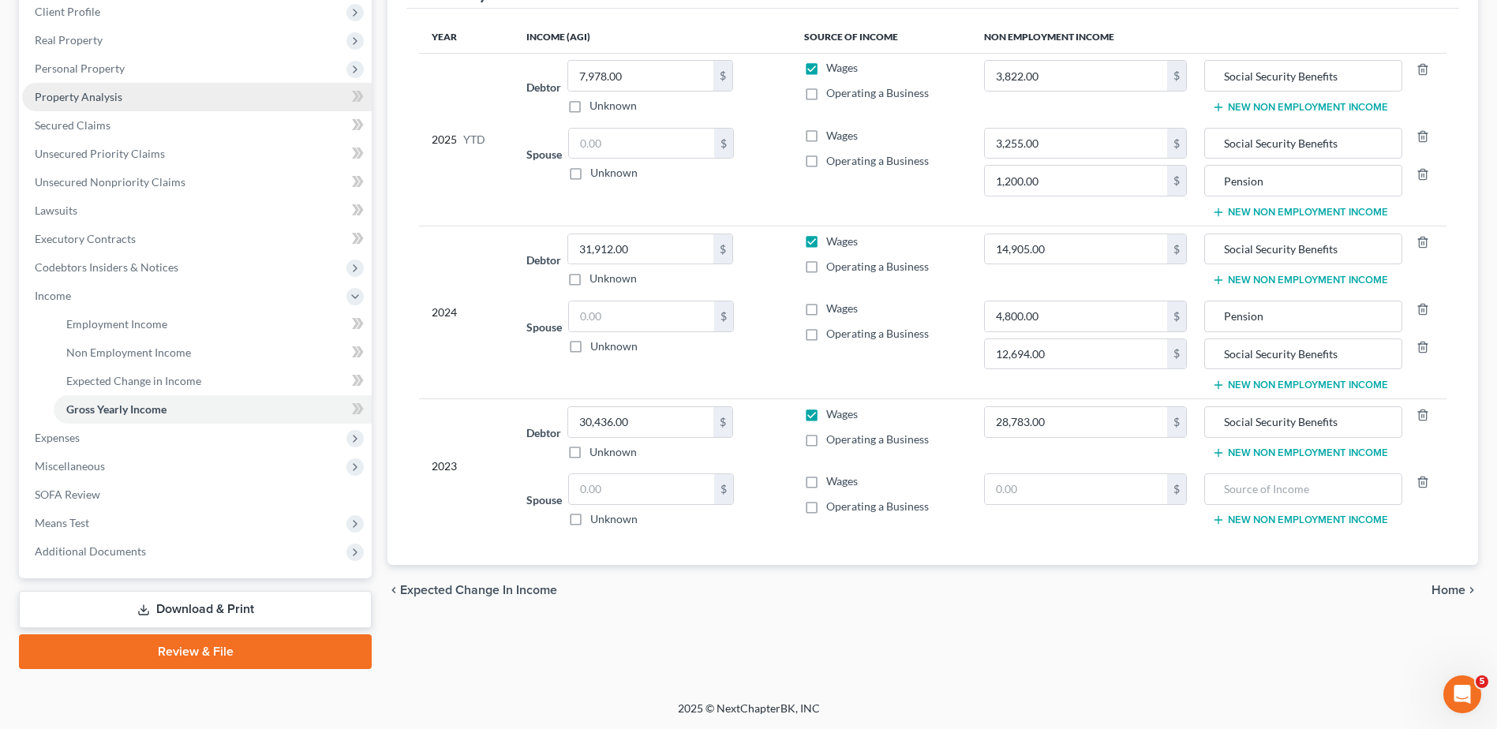
click at [133, 84] on link "Property Analysis" at bounding box center [197, 97] width 350 height 28
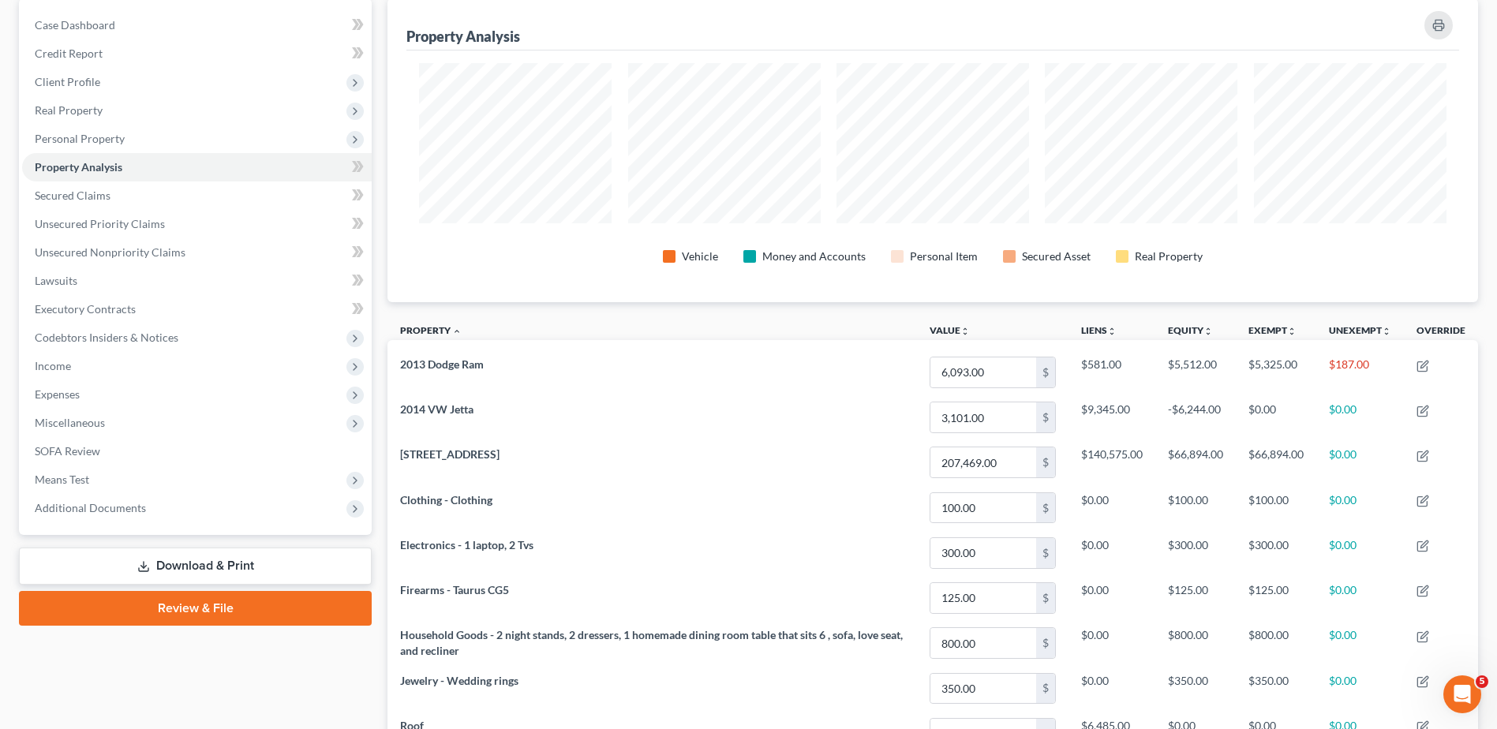
scroll to position [263, 0]
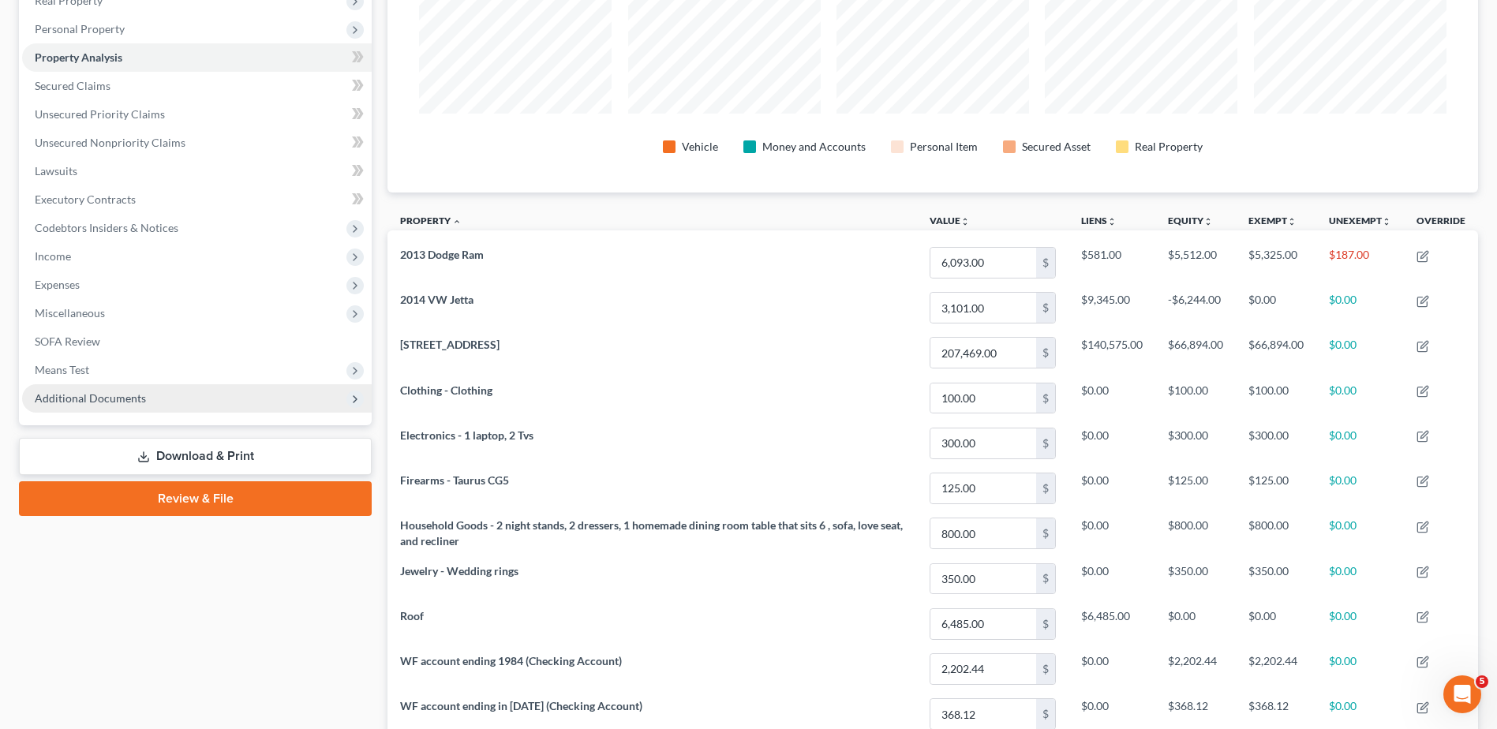
click at [178, 397] on span "Additional Documents" at bounding box center [197, 398] width 350 height 28
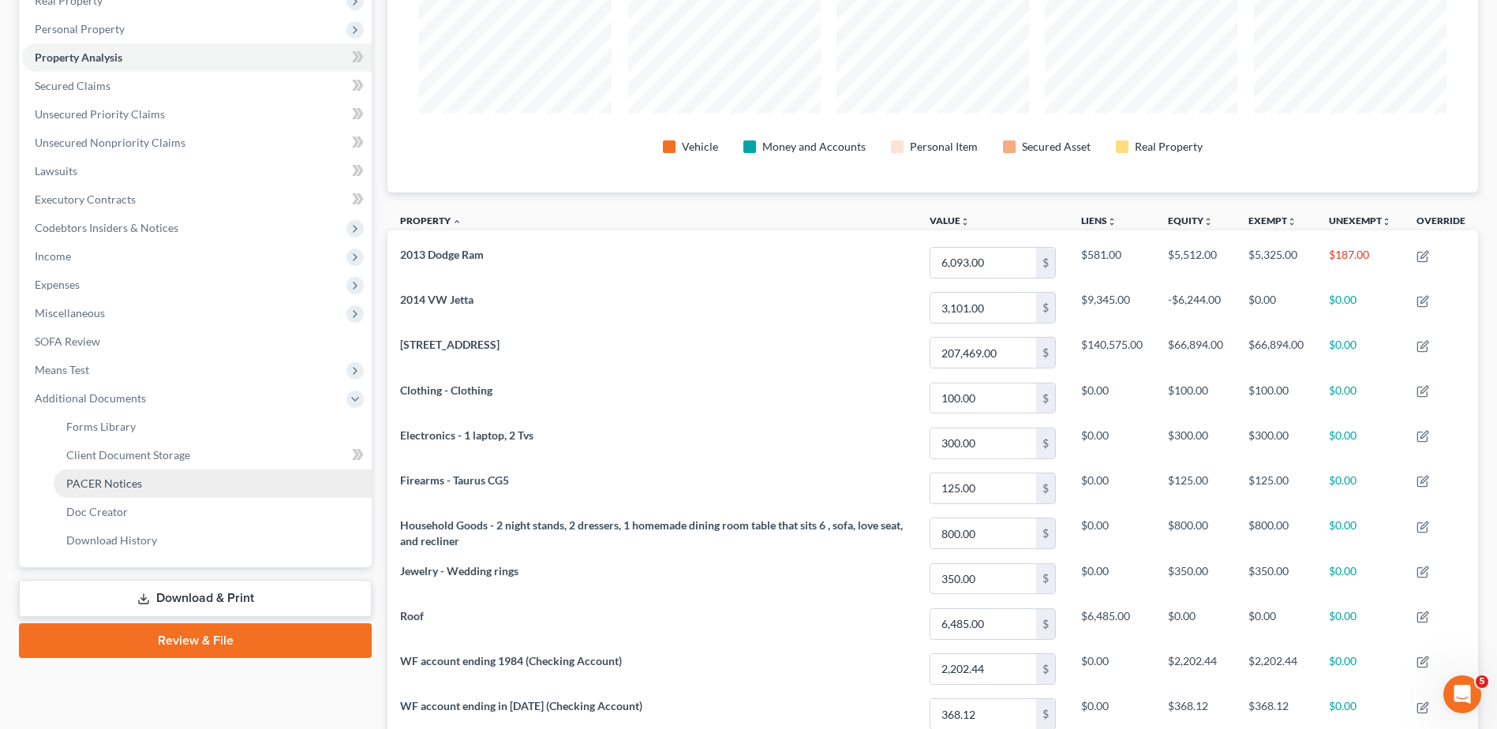
click at [163, 492] on link "PACER Notices" at bounding box center [213, 483] width 318 height 28
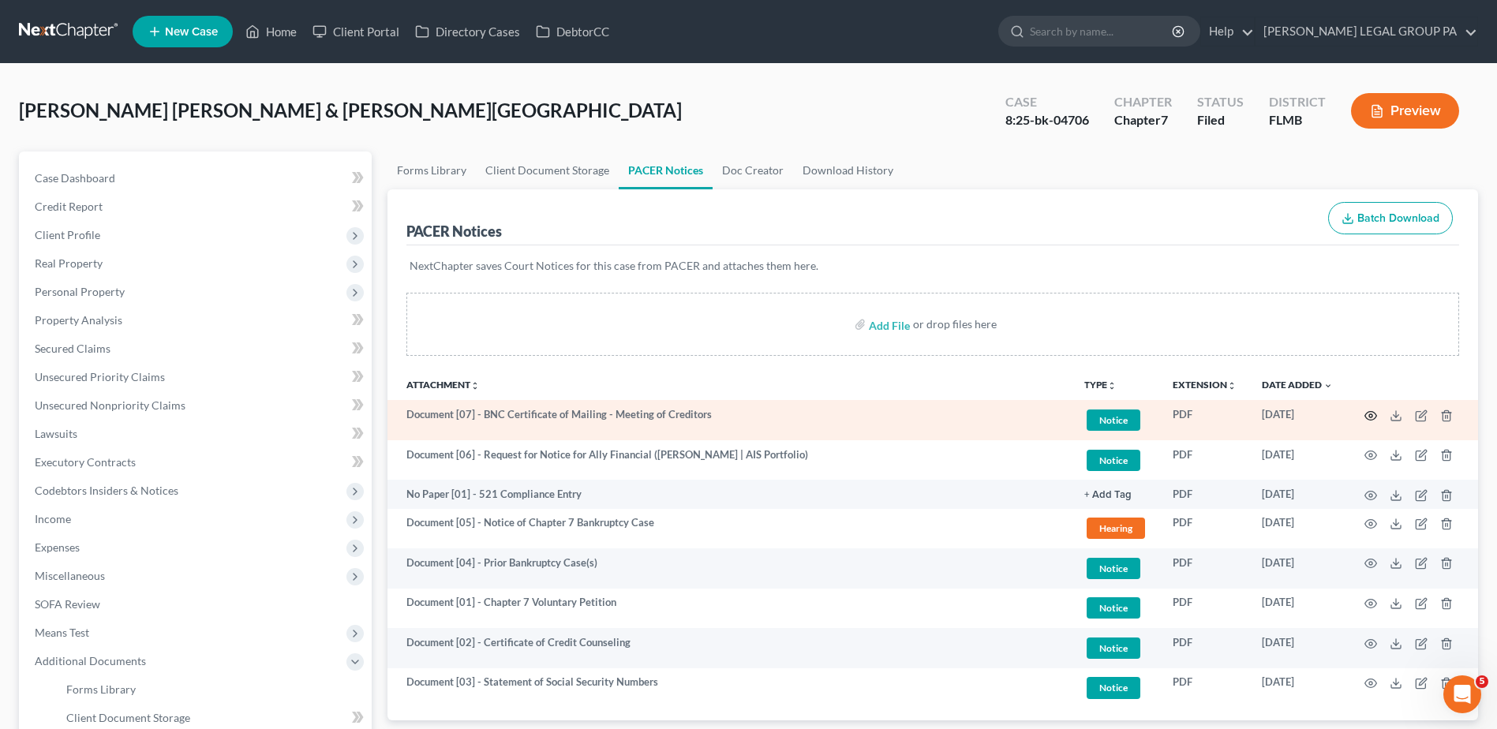
click at [1369, 413] on icon "button" at bounding box center [1370, 415] width 13 height 13
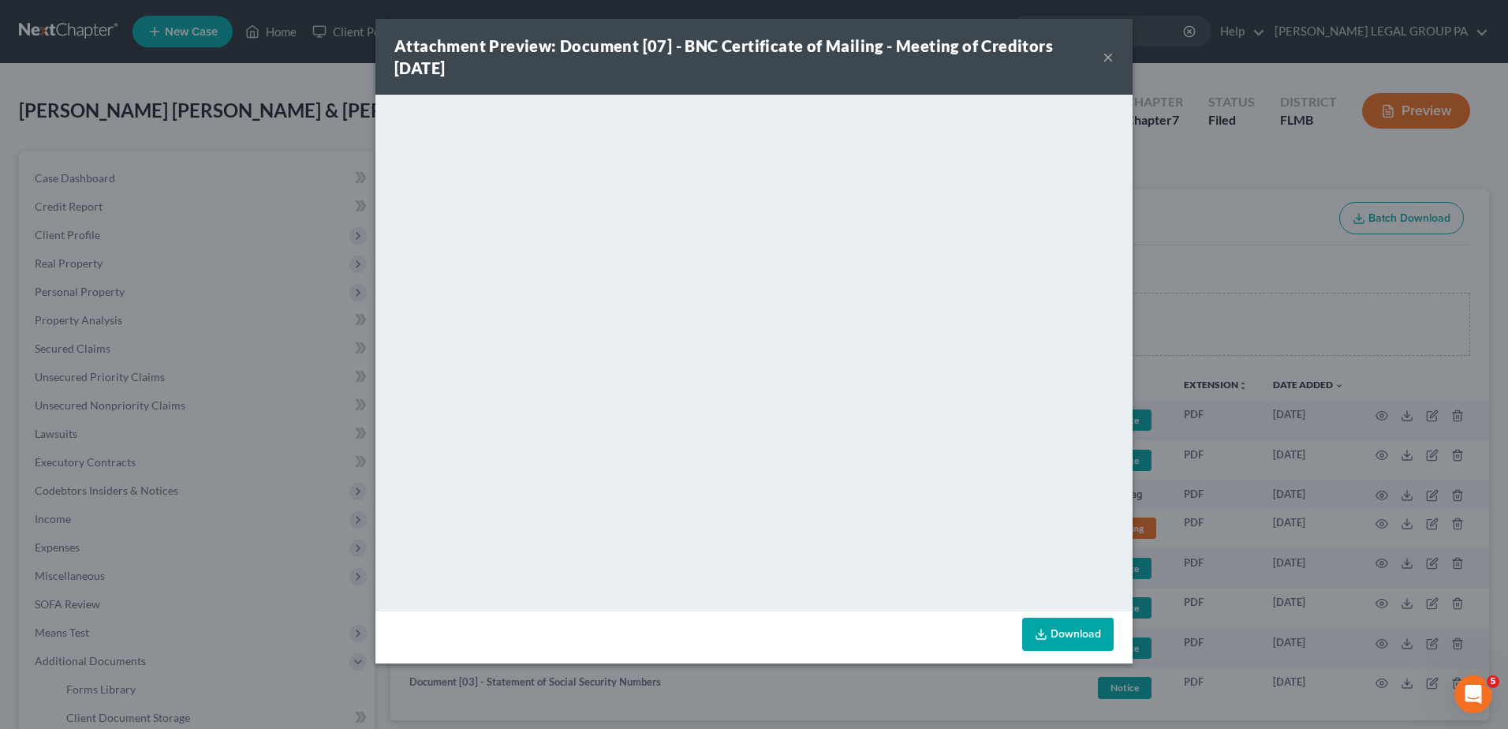
click at [1112, 53] on button "×" at bounding box center [1108, 56] width 11 height 19
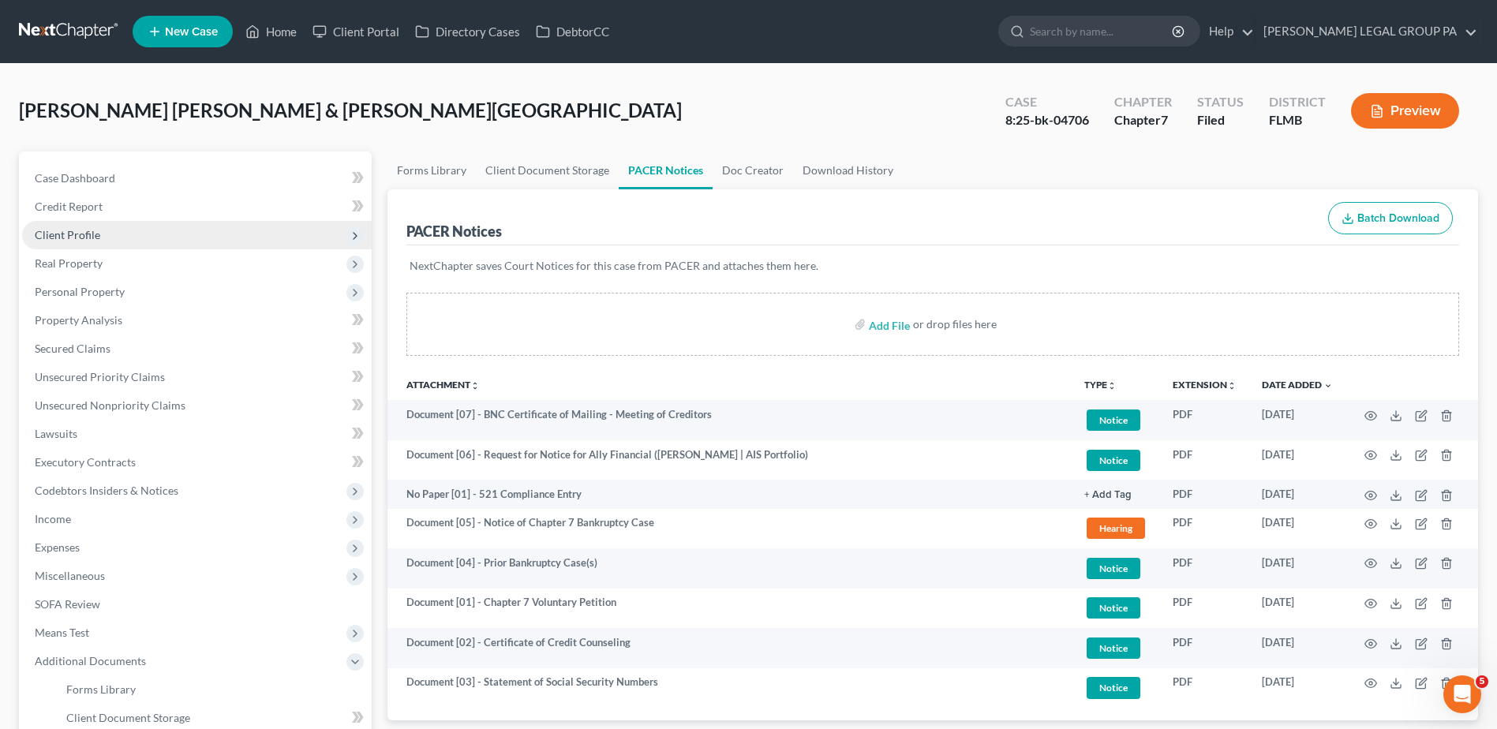
click at [191, 234] on span "Client Profile" at bounding box center [197, 235] width 350 height 28
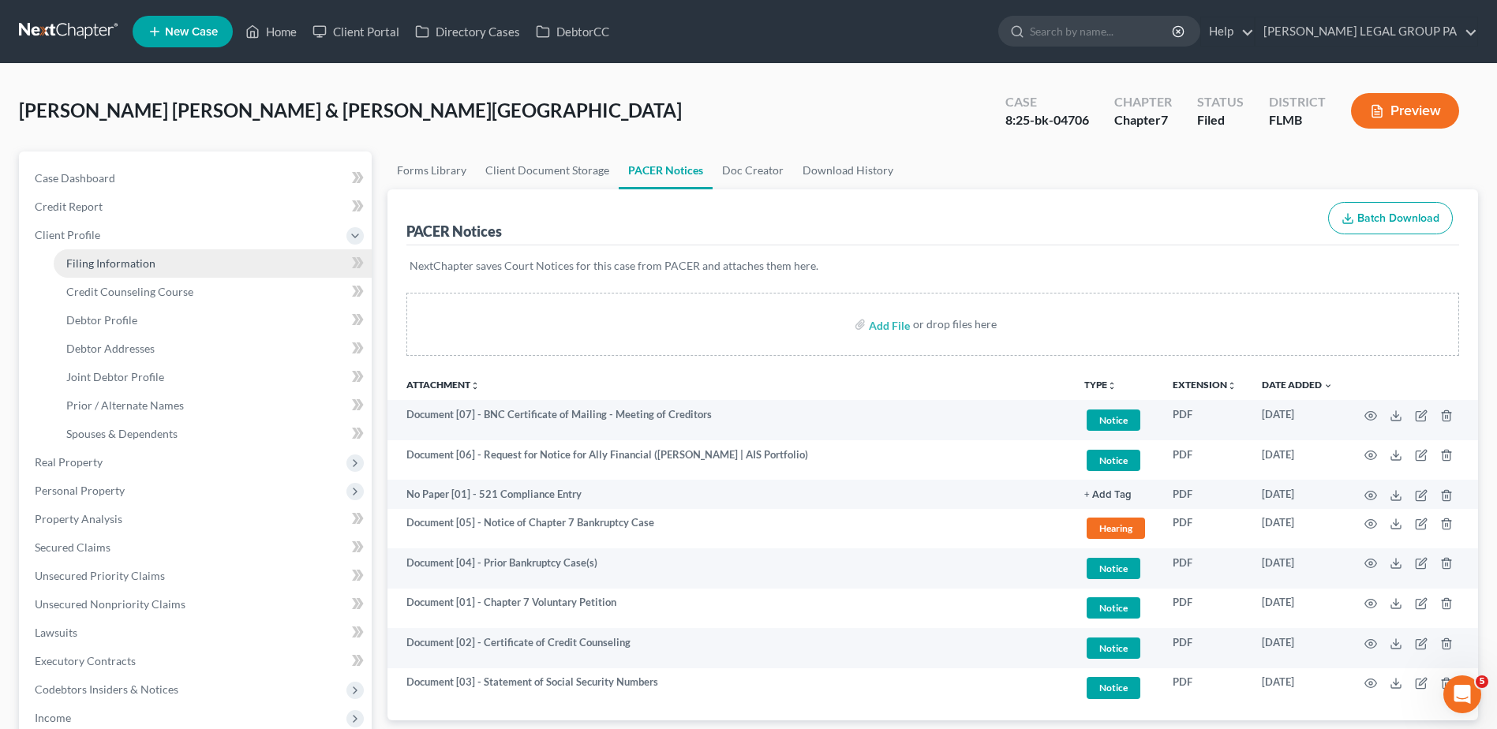
click at [229, 271] on link "Filing Information" at bounding box center [213, 263] width 318 height 28
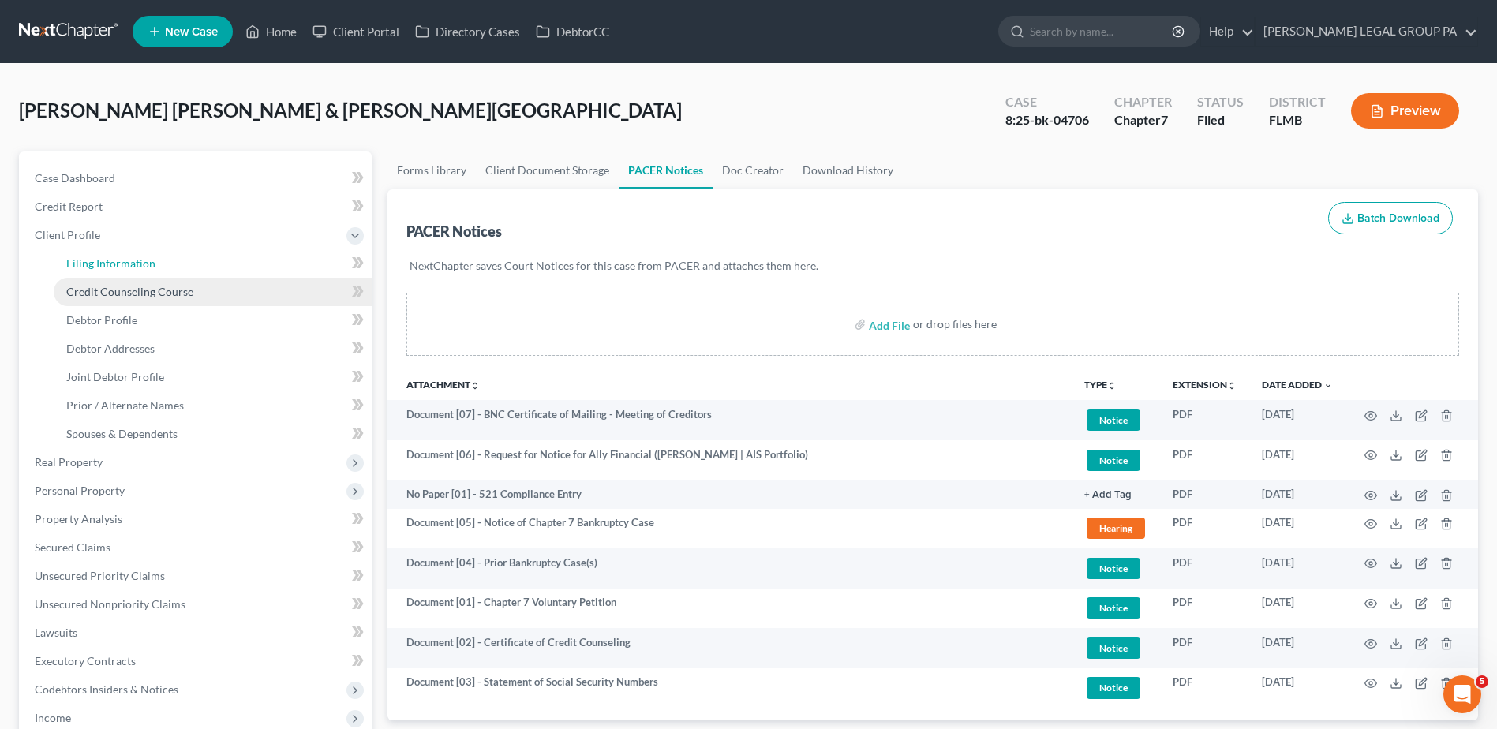
select select "1"
select select "0"
select select "9"
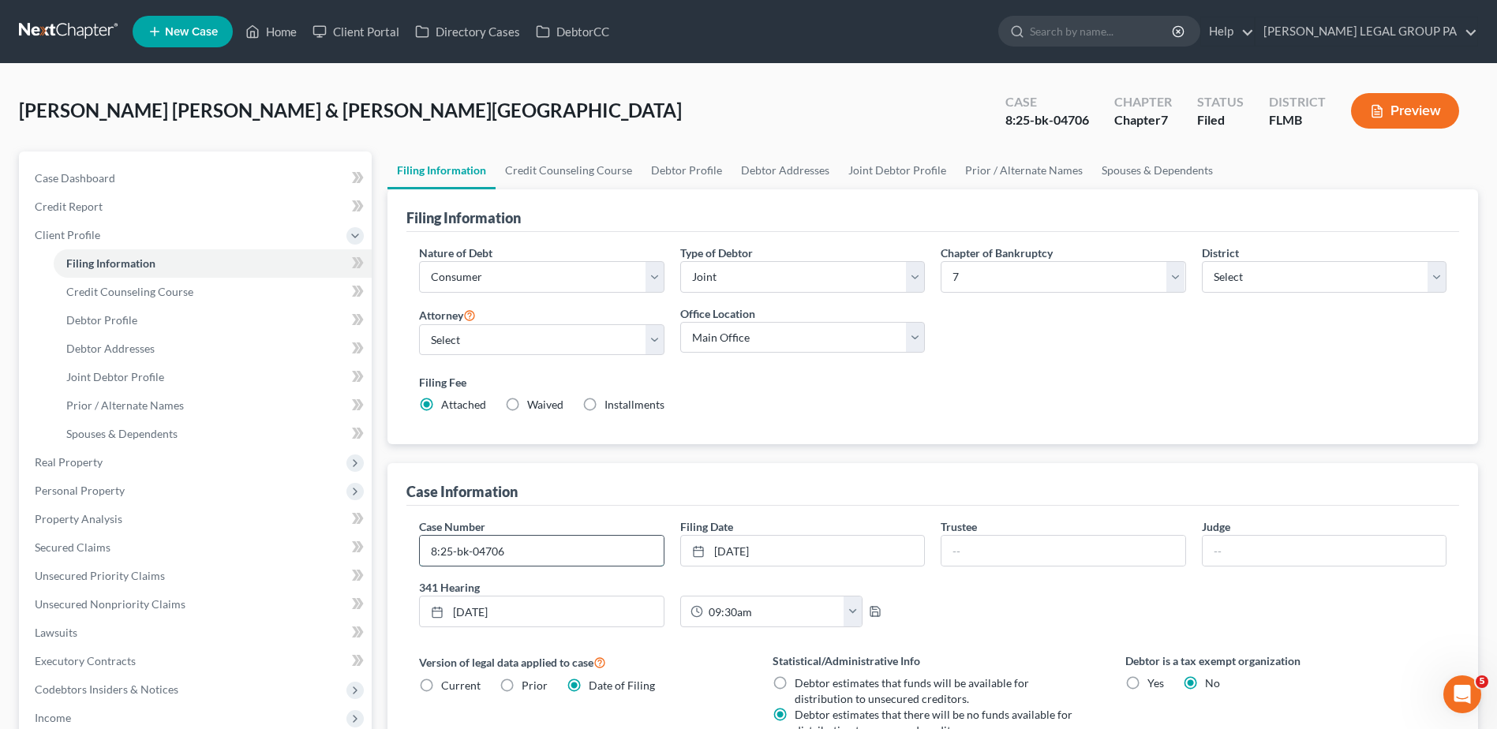
click at [577, 550] on input "8:25-bk-04706" at bounding box center [541, 551] width 243 height 30
type input "8:25-bk-04706-RCT"
click at [37, 31] on link at bounding box center [69, 31] width 101 height 28
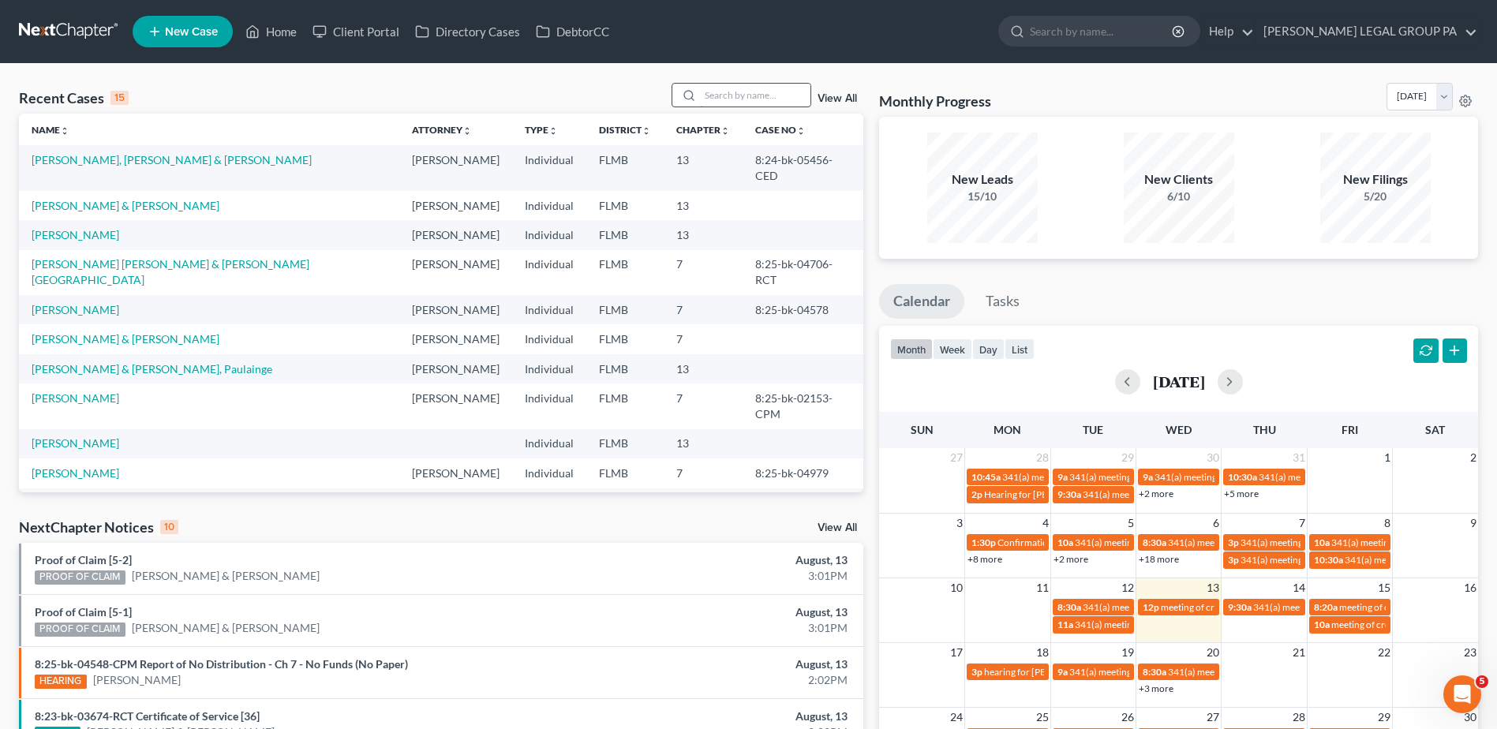
click at [751, 101] on input "search" at bounding box center [755, 95] width 110 height 23
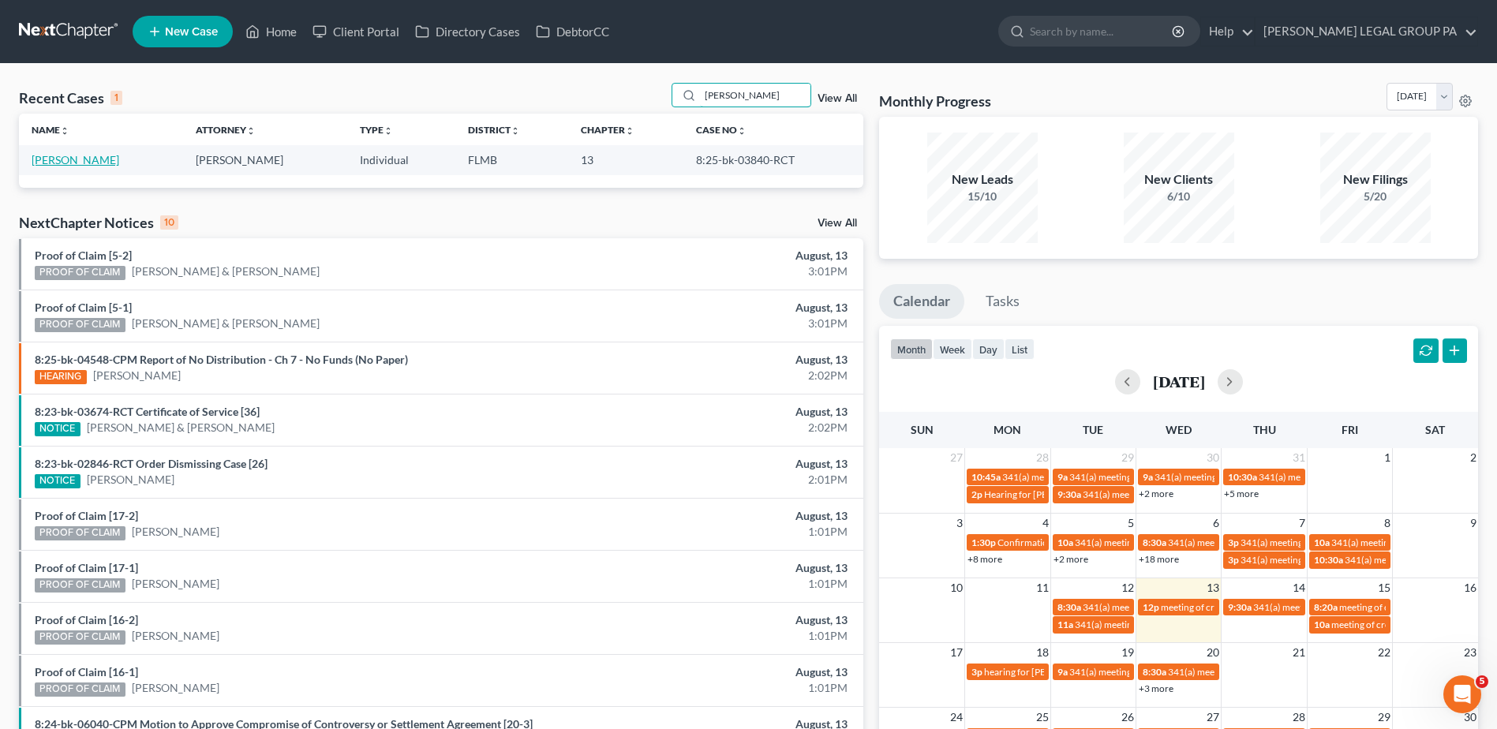
type input "lollar"
click at [88, 153] on link "Lollar, Deborah" at bounding box center [76, 159] width 88 height 13
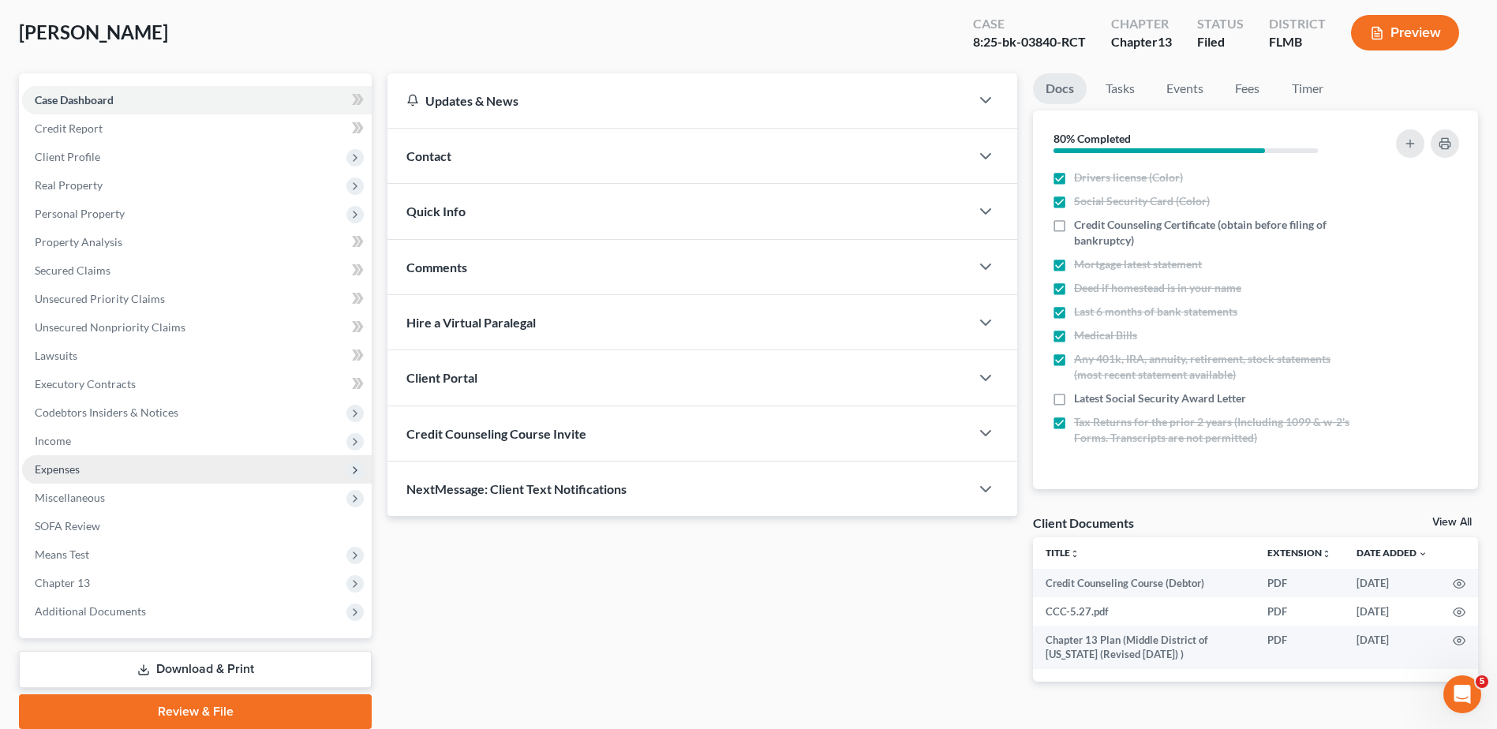
scroll to position [138, 0]
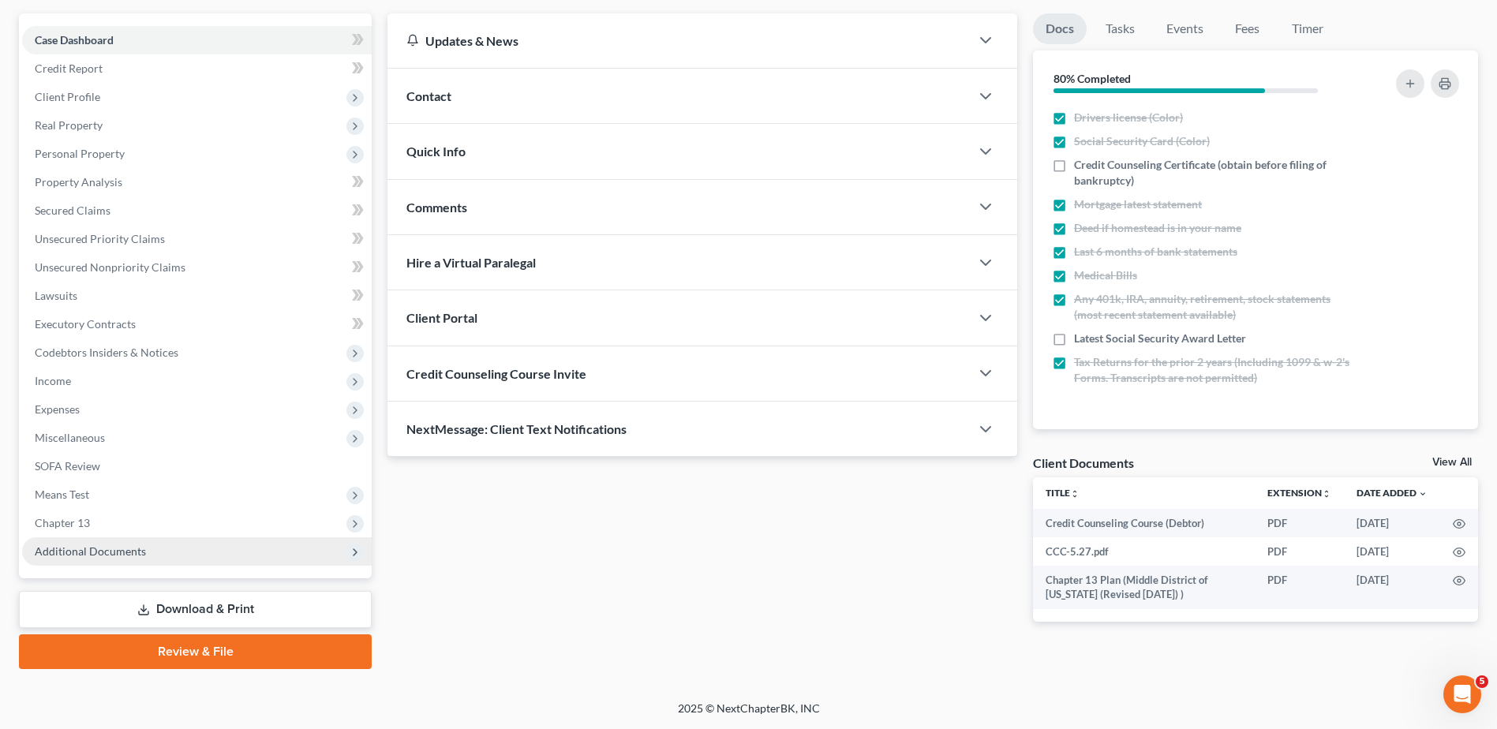
click at [194, 544] on span "Additional Documents" at bounding box center [197, 551] width 350 height 28
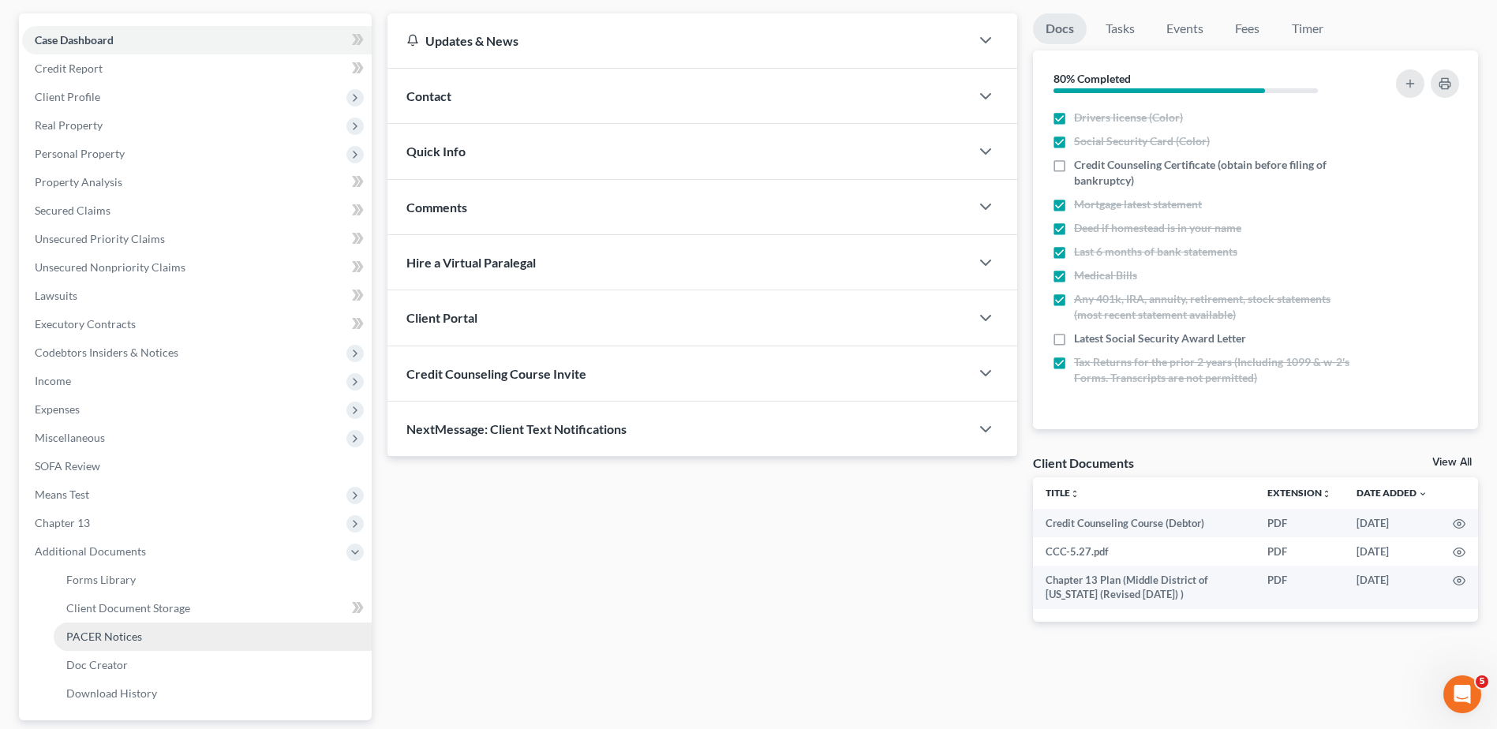
click at [185, 640] on link "PACER Notices" at bounding box center [213, 636] width 318 height 28
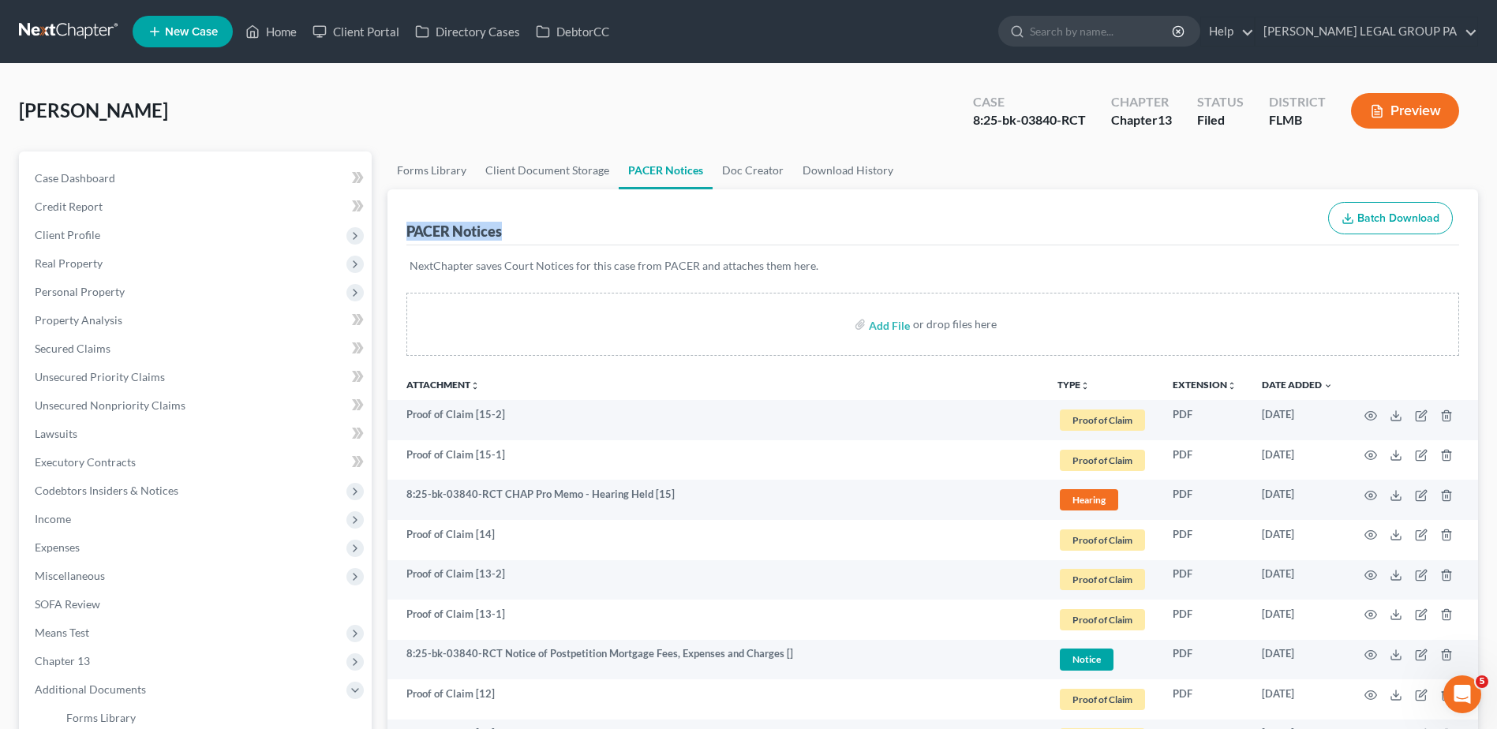
drag, startPoint x: 503, startPoint y: 229, endPoint x: 406, endPoint y: 228, distance: 97.8
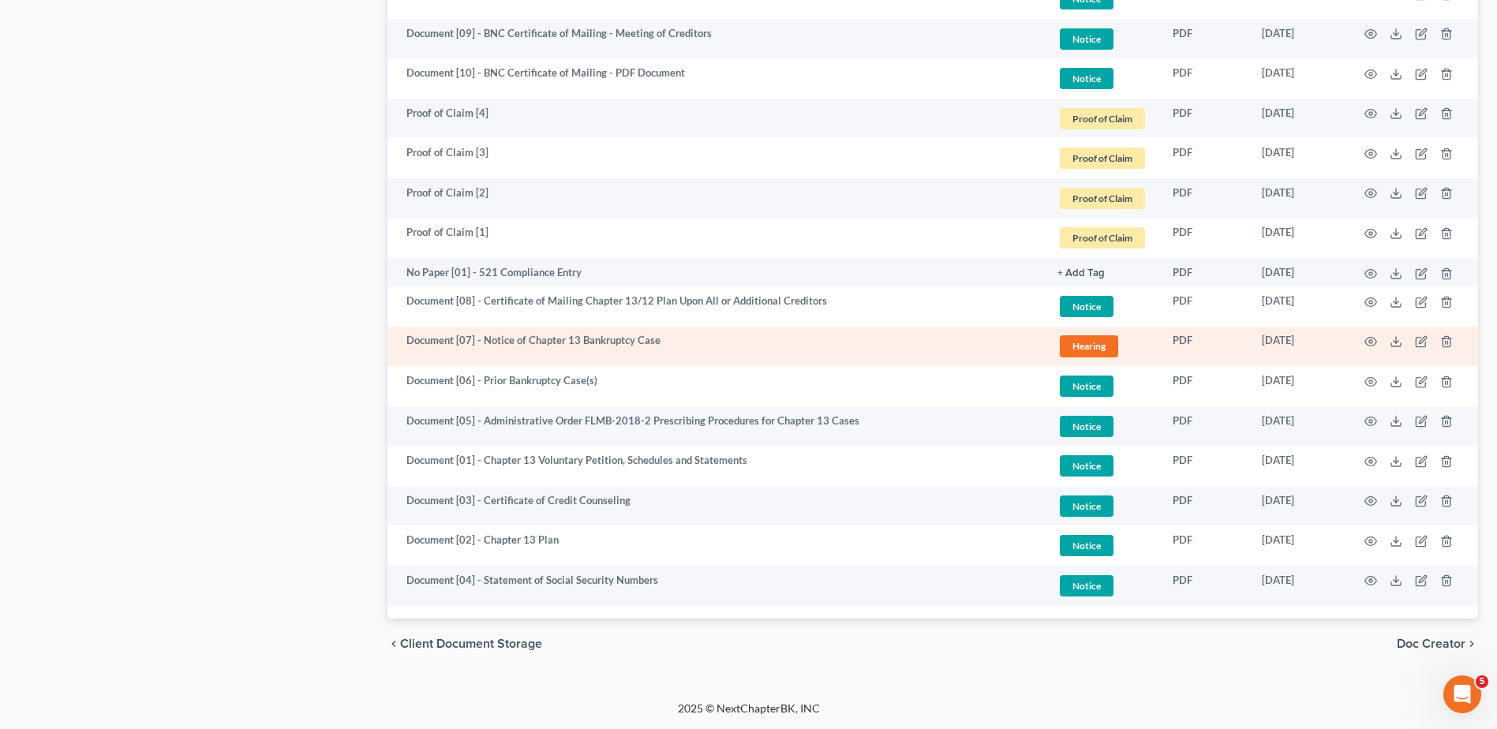
scroll to position [1036, 0]
